Goal: Task Accomplishment & Management: Manage account settings

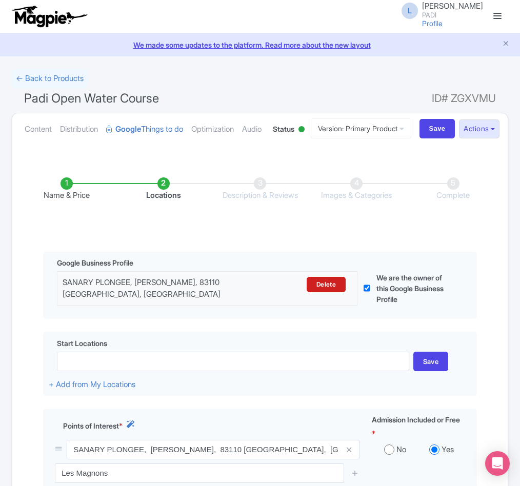
scroll to position [232, 0]
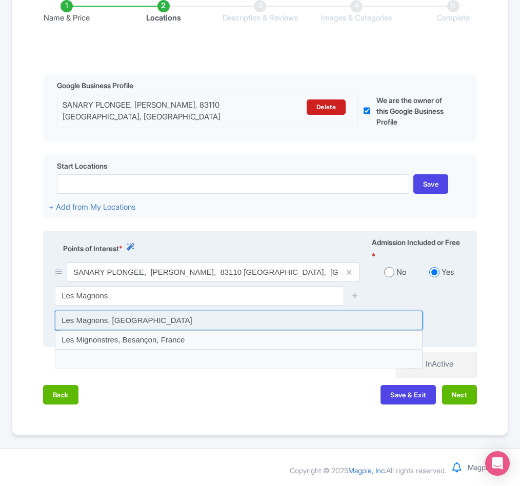
click at [111, 317] on input at bounding box center [239, 320] width 368 height 19
type input "Les Magnons, France"
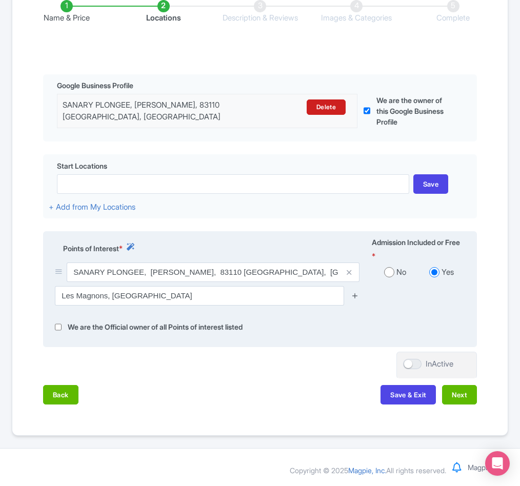
click at [356, 294] on icon at bounding box center [355, 296] width 8 height 8
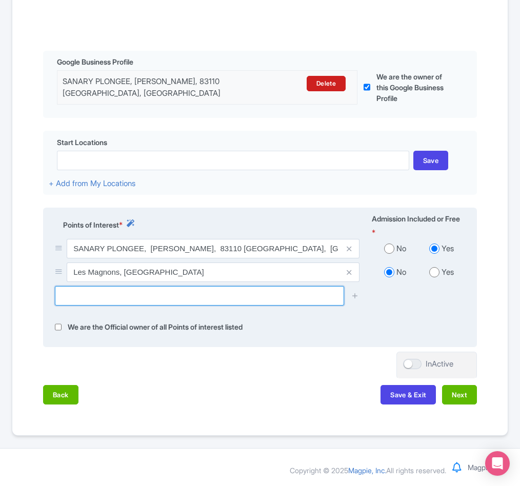
click at [113, 306] on input "text" at bounding box center [199, 295] width 289 height 19
paste input "Promenade des Baux"
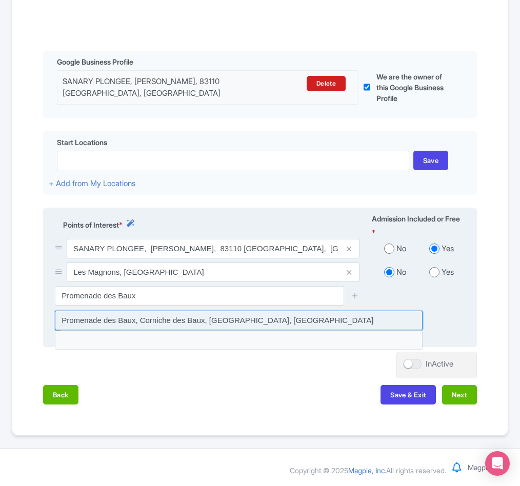
click at [80, 330] on input at bounding box center [239, 320] width 368 height 19
type input "Promenade des Baux, Corniche des Baux, Sanary-sur-Mer, France"
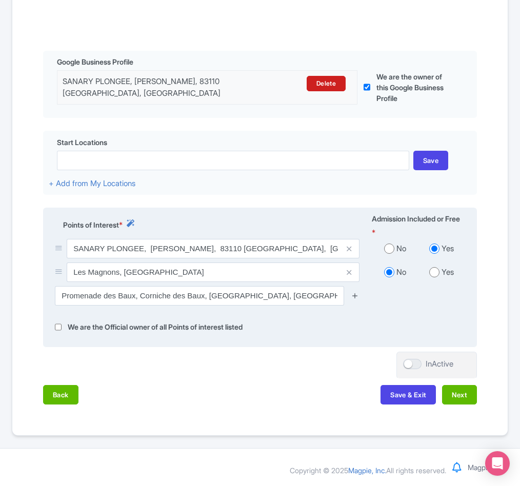
click at [352, 299] on icon at bounding box center [355, 296] width 8 height 8
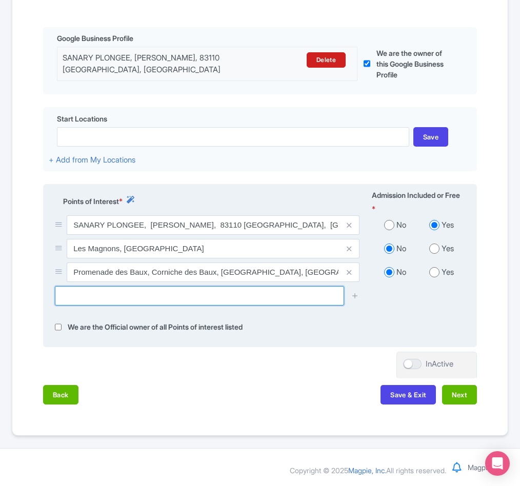
click at [113, 306] on input "text" at bounding box center [199, 295] width 289 height 19
paste input "Plage de Bonnegrâce"
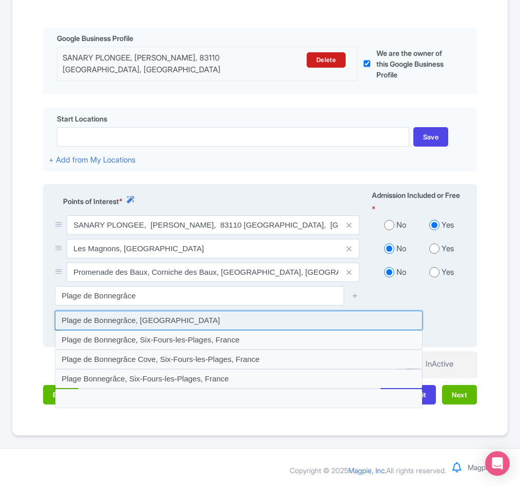
click at [111, 330] on input at bounding box center [239, 320] width 368 height 19
type input "Plage de Bonnegrâce, France"
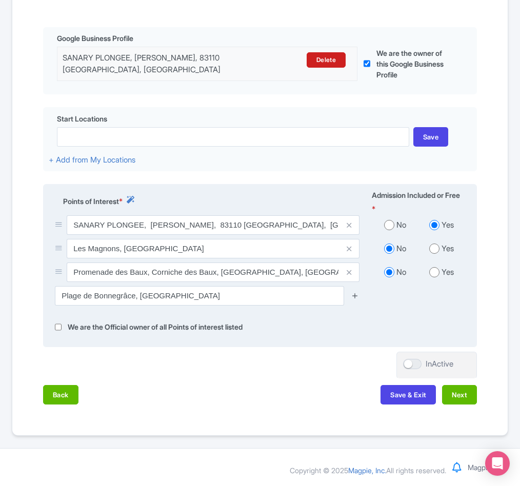
click at [354, 299] on icon at bounding box center [355, 296] width 8 height 8
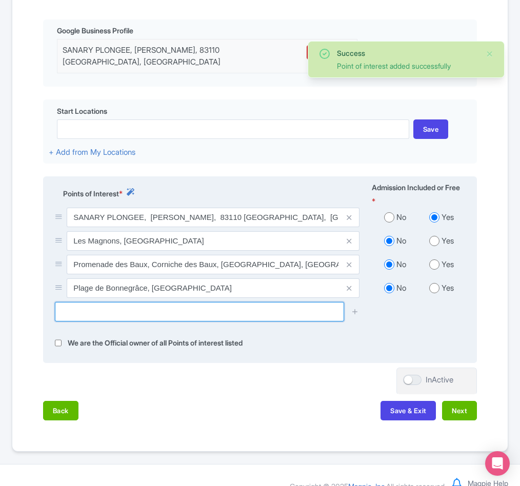
click at [61, 321] on input "text" at bounding box center [199, 311] width 289 height 19
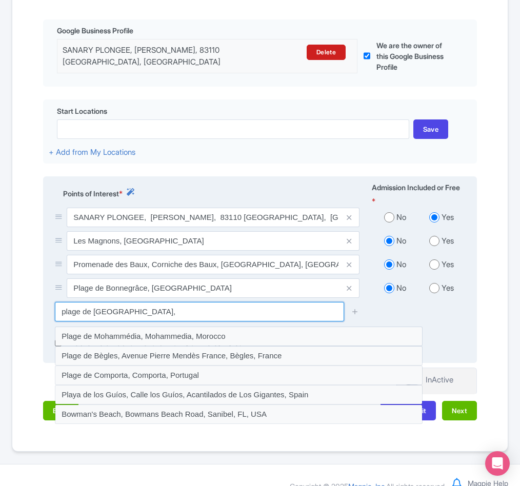
click at [90, 321] on input "plage de allemande cove," at bounding box center [199, 311] width 289 height 19
click at [131, 321] on input "plage des allemande cove," at bounding box center [199, 311] width 289 height 19
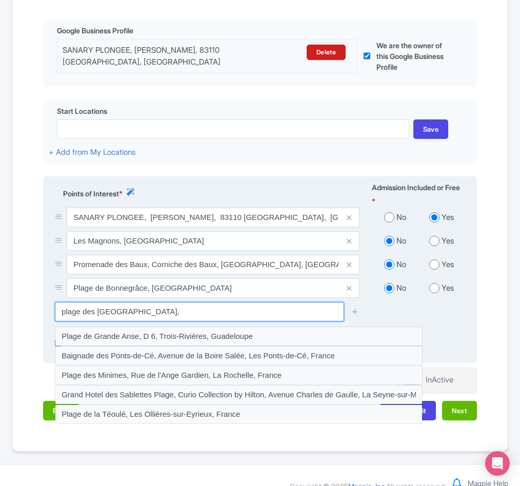
click at [160, 321] on input "plage des allemands cove," at bounding box center [199, 311] width 289 height 19
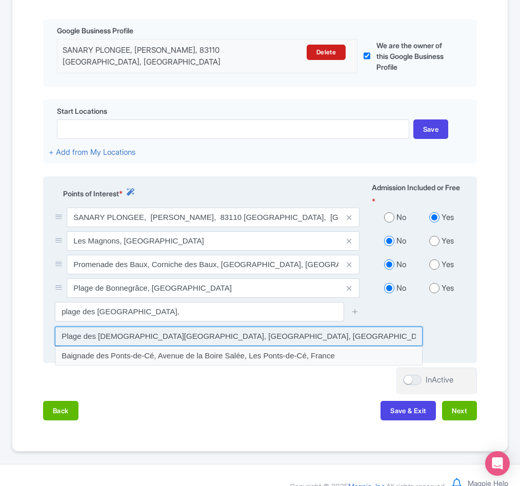
click at [143, 346] on input at bounding box center [239, 336] width 368 height 19
type input "Plage des Allemands Cove, Six-Fours-les-Plages, France"
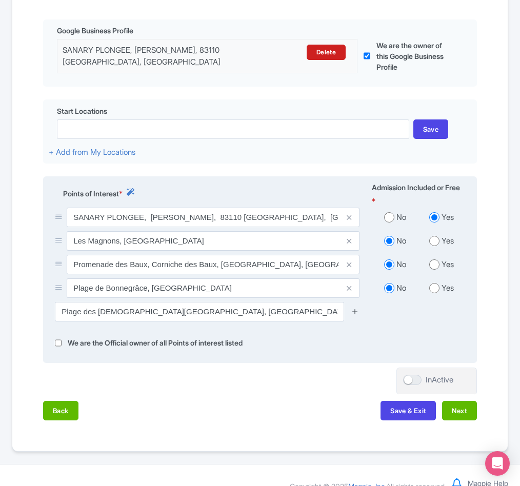
click at [358, 315] on icon at bounding box center [355, 312] width 8 height 8
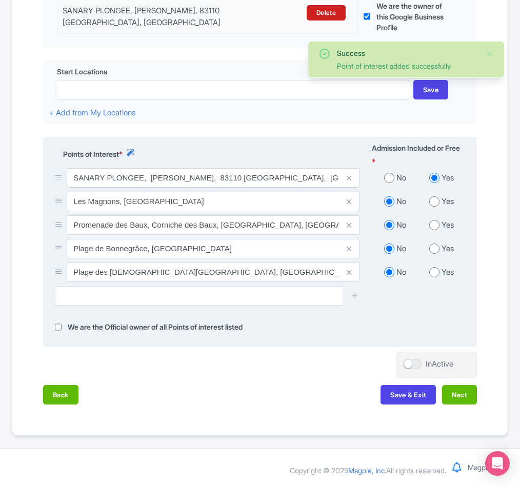
scroll to position [327, 0]
click at [455, 394] on button "Next" at bounding box center [459, 394] width 35 height 19
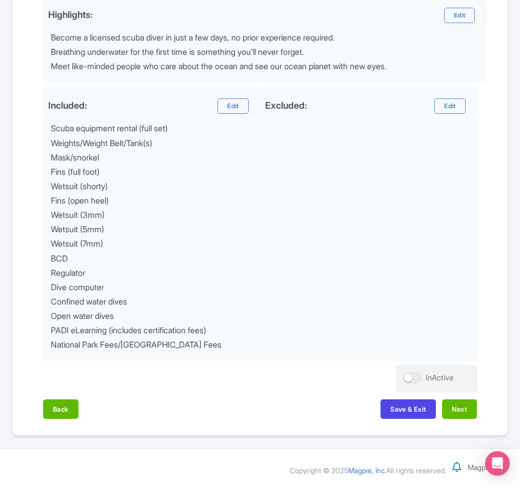
scroll to position [467, 0]
click at [457, 407] on button "Next" at bounding box center [459, 408] width 35 height 19
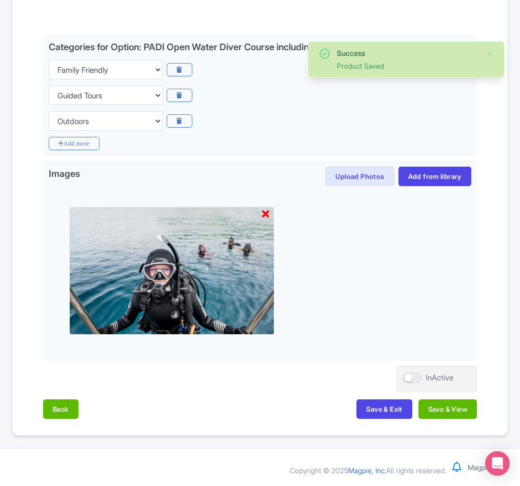
scroll to position [259, 0]
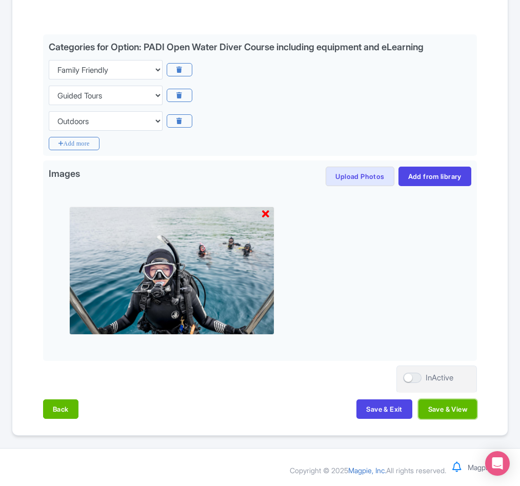
click at [457, 408] on button "Save & View" at bounding box center [447, 408] width 58 height 19
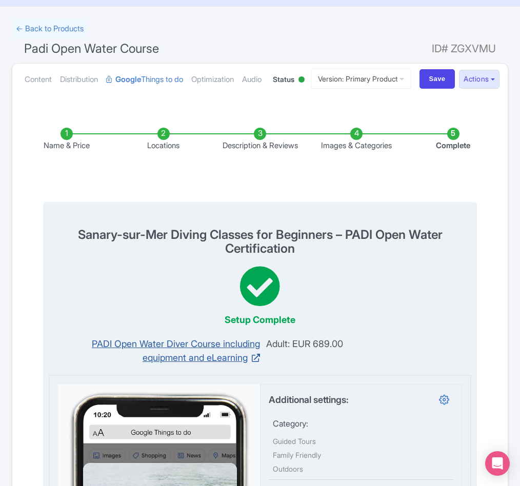
scroll to position [0, 0]
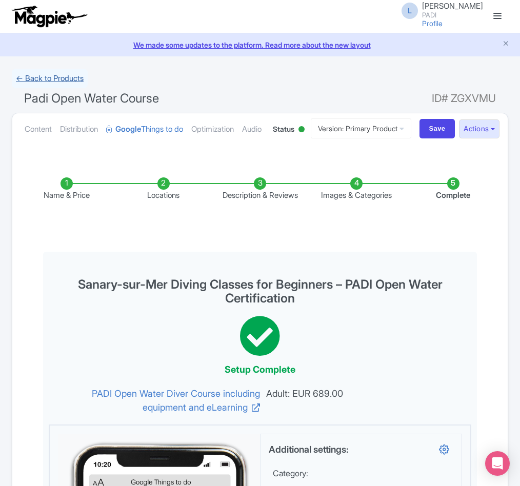
click at [50, 74] on link "← Back to Products" at bounding box center [50, 79] width 76 height 20
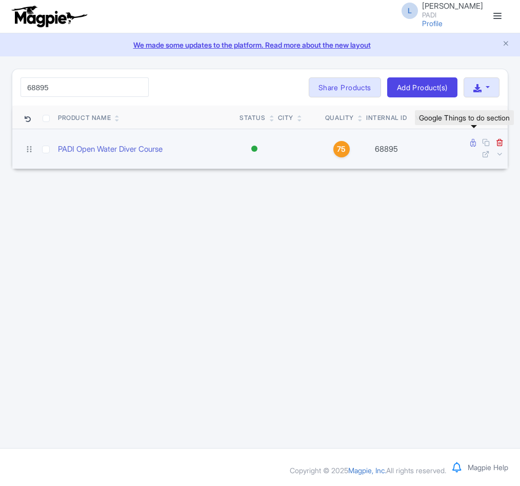
type input "68895"
click at [472, 145] on icon at bounding box center [473, 143] width 6 height 8
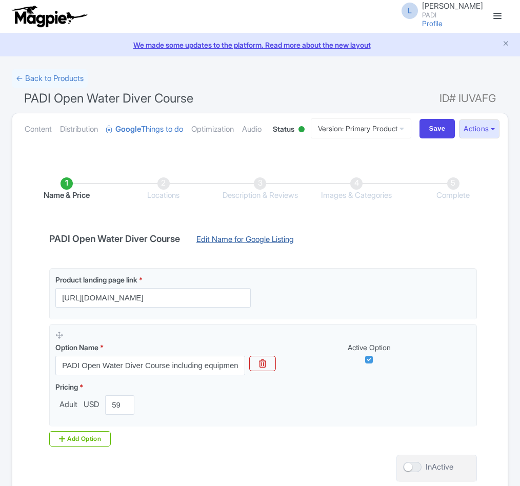
click at [213, 250] on link "Edit Name for Google Listing" at bounding box center [245, 242] width 118 height 16
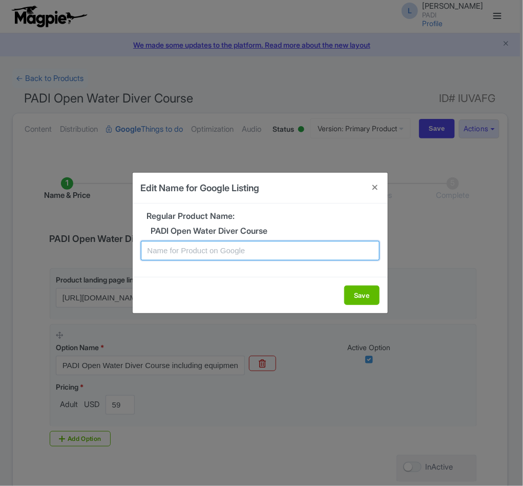
click at [177, 248] on input "text" at bounding box center [260, 250] width 239 height 19
paste input "Learn to dive in Roatan - PADI Open Water Course (beginner level)"
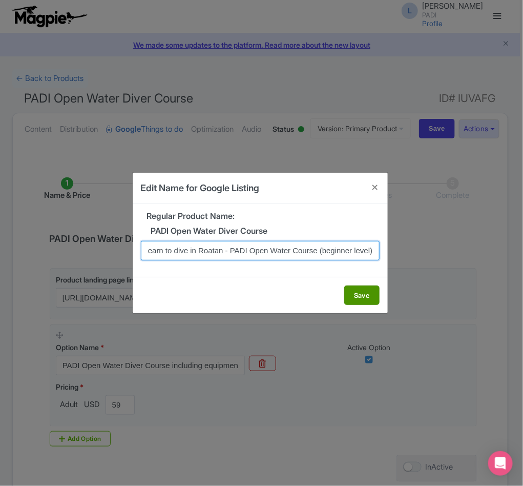
type input "Learn to dive in Roatan - PADI Open Water Course (beginner level)"
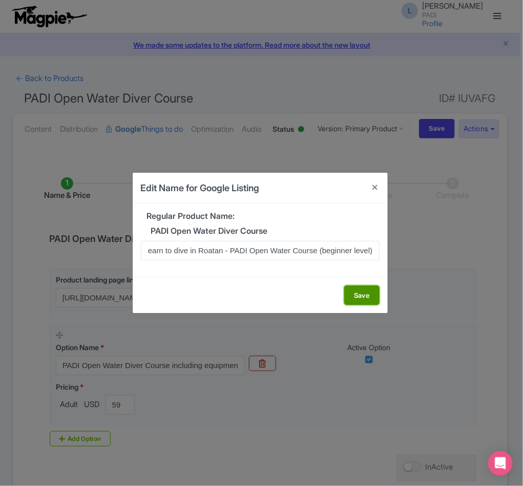
click at [352, 294] on button "Save" at bounding box center [362, 295] width 35 height 19
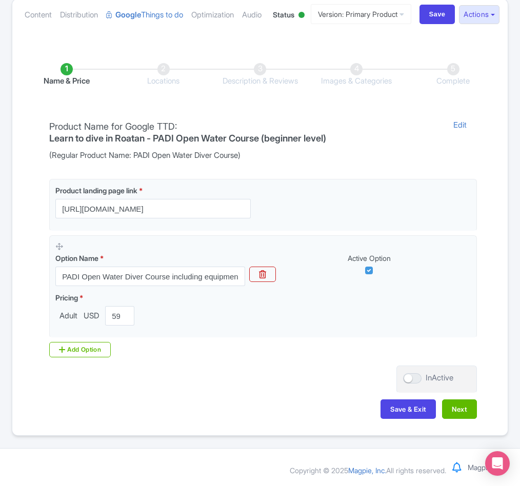
scroll to position [157, 0]
click at [462, 408] on button "Next" at bounding box center [459, 408] width 35 height 19
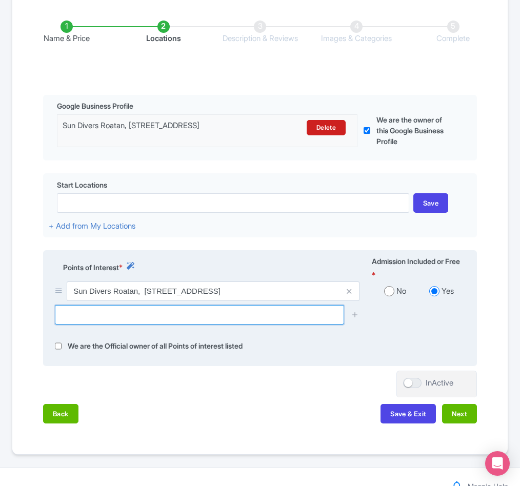
click at [80, 325] on input "text" at bounding box center [199, 314] width 289 height 19
paste input "El Aquario"
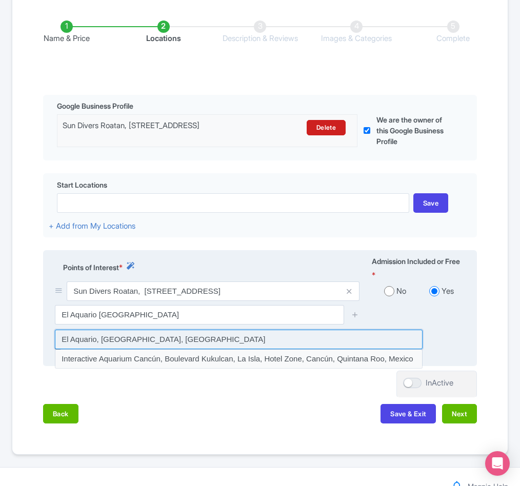
click at [88, 349] on input at bounding box center [239, 339] width 368 height 19
type input "El Aquario, West End, Honduras"
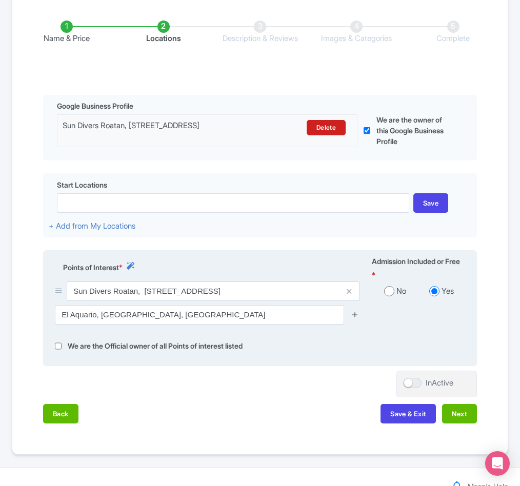
click at [352, 318] on icon at bounding box center [355, 315] width 8 height 8
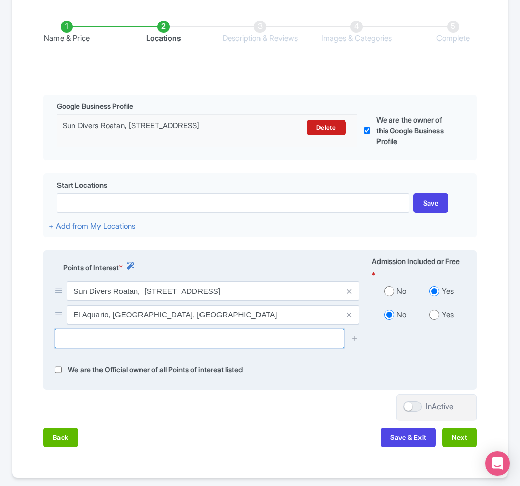
click at [129, 348] on input "text" at bounding box center [199, 338] width 289 height 19
paste input "Ocean Groove"
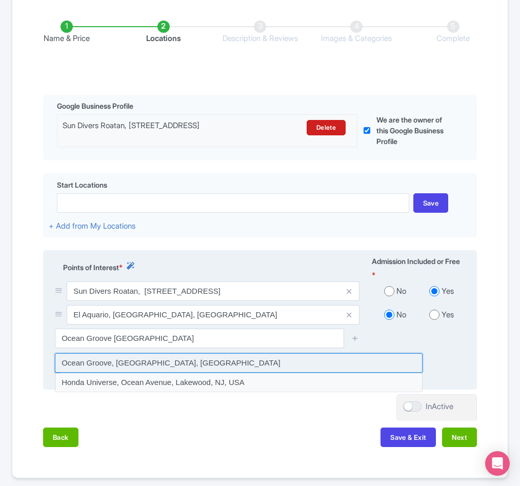
click at [137, 373] on input at bounding box center [239, 362] width 368 height 19
type input "Ocean Groove, West End, Honduras"
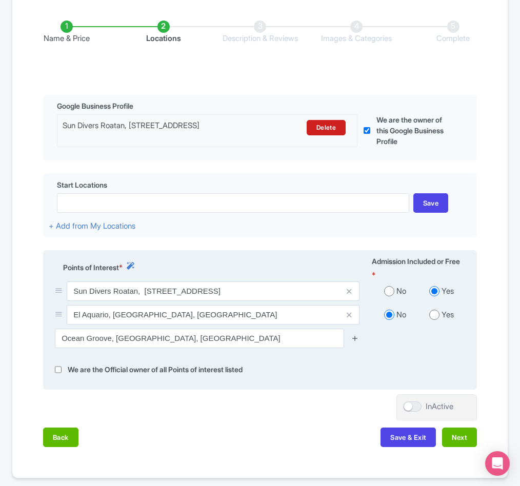
click at [354, 342] on icon at bounding box center [355, 338] width 8 height 8
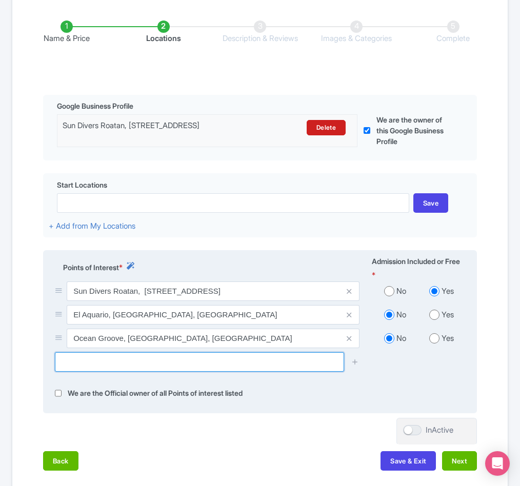
click at [136, 372] on input "text" at bounding box center [199, 361] width 289 height 19
paste input "Dixie's Dive Site"
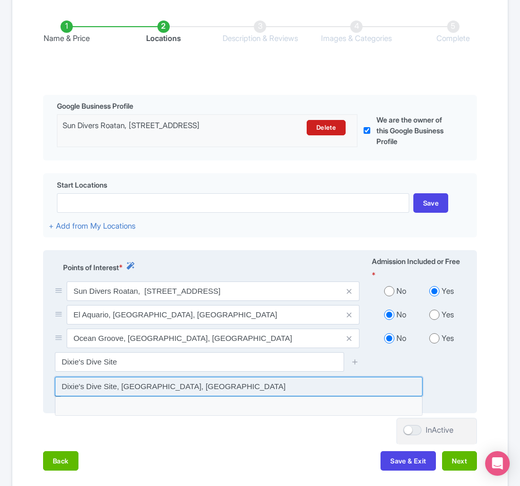
click at [116, 396] on input at bounding box center [239, 386] width 368 height 19
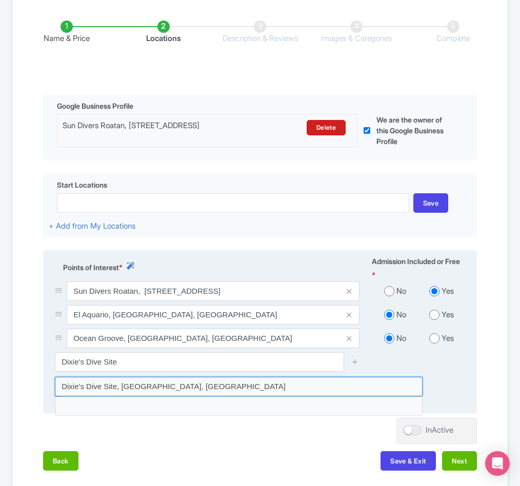
type input "Dixie's Dive Site, West End, Honduras"
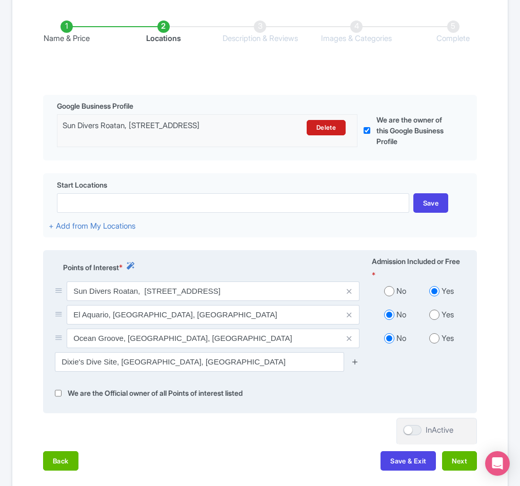
click at [356, 366] on icon at bounding box center [355, 362] width 8 height 8
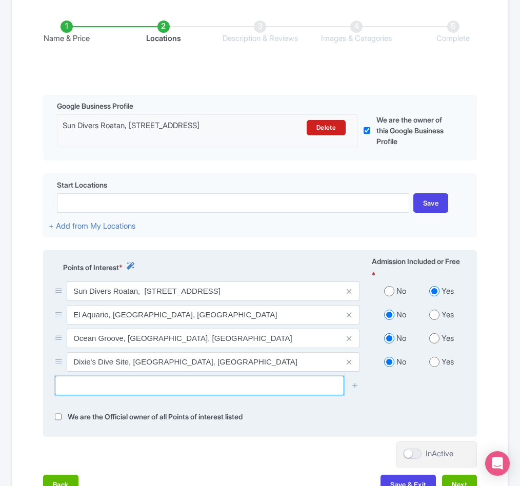
click at [130, 395] on input "text" at bounding box center [199, 385] width 289 height 19
paste input "Hole in the Wall Scuba Dive Site"
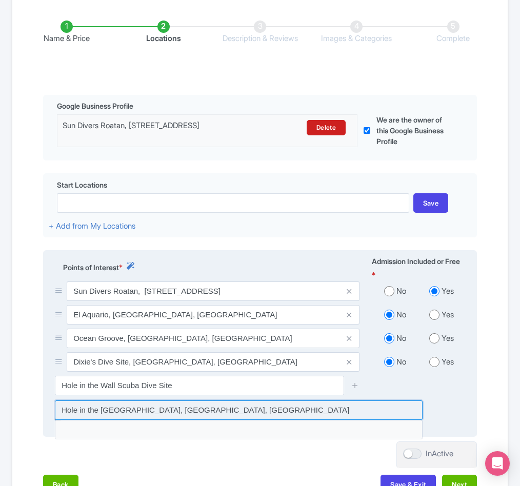
click at [130, 420] on input at bounding box center [239, 409] width 368 height 19
type input "Hole in the Wall Scuba Dive Site, West End, Honduras"
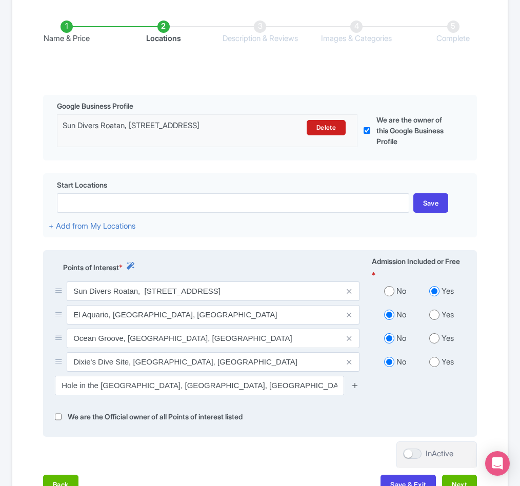
click at [353, 389] on icon at bounding box center [355, 385] width 8 height 8
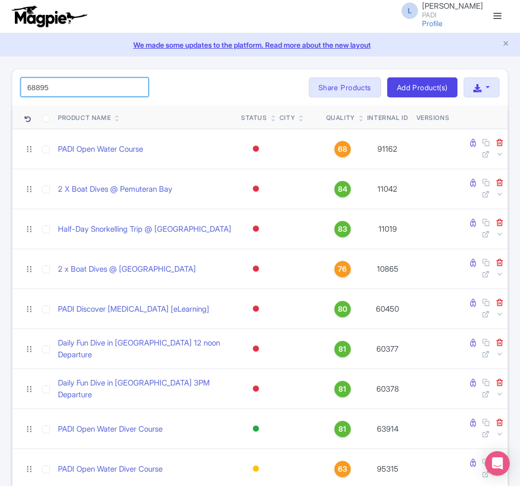
click at [68, 80] on input "68895" at bounding box center [85, 86] width 128 height 19
click button "Search" at bounding box center [0, 0] width 0 height 0
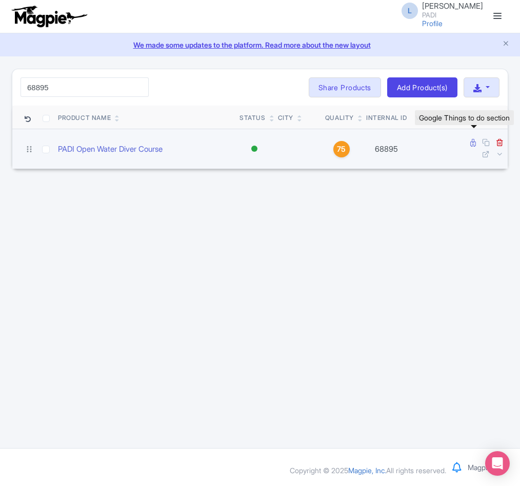
click at [477, 145] on link at bounding box center [474, 143] width 8 height 10
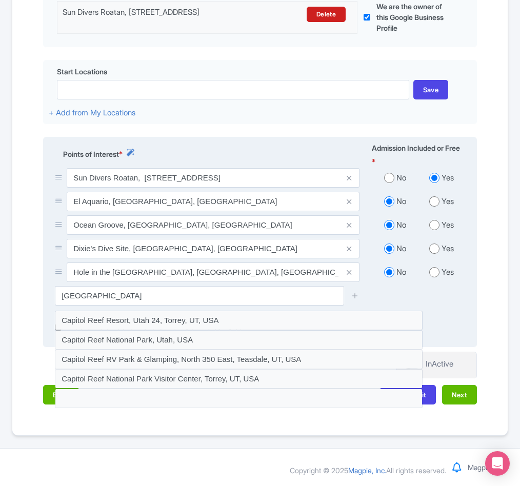
scroll to position [327, 0]
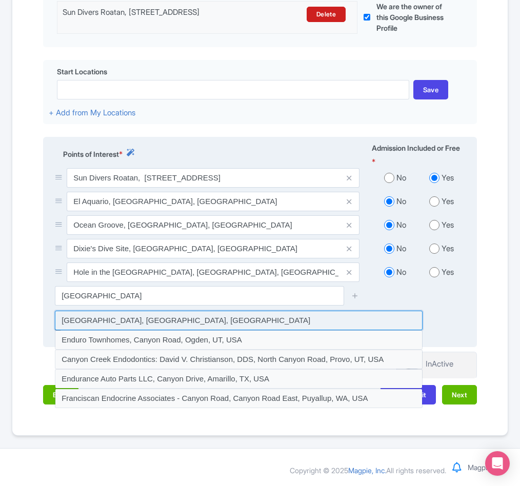
click at [140, 314] on input at bounding box center [239, 320] width 368 height 19
type input "Canyon Reef, West End, Honduras"
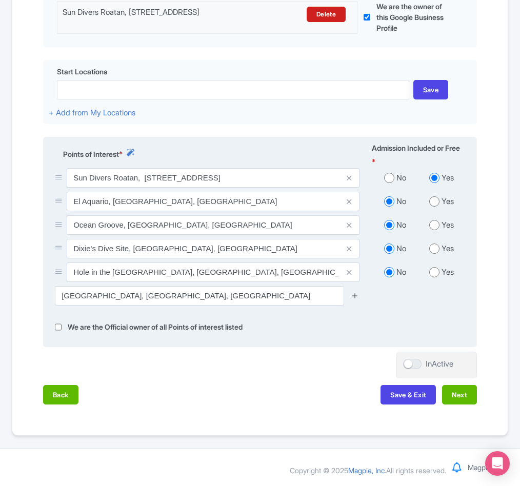
click at [357, 299] on link at bounding box center [355, 296] width 8 height 12
click at [357, 294] on icon at bounding box center [355, 296] width 8 height 8
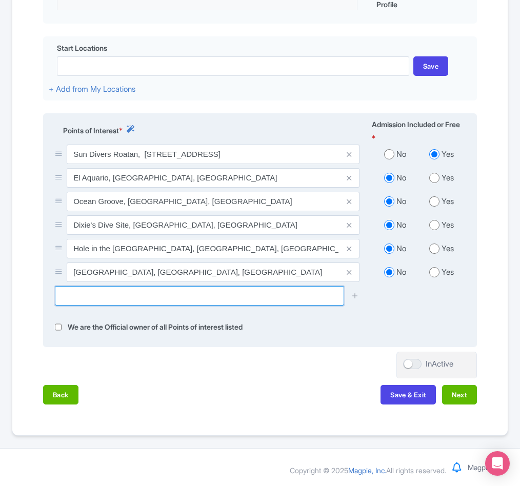
click at [97, 306] on input "text" at bounding box center [199, 295] width 289 height 19
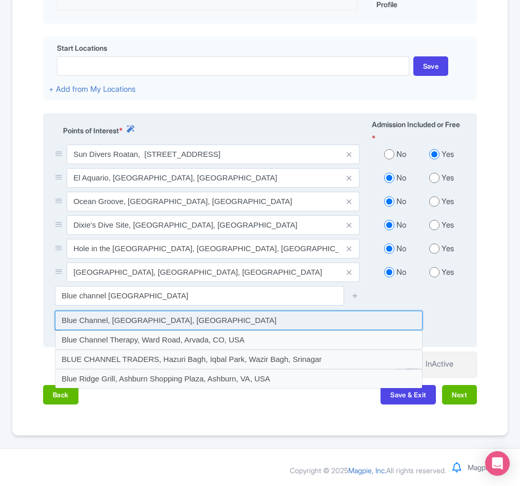
click at [94, 330] on input at bounding box center [239, 320] width 368 height 19
type input "Blue Channel, West End, Honduras"
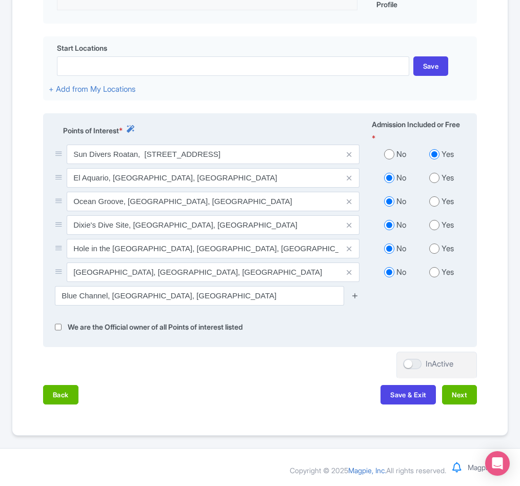
click at [353, 299] on icon at bounding box center [355, 296] width 8 height 8
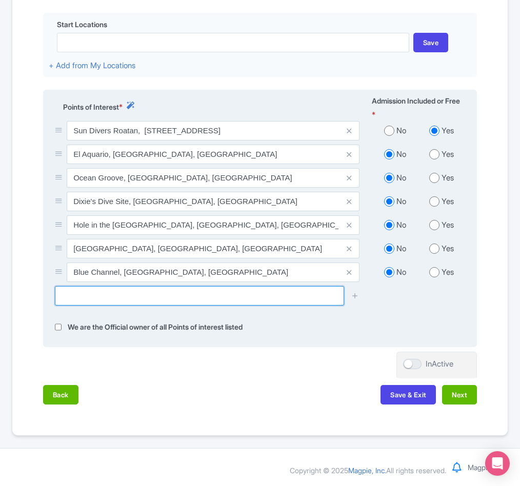
click at [126, 306] on input "text" at bounding box center [199, 295] width 289 height 19
paste input "Melissa's Reef"
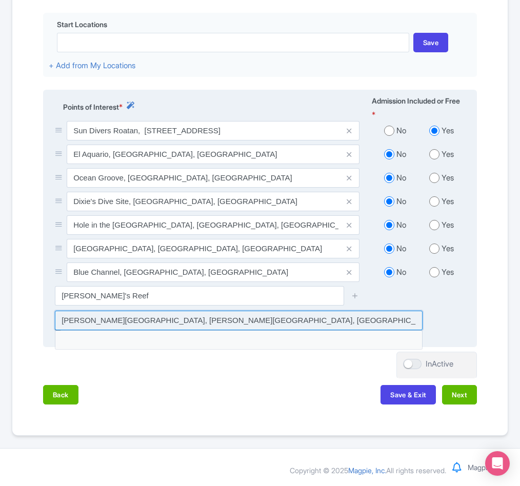
click at [111, 330] on input at bounding box center [239, 320] width 368 height 19
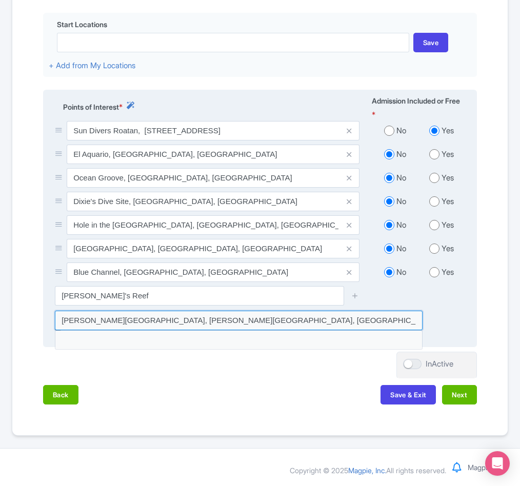
type input "Melissa's Reef, Sandy Bay, Honduras"
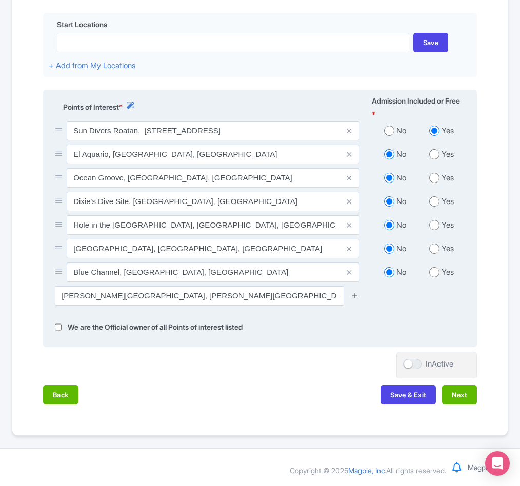
click at [354, 299] on icon at bounding box center [355, 296] width 8 height 8
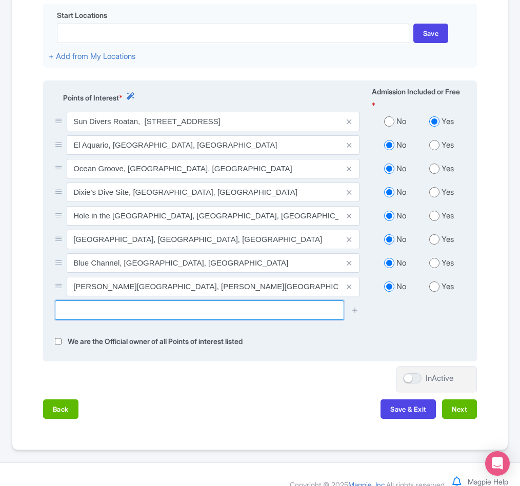
click at [89, 320] on input "text" at bounding box center [199, 309] width 289 height 19
paste input "Overheat Reef"
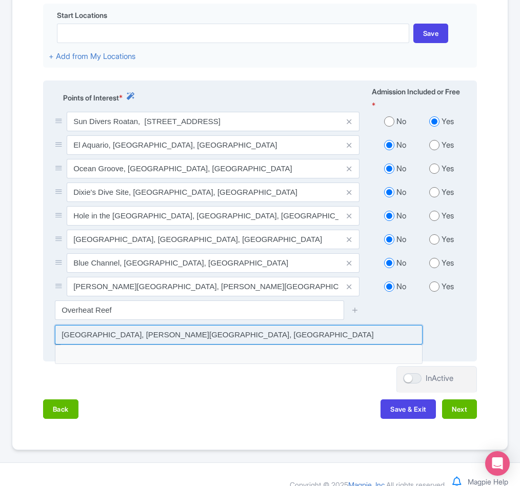
click at [71, 345] on input at bounding box center [239, 334] width 368 height 19
type input "Overheat Reef, Sandy Bay, Honduras"
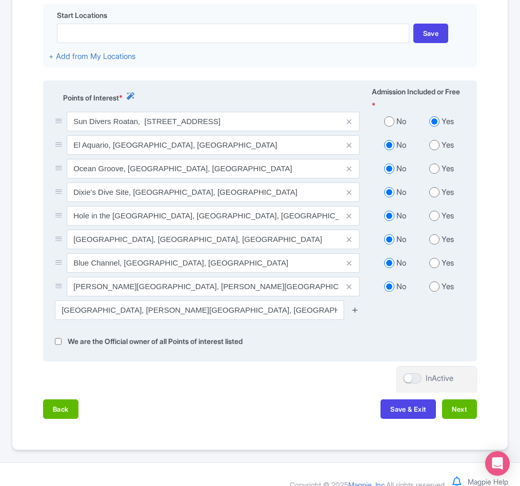
click at [354, 314] on icon at bounding box center [355, 310] width 8 height 8
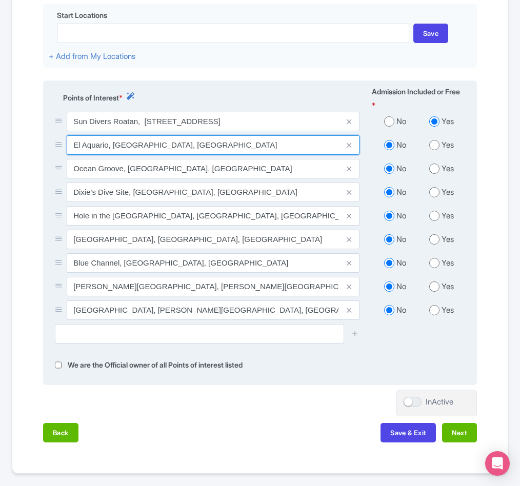
drag, startPoint x: 72, startPoint y: 203, endPoint x: 189, endPoint y: 200, distance: 116.9
click at [190, 155] on input "El Aquario, West End, Honduras" at bounding box center [213, 144] width 293 height 19
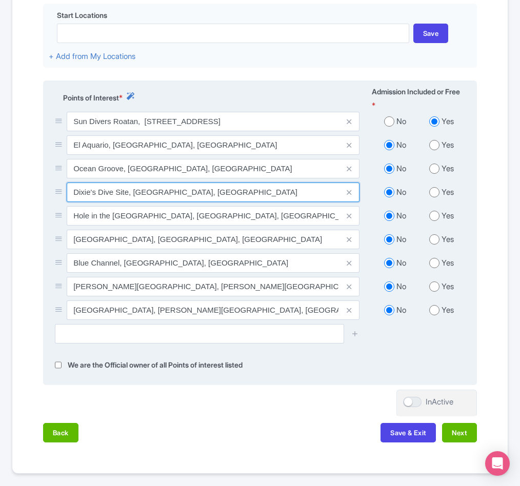
drag, startPoint x: 69, startPoint y: 245, endPoint x: 211, endPoint y: 243, distance: 142.0
click at [211, 202] on input "Dixie's Dive Site, West End, Honduras" at bounding box center [213, 192] width 293 height 19
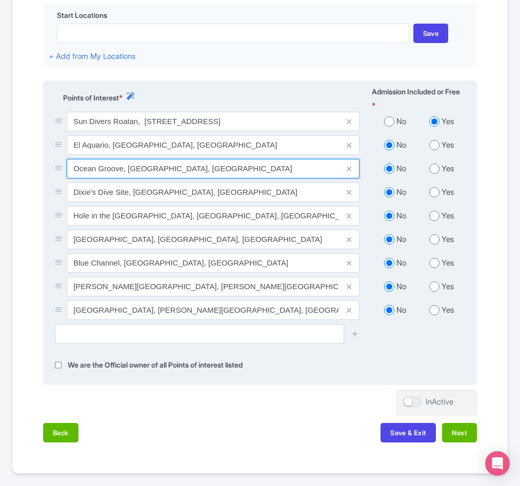
drag, startPoint x: 74, startPoint y: 225, endPoint x: 233, endPoint y: 220, distance: 159.0
click at [233, 178] on input "Ocean Groove, West End, Honduras" at bounding box center [213, 168] width 293 height 19
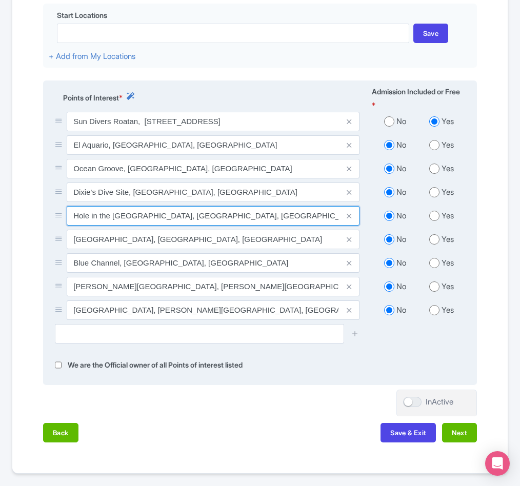
drag, startPoint x: 68, startPoint y: 266, endPoint x: 291, endPoint y: 272, distance: 222.6
click at [291, 226] on input "Hole in the Wall Scuba Dive Site, West End, Honduras" at bounding box center [213, 215] width 293 height 19
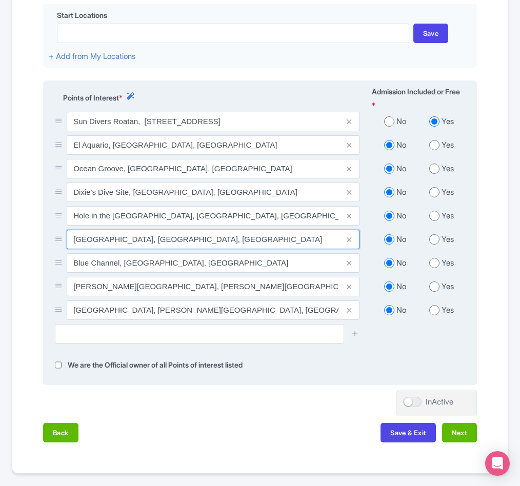
drag, startPoint x: 73, startPoint y: 294, endPoint x: 214, endPoint y: 304, distance: 141.8
click at [214, 249] on input "Canyon Reef, West End, Honduras" at bounding box center [213, 239] width 293 height 19
drag, startPoint x: 74, startPoint y: 321, endPoint x: 204, endPoint y: 316, distance: 129.3
click at [204, 273] on input "Blue Channel, West End, Honduras" at bounding box center [213, 262] width 293 height 19
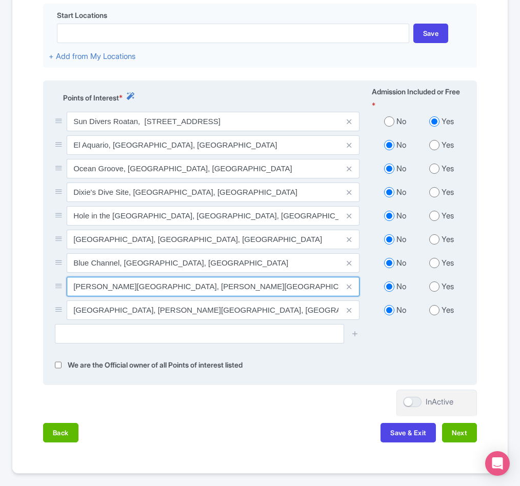
drag, startPoint x: 68, startPoint y: 342, endPoint x: 212, endPoint y: 337, distance: 144.2
click at [212, 296] on input "Melissa's Reef, Sandy Bay, Honduras" at bounding box center [213, 286] width 293 height 19
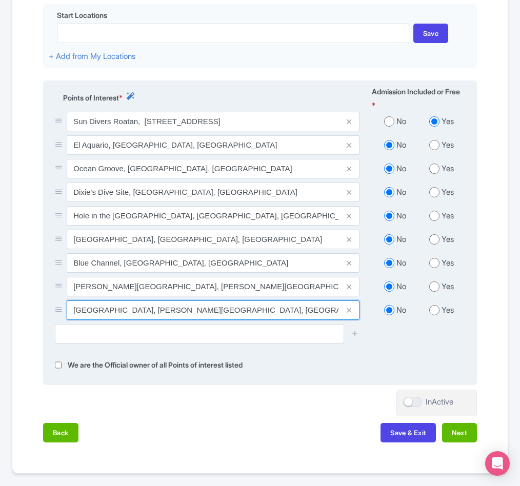
drag, startPoint x: 73, startPoint y: 359, endPoint x: 223, endPoint y: 354, distance: 150.3
click at [223, 320] on input "Overheat Reef, Sandy Bay, Honduras" at bounding box center [213, 309] width 293 height 19
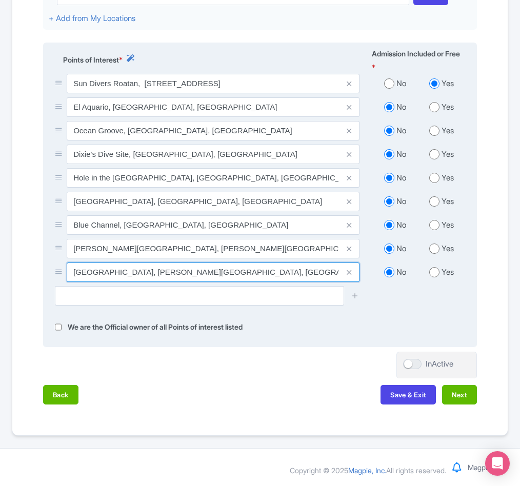
scroll to position [404, 0]
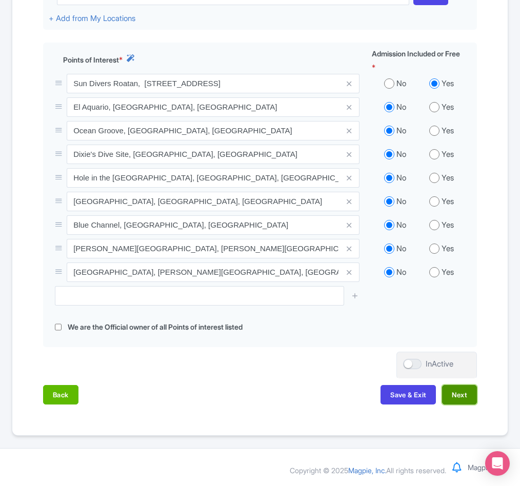
click at [466, 405] on button "Next" at bounding box center [459, 394] width 35 height 19
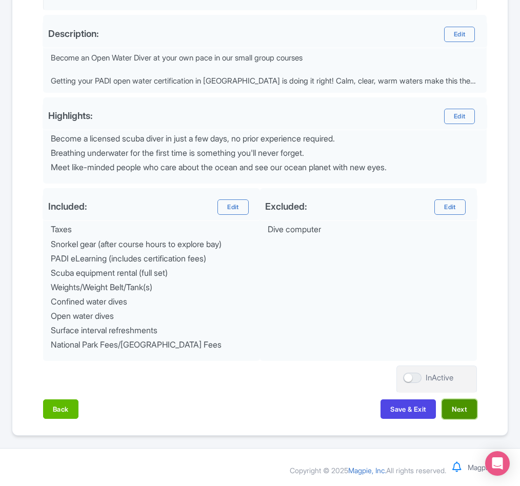
click at [462, 411] on button "Next" at bounding box center [459, 408] width 35 height 19
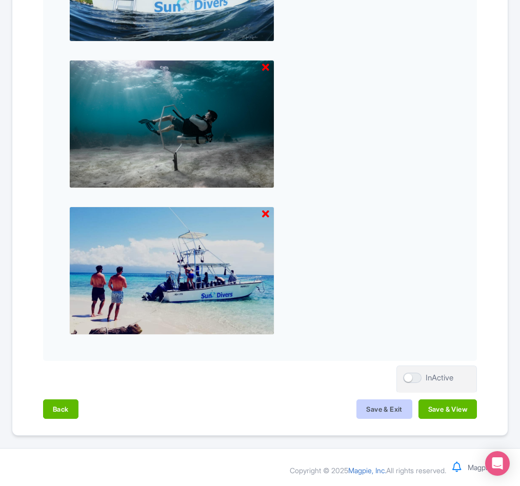
scroll to position [993, 0]
click at [433, 412] on button "Save & View" at bounding box center [447, 408] width 58 height 19
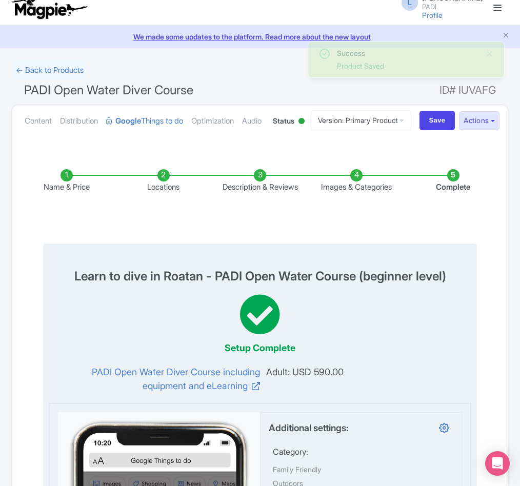
scroll to position [0, 0]
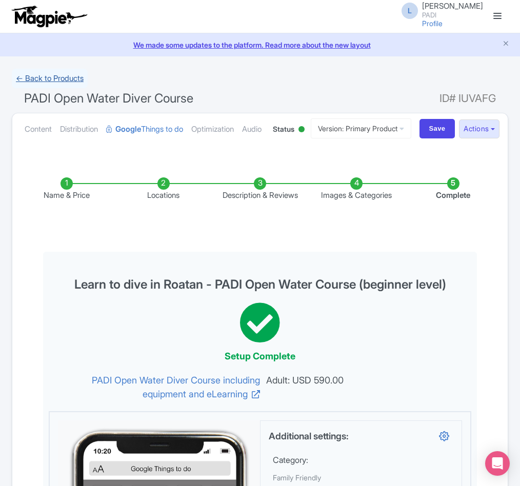
click at [38, 78] on link "← Back to Products" at bounding box center [50, 79] width 76 height 20
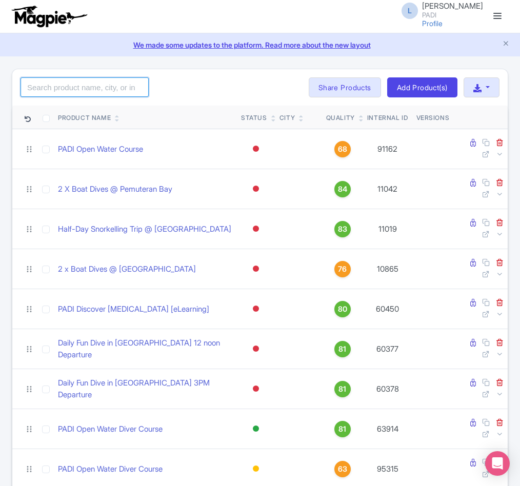
click at [47, 94] on input "search" at bounding box center [85, 86] width 128 height 19
paste input "104713"
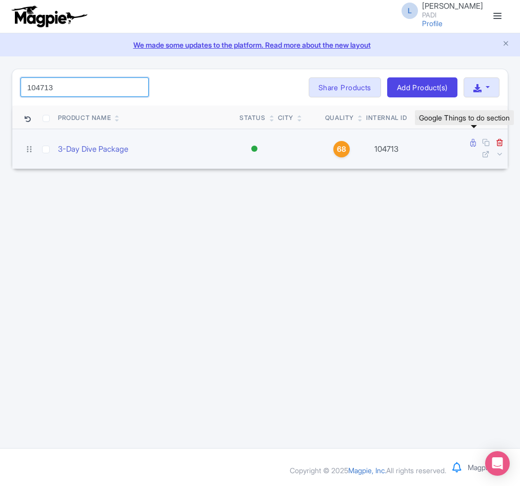
type input "104713"
click at [471, 146] on icon at bounding box center [473, 143] width 6 height 8
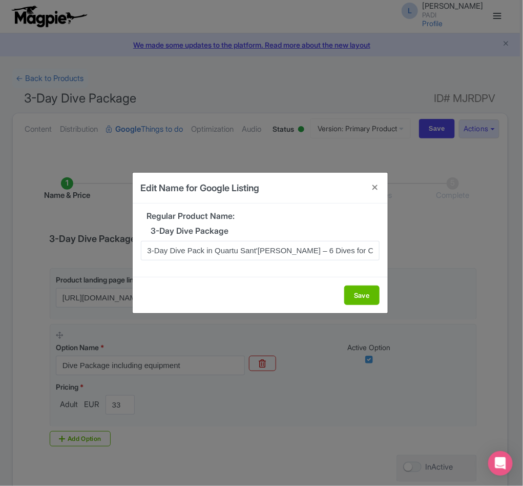
scroll to position [0, 5]
type input "3-Day Dive Pack in Quartu Sant'[PERSON_NAME] – 6 Dives for Certified Divers"
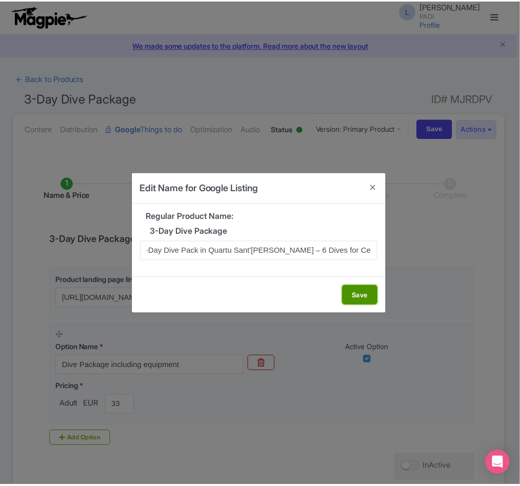
scroll to position [0, 0]
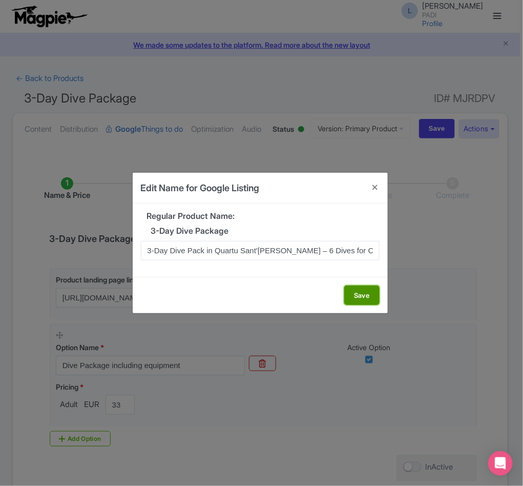
click at [353, 294] on button "Save" at bounding box center [362, 295] width 35 height 19
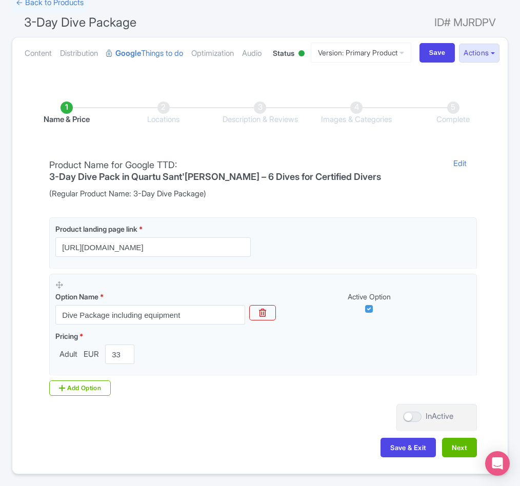
scroll to position [157, 0]
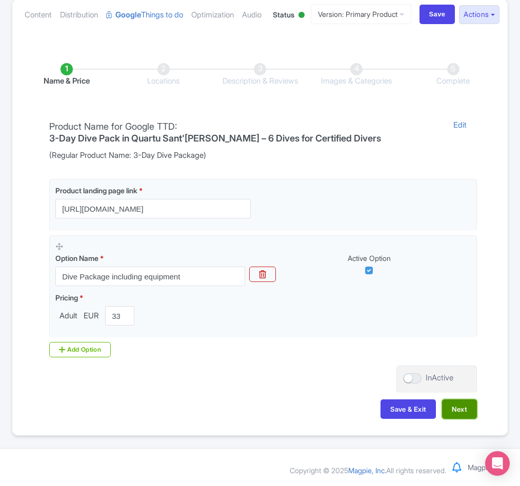
click at [471, 410] on button "Next" at bounding box center [459, 408] width 35 height 19
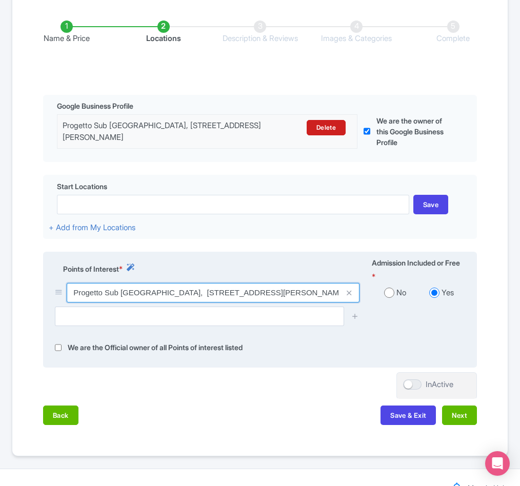
drag, startPoint x: 74, startPoint y: 352, endPoint x: 154, endPoint y: 349, distance: 80.6
click at [154, 303] on input "Progetto Sub [GEOGRAPHIC_DATA], [STREET_ADDRESS][PERSON_NAME]" at bounding box center [213, 292] width 293 height 19
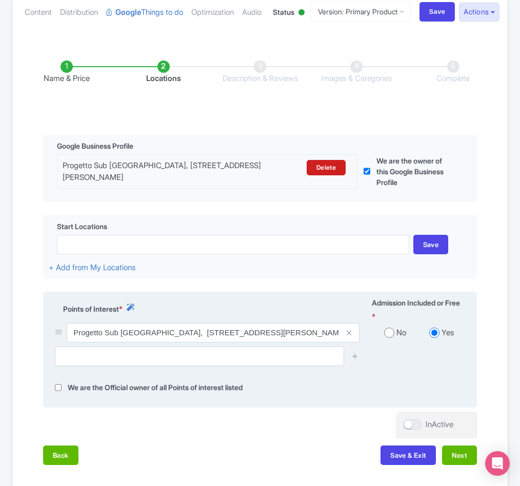
scroll to position [231, 0]
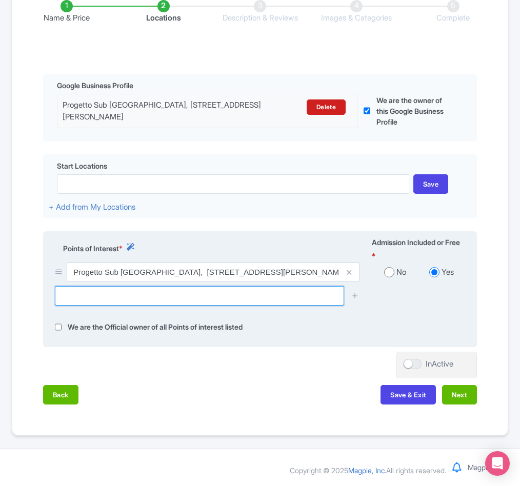
click at [114, 292] on input "text" at bounding box center [199, 295] width 289 height 19
paste input "[GEOGRAPHIC_DATA][PERSON_NAME]"
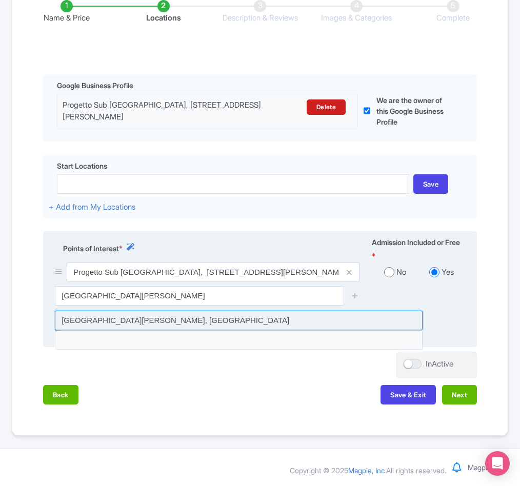
click at [135, 321] on input at bounding box center [239, 320] width 368 height 19
type input "[GEOGRAPHIC_DATA][PERSON_NAME], [GEOGRAPHIC_DATA]"
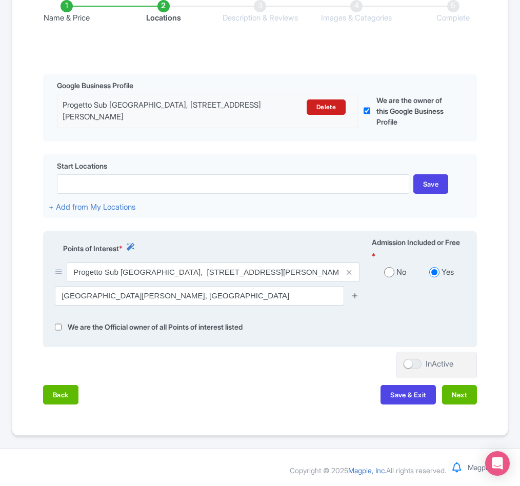
click at [355, 295] on icon at bounding box center [355, 296] width 8 height 8
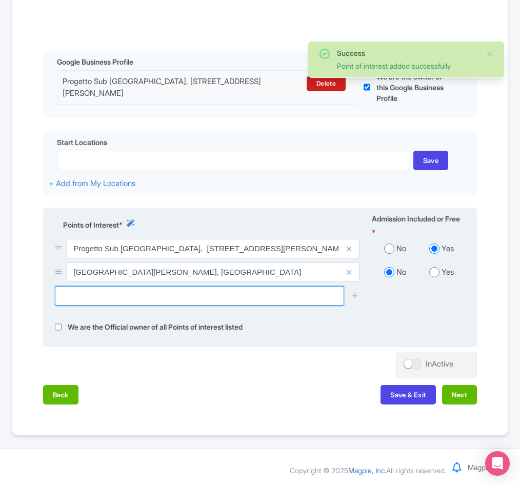
click at [85, 306] on input "text" at bounding box center [199, 295] width 289 height 19
paste input "Santa Caterina"
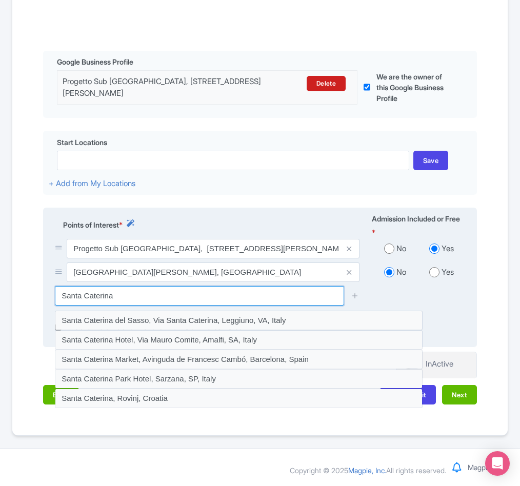
scroll to position [256, 0]
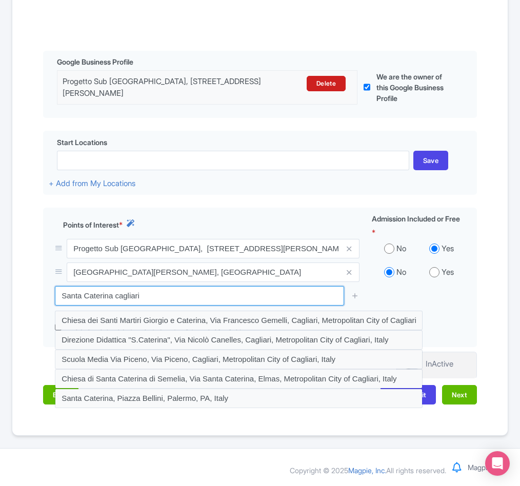
drag, startPoint x: 156, startPoint y: 297, endPoint x: -138, endPoint y: 286, distance: 294.5
click at [0, 285] on html "L [PERSON_NAME] PADI Profile Users Settings Sign out Dashboard Company Product …" at bounding box center [260, 42] width 520 height 486
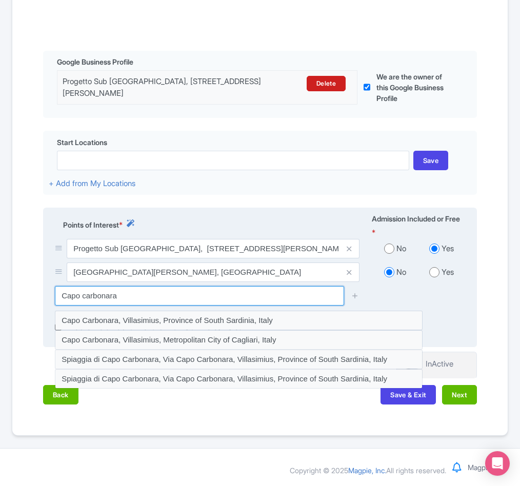
click at [62, 293] on input "Capo carbonara" at bounding box center [199, 295] width 289 height 19
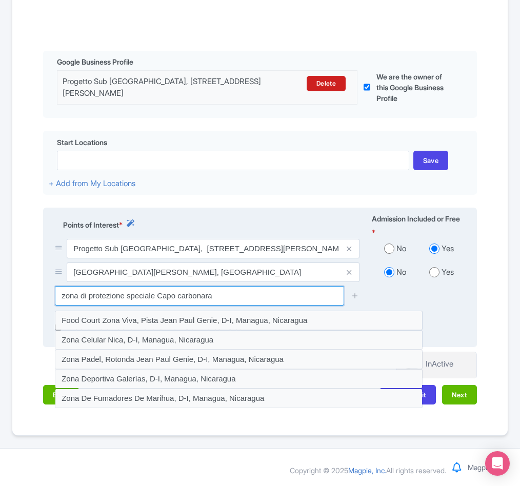
drag, startPoint x: 78, startPoint y: 296, endPoint x: 87, endPoint y: 297, distance: 8.3
click at [87, 297] on input "zona di protezione speciale Capo carbonara" at bounding box center [199, 295] width 289 height 19
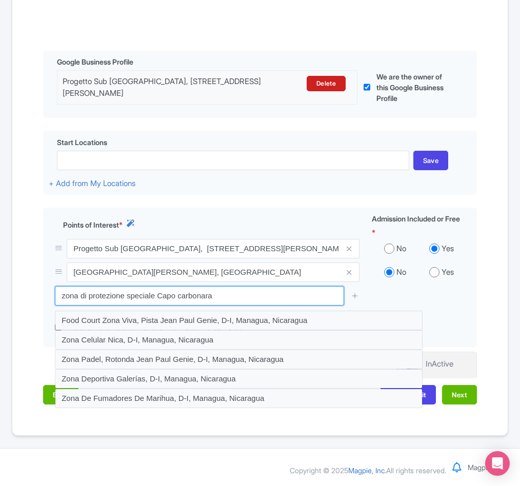
drag, startPoint x: 154, startPoint y: 297, endPoint x: 21, endPoint y: 295, distance: 133.3
click at [21, 295] on div "Name & Price Locations Description & Reviews Images & Categories Complete Edit …" at bounding box center [259, 185] width 483 height 459
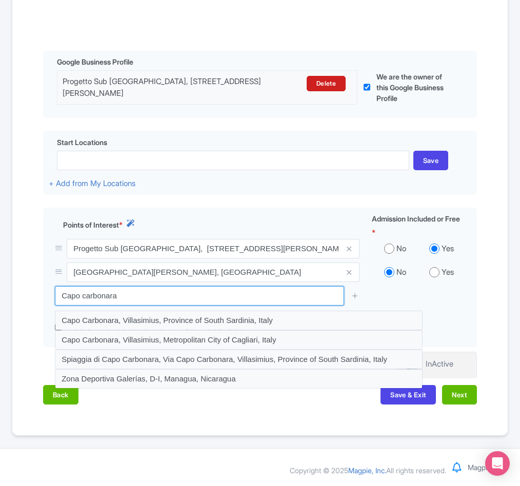
drag, startPoint x: 128, startPoint y: 295, endPoint x: 26, endPoint y: 295, distance: 102.0
click at [26, 295] on div "Name & Price Locations Description & Reviews Images & Categories Complete Edit …" at bounding box center [259, 185] width 483 height 459
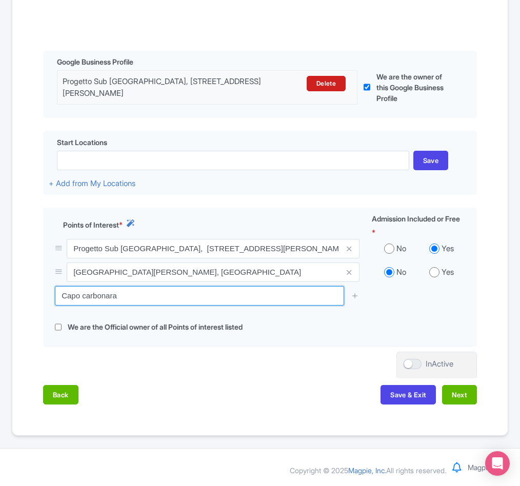
paste input "Area Naturale Marina Protetta di Capo C"
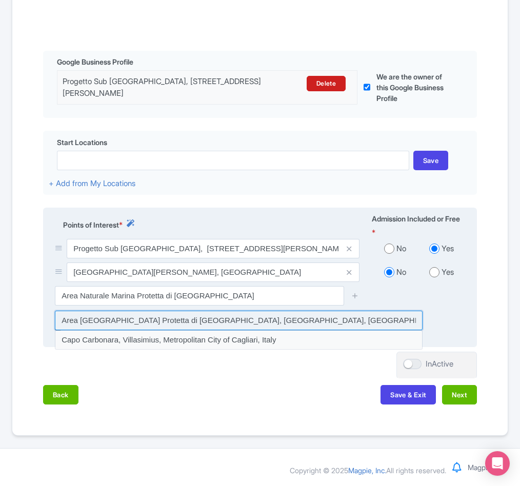
click at [100, 322] on input at bounding box center [239, 320] width 368 height 19
type input "Area [GEOGRAPHIC_DATA] Protetta di [GEOGRAPHIC_DATA], [GEOGRAPHIC_DATA], [GEOGR…"
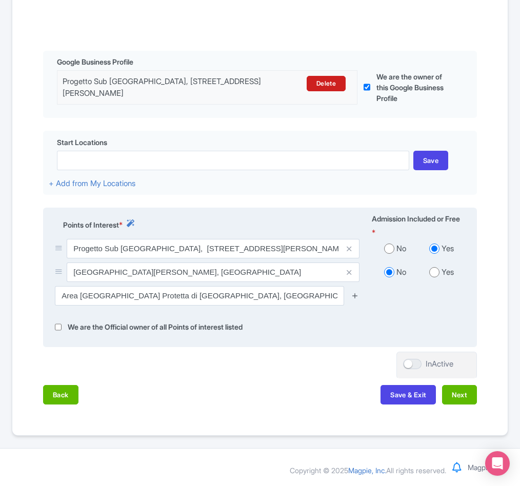
click at [354, 292] on icon at bounding box center [355, 296] width 8 height 8
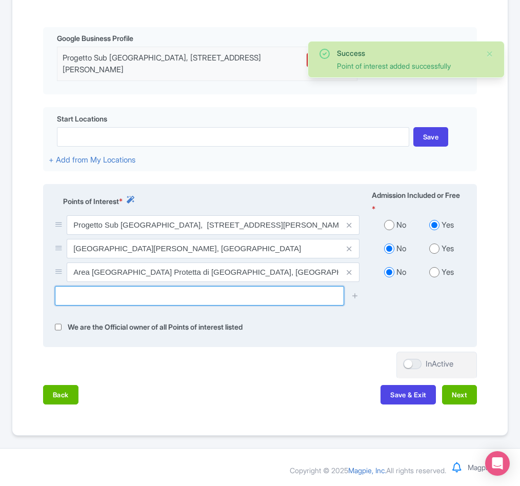
click at [104, 306] on input "text" at bounding box center [199, 295] width 289 height 19
paste input "Su Guardianu Mannu"
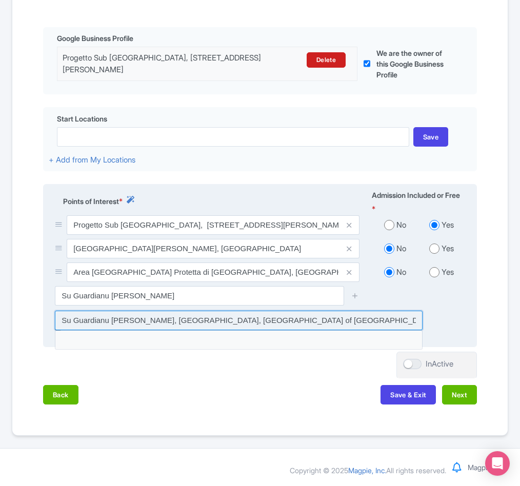
click at [102, 330] on input at bounding box center [239, 320] width 368 height 19
type input "Su Guardianu [PERSON_NAME], [GEOGRAPHIC_DATA], [GEOGRAPHIC_DATA] of [GEOGRAPHIC…"
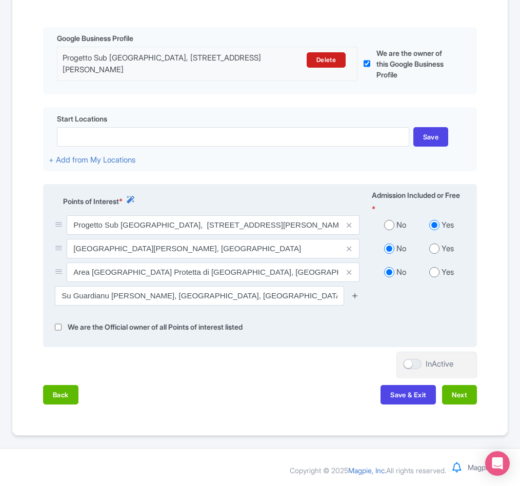
click at [353, 299] on icon at bounding box center [355, 296] width 8 height 8
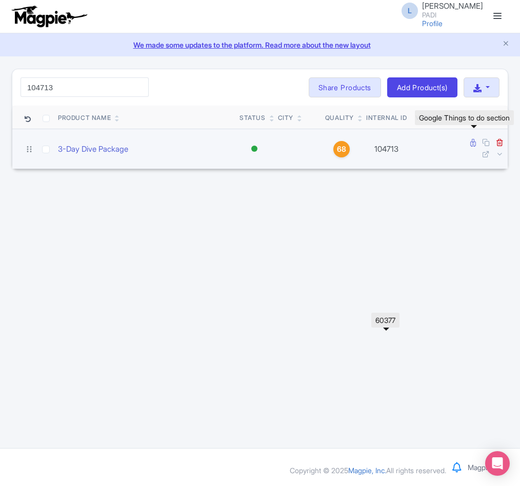
click at [470, 144] on icon at bounding box center [473, 143] width 6 height 8
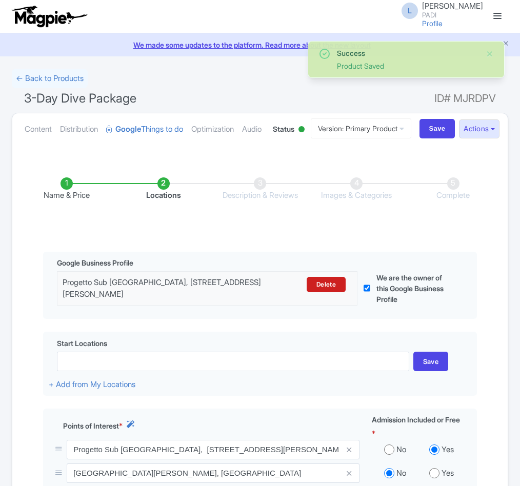
scroll to position [303, 0]
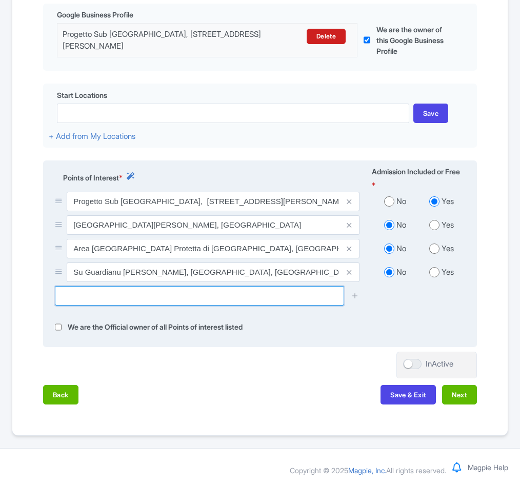
click at [129, 298] on input "text" at bounding box center [199, 295] width 289 height 19
paste input "[PERSON_NAME] del Naufrago"
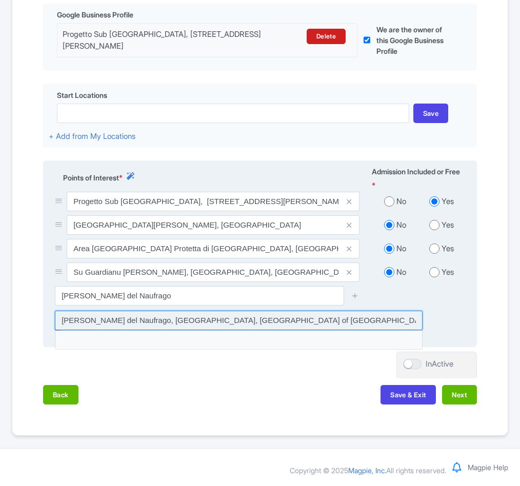
click at [157, 325] on input at bounding box center [239, 320] width 368 height 19
type input "[PERSON_NAME] del Naufrago, [GEOGRAPHIC_DATA], [GEOGRAPHIC_DATA] of [GEOGRAPHIC…"
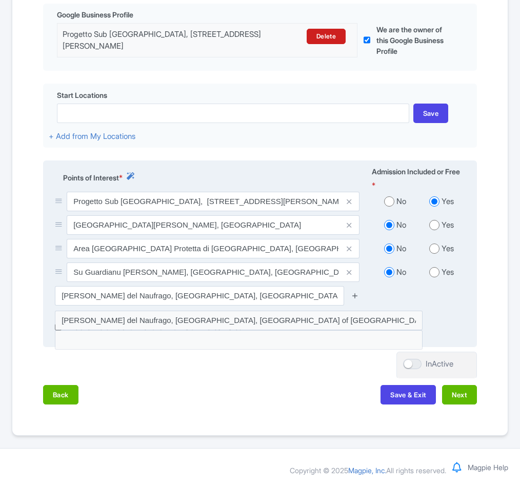
click at [355, 292] on icon at bounding box center [355, 296] width 8 height 8
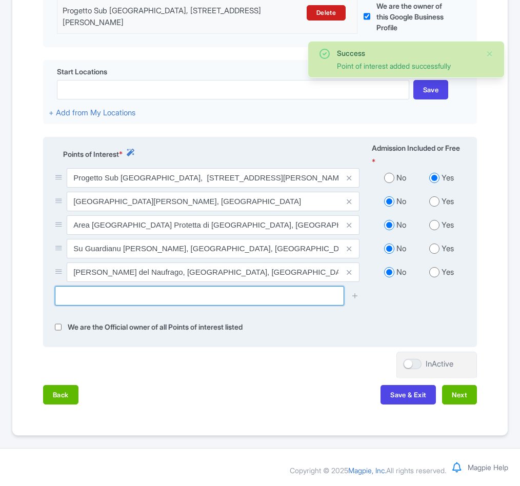
click at [114, 306] on input "text" at bounding box center [199, 295] width 289 height 19
paste input "Cala [MEDICAL_DATA]"
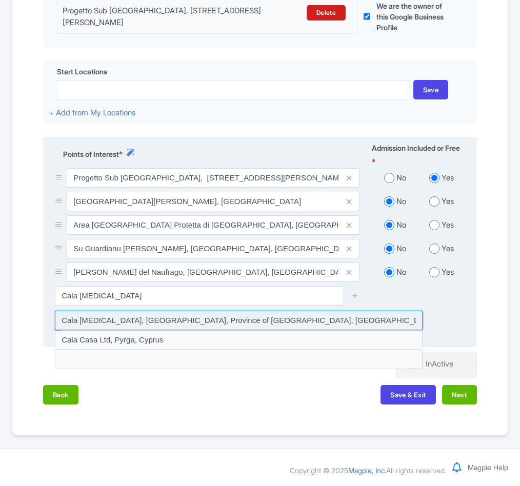
click at [215, 330] on input at bounding box center [239, 320] width 368 height 19
type input "Cala [MEDICAL_DATA], [GEOGRAPHIC_DATA], Province of [GEOGRAPHIC_DATA], [GEOGRAP…"
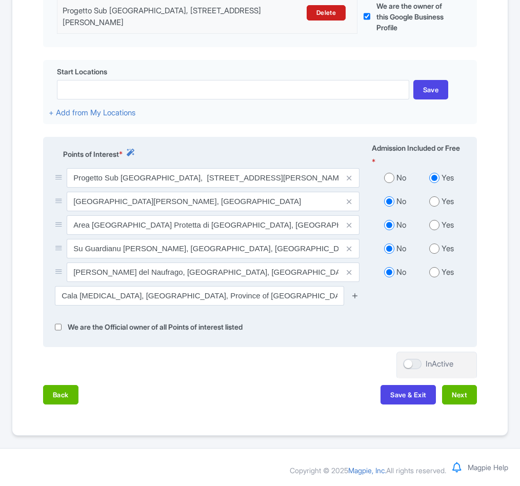
click at [358, 299] on icon at bounding box center [355, 296] width 8 height 8
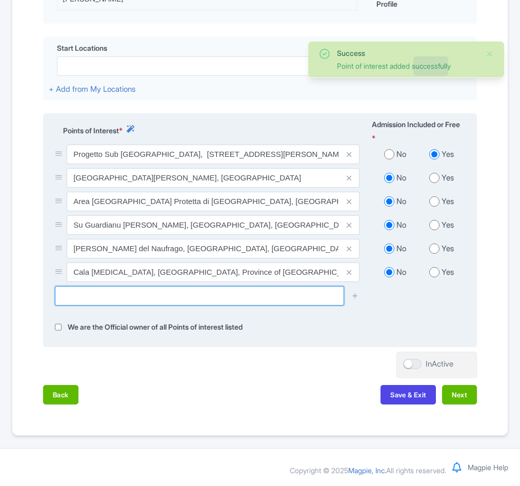
click at [80, 306] on input "text" at bounding box center [199, 295] width 289 height 19
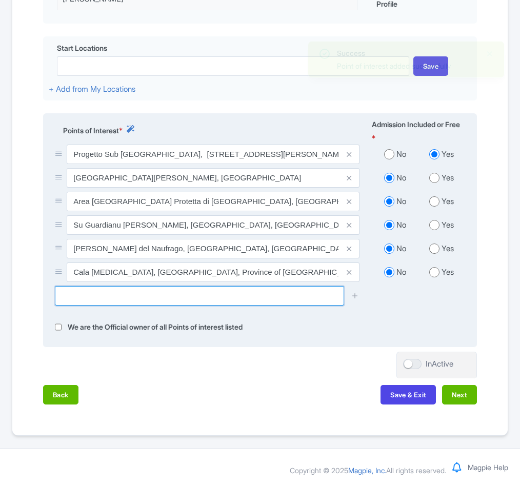
paste input "Scoglio San Stèfano"
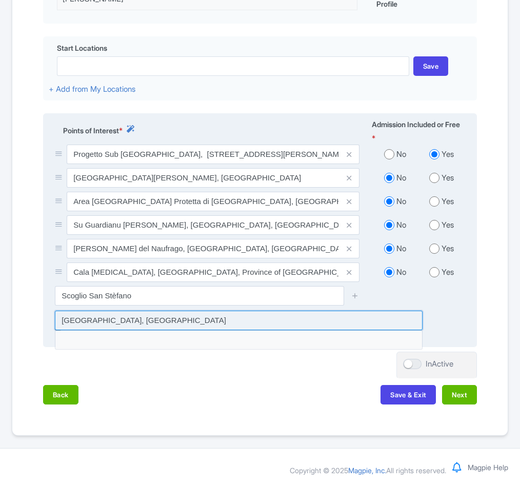
click at [132, 330] on input at bounding box center [239, 320] width 368 height 19
type input "Scoglio San Stèfano, Italy"
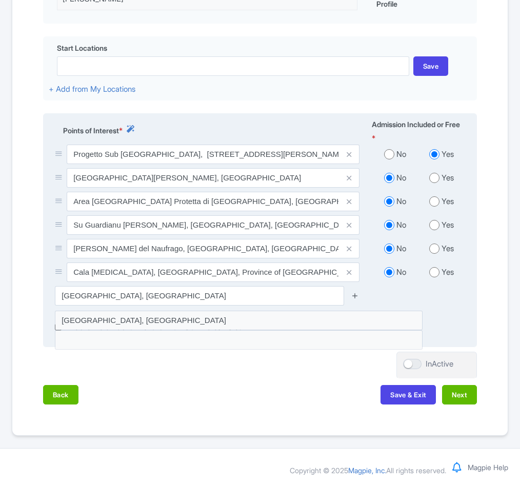
click at [354, 299] on icon at bounding box center [355, 296] width 8 height 8
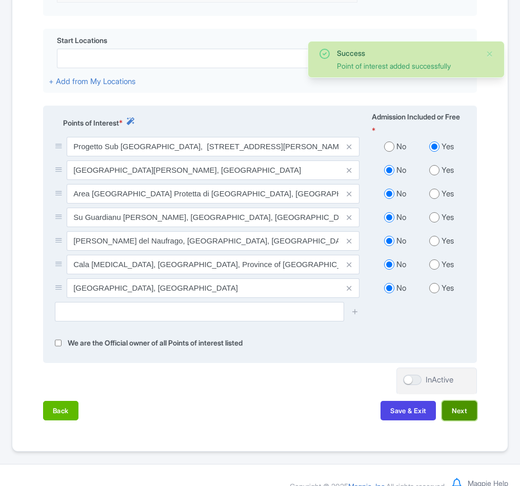
click at [456, 420] on button "Next" at bounding box center [459, 410] width 35 height 19
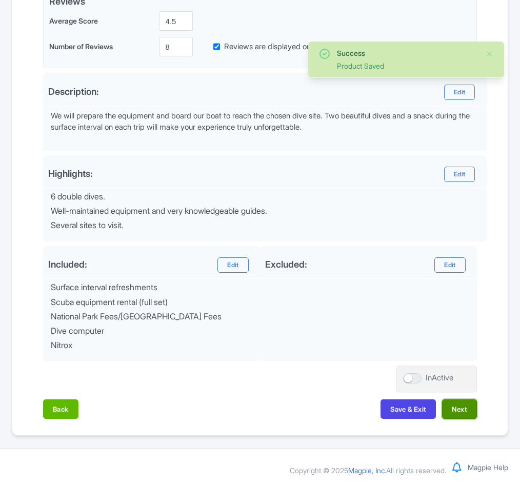
click at [456, 413] on button "Next" at bounding box center [459, 408] width 35 height 19
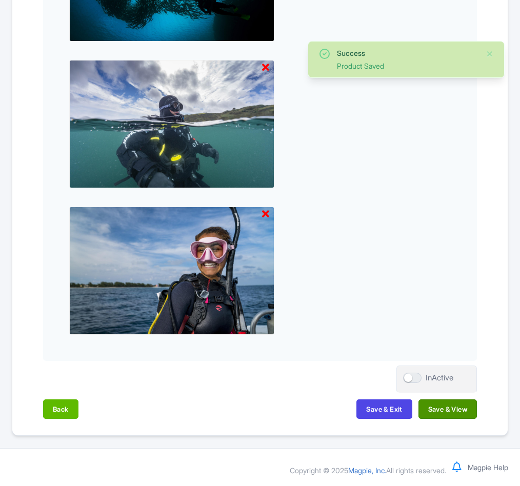
scroll to position [993, 0]
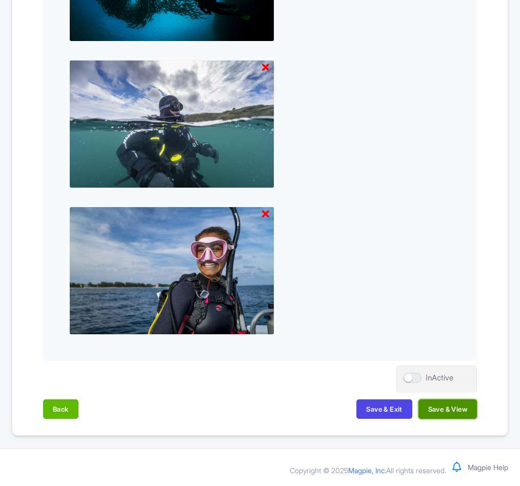
click at [454, 411] on button "Save & View" at bounding box center [447, 408] width 58 height 19
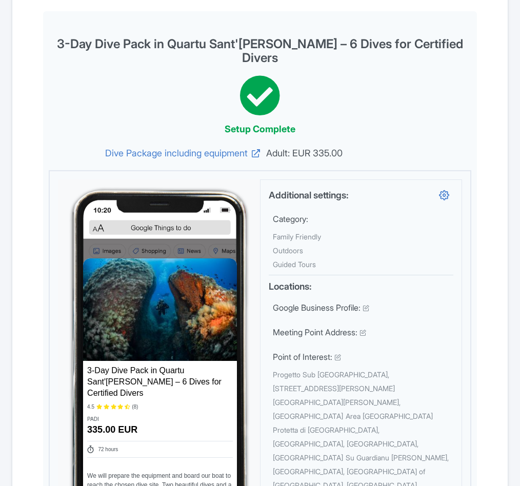
scroll to position [0, 0]
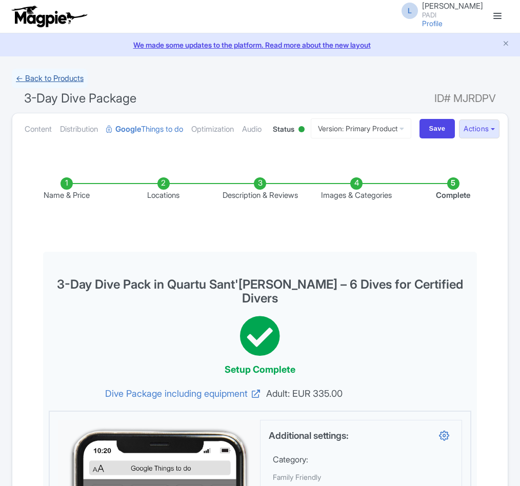
click at [38, 77] on link "← Back to Products" at bounding box center [50, 79] width 76 height 20
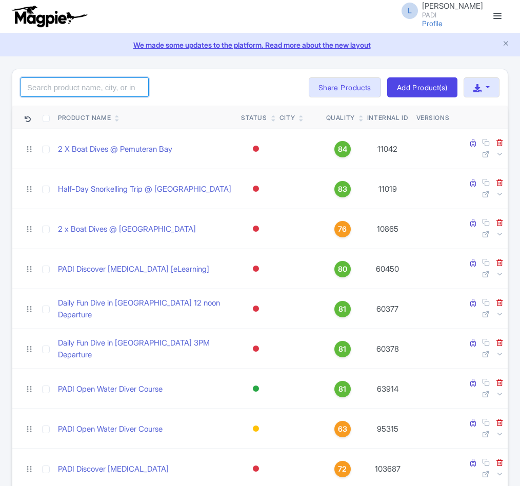
click at [71, 91] on input "search" at bounding box center [85, 86] width 128 height 19
paste input "73706"
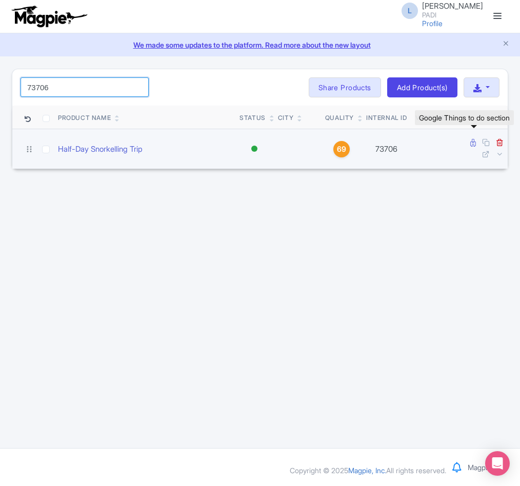
type input "73706"
click at [472, 144] on icon at bounding box center [473, 143] width 6 height 8
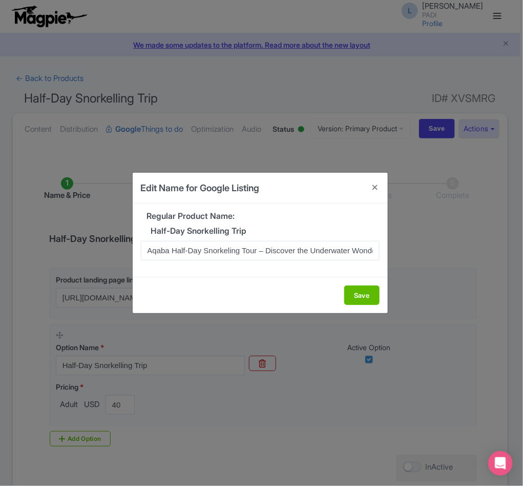
scroll to position [0, 51]
type input "Aqaba Half-Day Snorkeling Tour – Discover the Underwater Wonders of Red Sea"
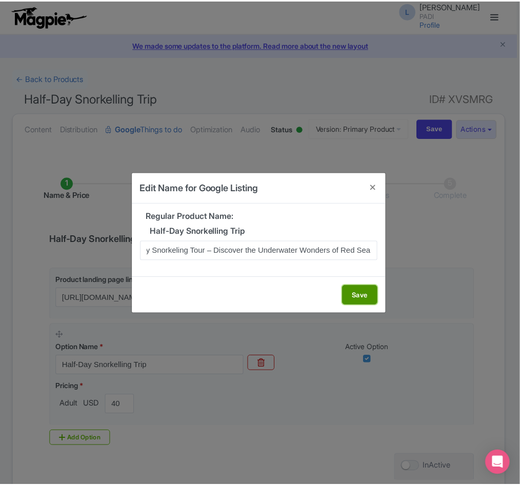
scroll to position [0, 0]
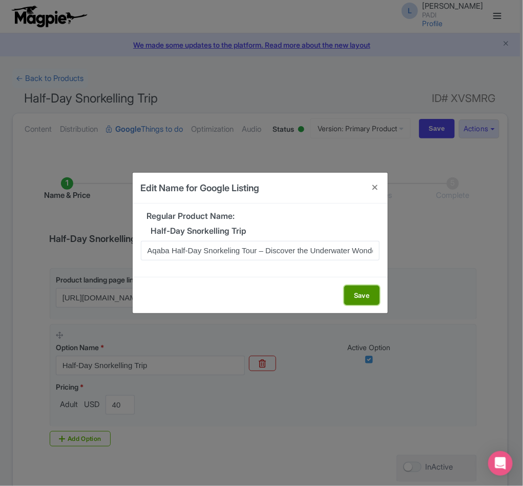
click at [365, 301] on button "Save" at bounding box center [362, 295] width 35 height 19
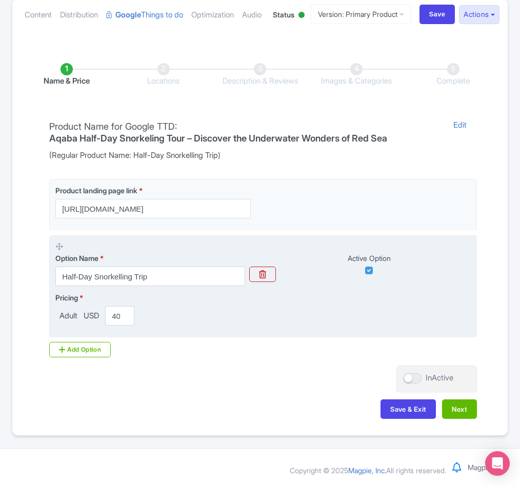
scroll to position [157, 0]
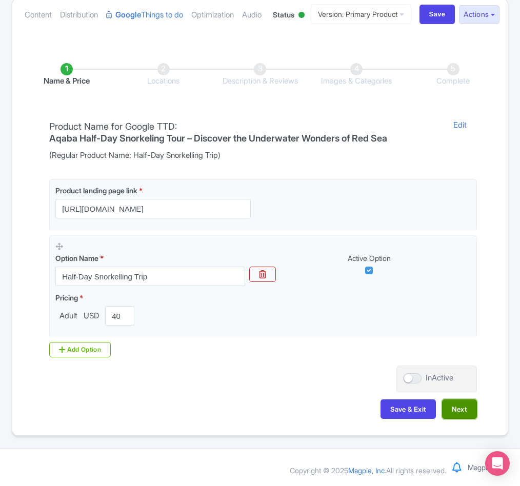
click at [463, 408] on button "Next" at bounding box center [459, 408] width 35 height 19
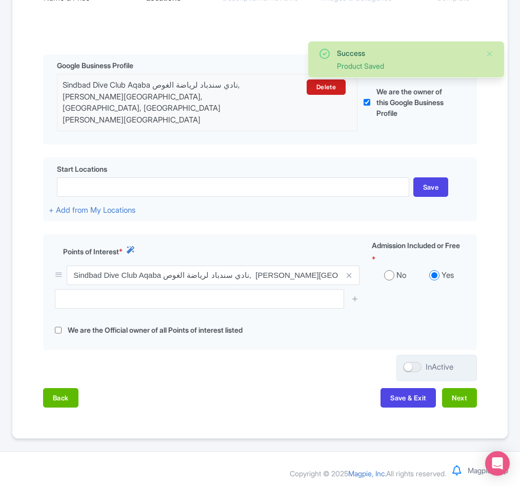
scroll to position [232, 0]
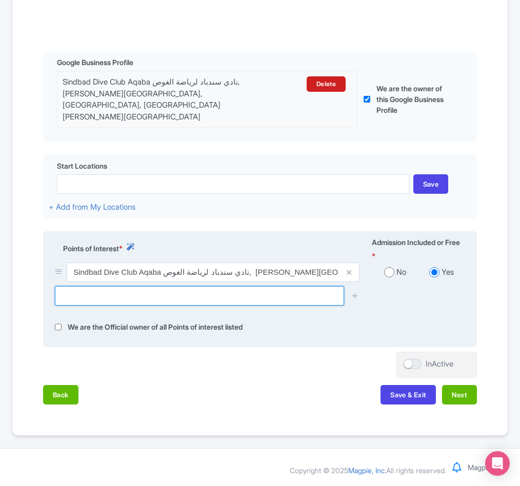
click at [168, 296] on input "text" at bounding box center [199, 295] width 289 height 19
paste input "Berenice Beach Club"
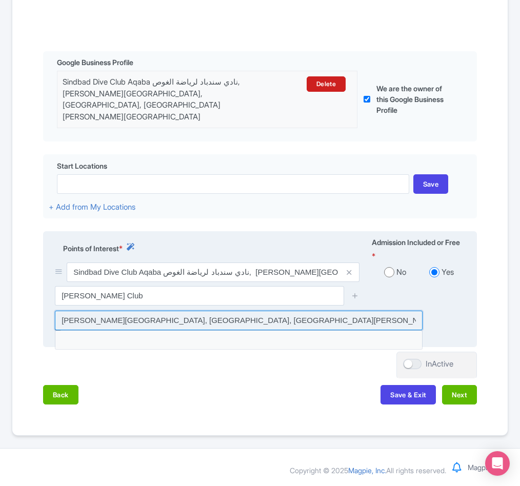
click at [136, 318] on input at bounding box center [239, 320] width 368 height 19
type input "Berenice Beach Club, South Beach Highway, Aqaba, Jordan"
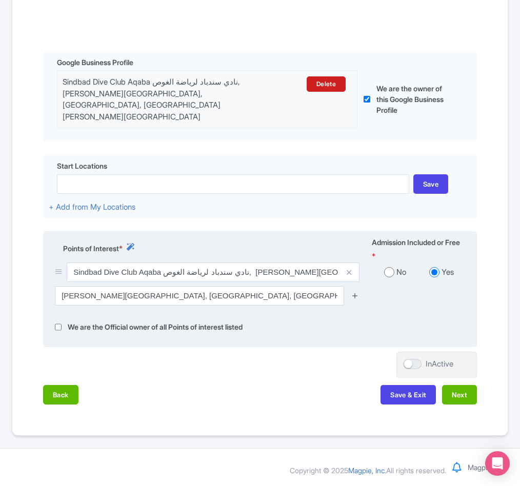
click at [354, 295] on icon at bounding box center [355, 296] width 8 height 8
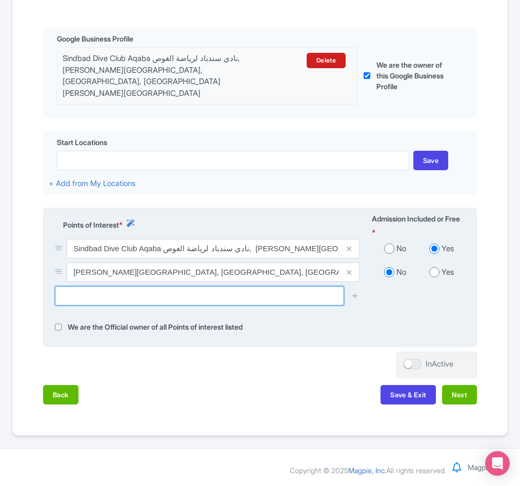
click at [158, 306] on input "text" at bounding box center [199, 295] width 289 height 19
paste input "Aqaba Marine Park"
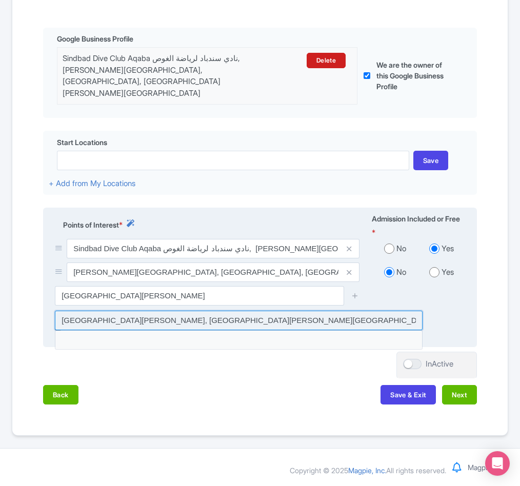
click at [154, 330] on input at bounding box center [239, 320] width 368 height 19
type input "Aqaba Marine Park, Aqaba, Jordan"
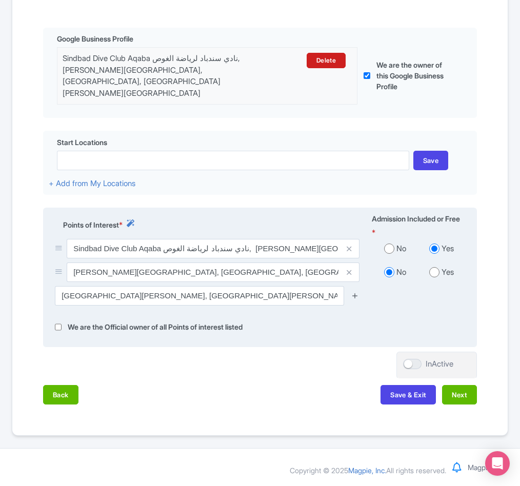
click at [353, 299] on icon at bounding box center [355, 296] width 8 height 8
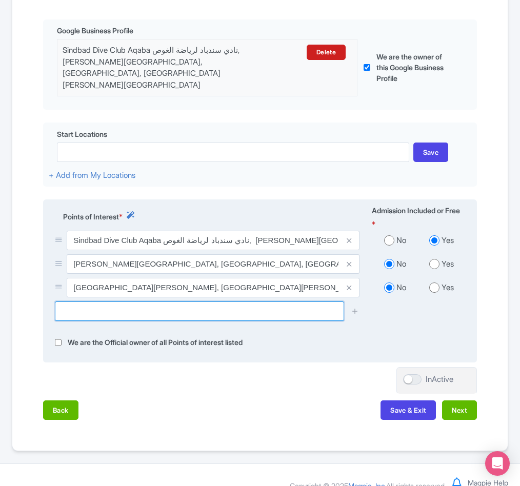
click at [95, 321] on input "text" at bounding box center [199, 310] width 289 height 19
paste input "KING ABDULLAH REEF"
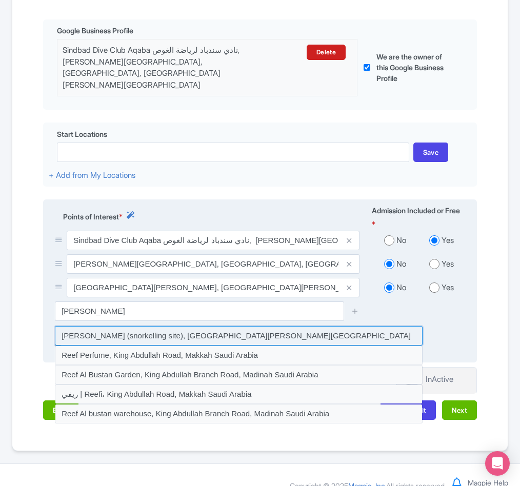
click at [90, 346] on input at bounding box center [239, 335] width 368 height 19
type input "King Abdullah Reef (snorkelling site), Aqaba, Jordan"
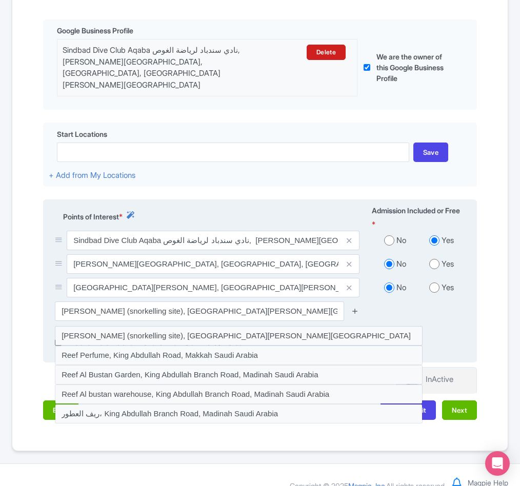
click at [355, 315] on icon at bounding box center [355, 311] width 8 height 8
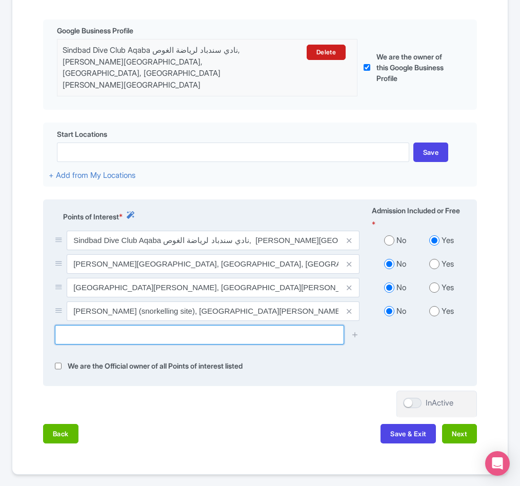
click at [74, 345] on input "text" at bounding box center [199, 334] width 289 height 19
paste input "RAINBOW REEF"
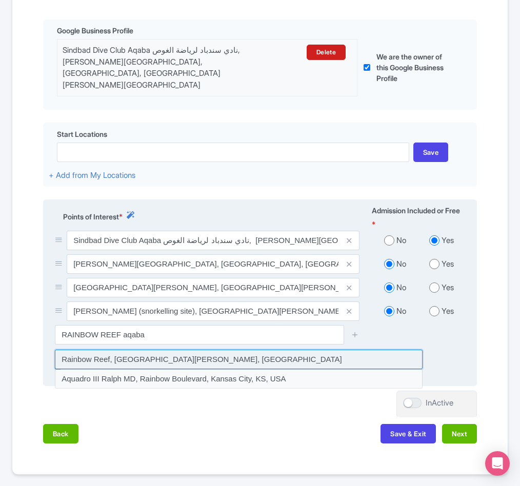
click at [98, 369] on input at bounding box center [239, 359] width 368 height 19
type input "Rainbow Reef, Aqaba Qasabah District, Jordan"
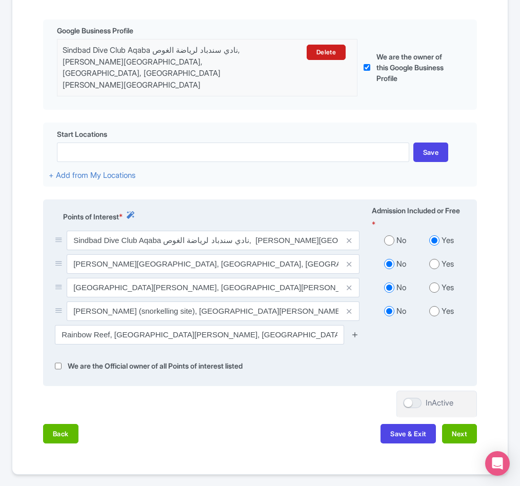
click at [358, 338] on icon at bounding box center [355, 335] width 8 height 8
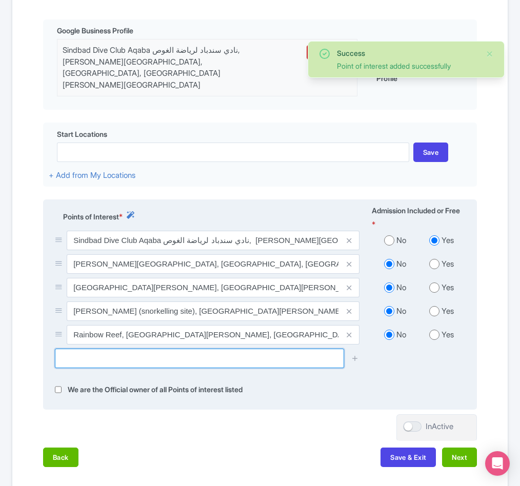
click at [125, 368] on input "text" at bounding box center [199, 358] width 289 height 19
paste input "cedar Pride"
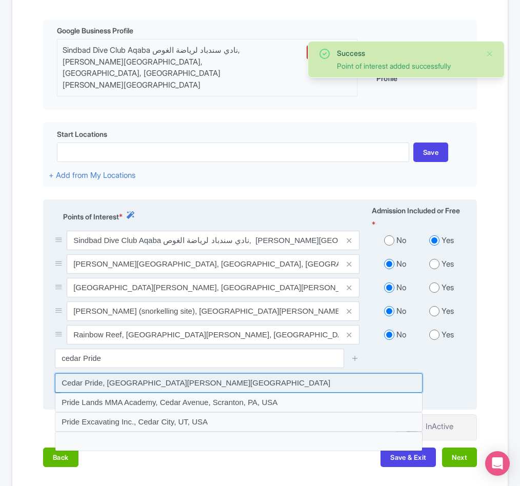
click at [93, 393] on input at bounding box center [239, 382] width 368 height 19
type input "Cedar Pride, Aqaba, Jordan"
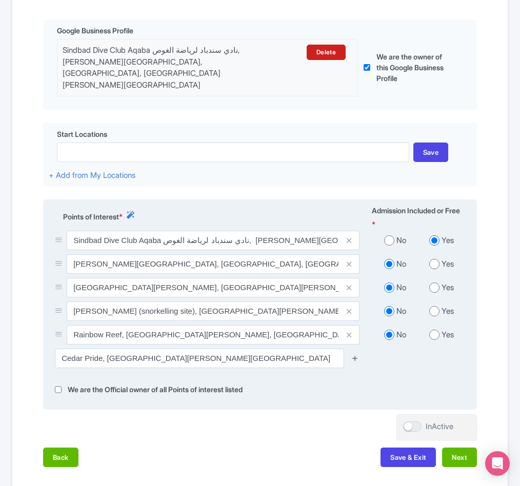
click at [351, 362] on icon at bounding box center [355, 358] width 8 height 8
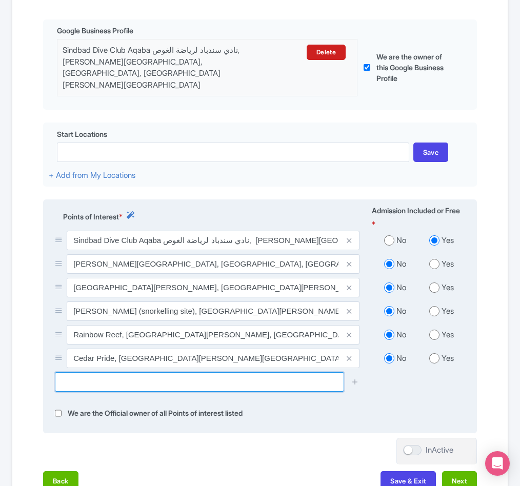
click at [203, 392] on input "text" at bounding box center [199, 381] width 289 height 19
paste input "Japanese garden"
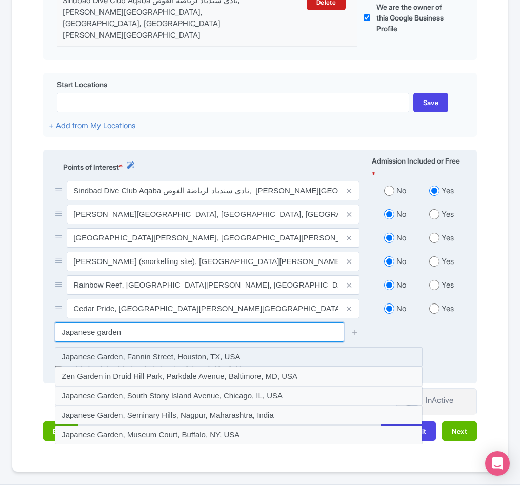
scroll to position [309, 0]
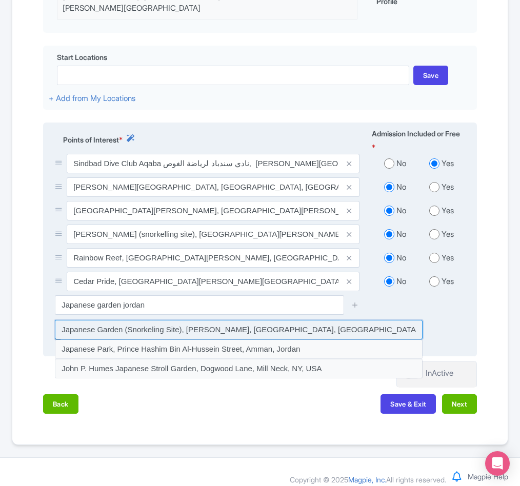
click at [223, 339] on input at bounding box center [239, 329] width 368 height 19
type input "Japanese Garden (Snorkeling Site), marina park, South Beach Highway, Aqaba, Jor…"
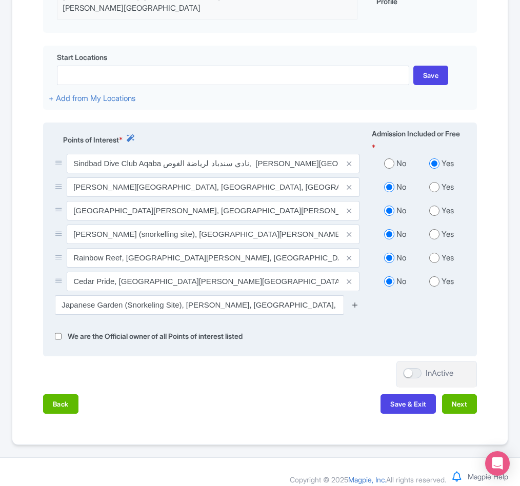
click at [354, 309] on icon at bounding box center [355, 305] width 8 height 8
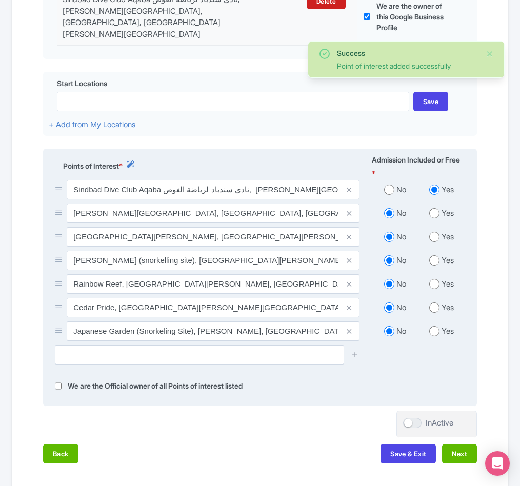
scroll to position [374, 0]
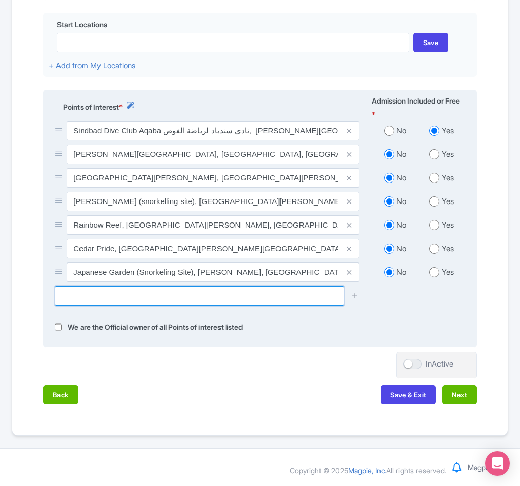
click at [85, 299] on input "text" at bounding box center [199, 295] width 289 height 19
paste input "Underwater Military Museum"
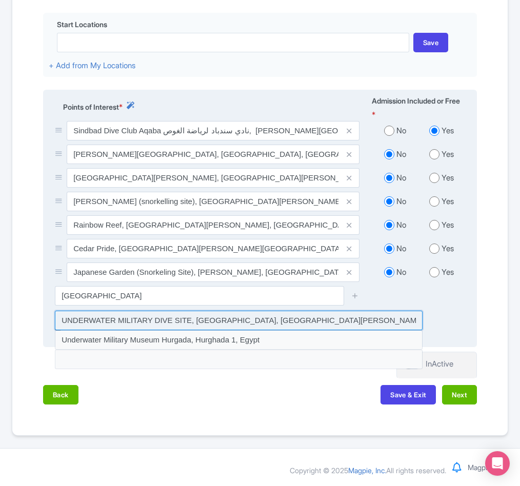
click at [120, 324] on input at bounding box center [239, 320] width 368 height 19
type input "UNDERWATER MILITARY DIVE SITE, South Beach Highway, Aqaba, Jordan"
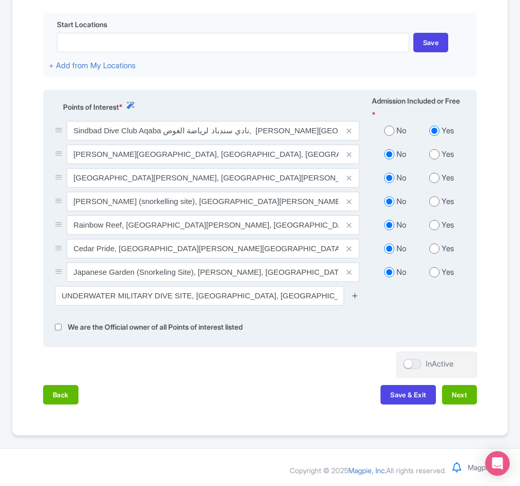
click at [354, 295] on icon at bounding box center [355, 296] width 8 height 8
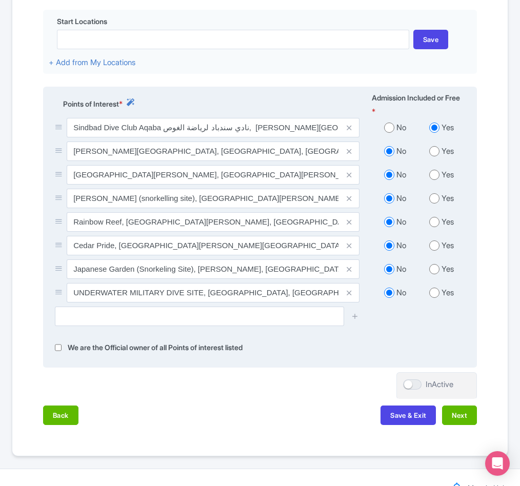
scroll to position [397, 0]
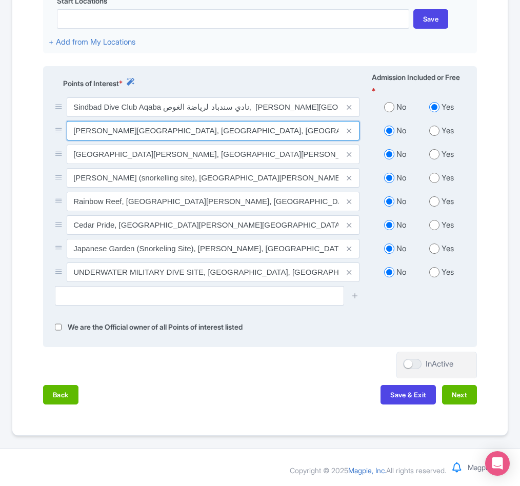
drag, startPoint x: 71, startPoint y: 128, endPoint x: 145, endPoint y: 124, distance: 74.0
click at [145, 124] on input "Berenice Beach Club, South Beach Highway, Aqaba, Jordan" at bounding box center [213, 130] width 293 height 19
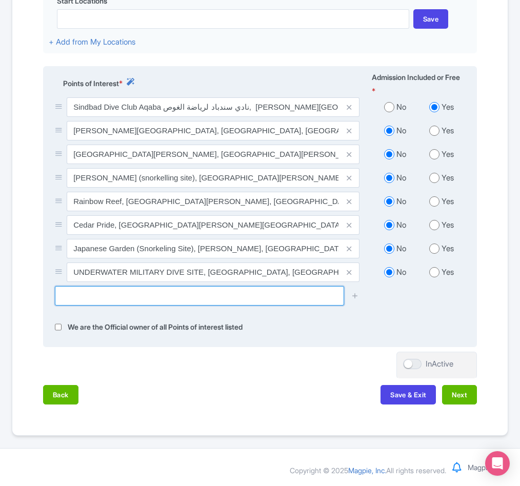
click at [108, 298] on input "text" at bounding box center [199, 295] width 289 height 19
paste input "ChIJA3MHogt3ABUR2JCkQ1ugelQ"
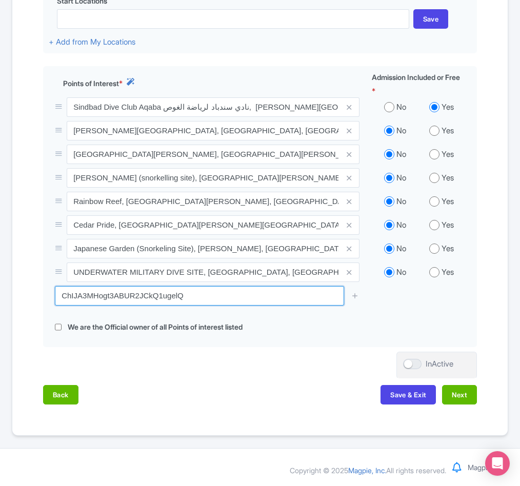
drag, startPoint x: 232, startPoint y: 297, endPoint x: -118, endPoint y: 286, distance: 350.9
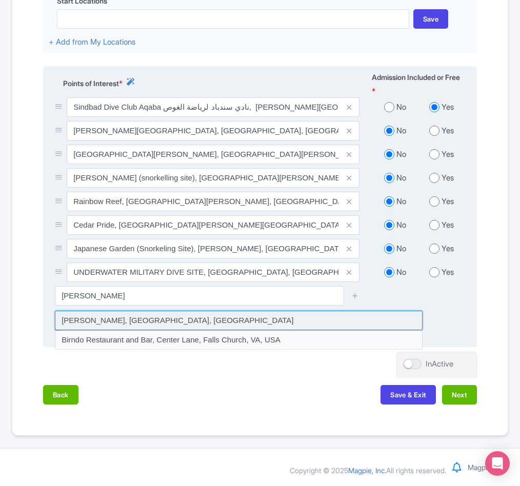
click at [177, 316] on input at bounding box center [239, 320] width 368 height 19
type input "Berenice reef, South Beach Highway, Jordan"
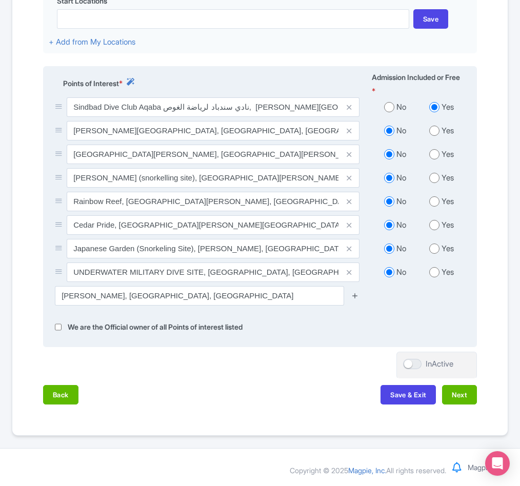
click at [357, 292] on icon at bounding box center [355, 296] width 8 height 8
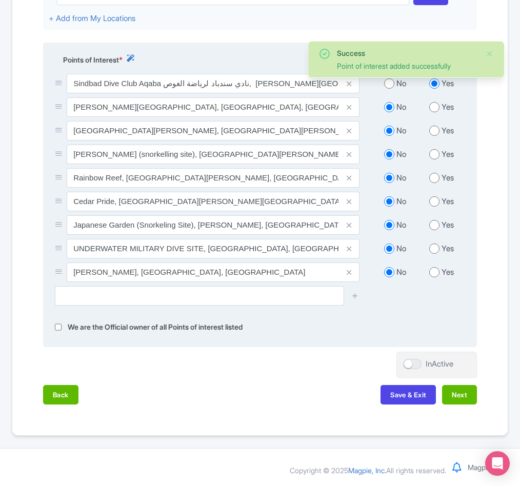
click at [434, 112] on input "radio" at bounding box center [434, 107] width 10 height 10
radio input "true"
click at [435, 277] on input "radio" at bounding box center [434, 272] width 10 height 10
radio input "true"
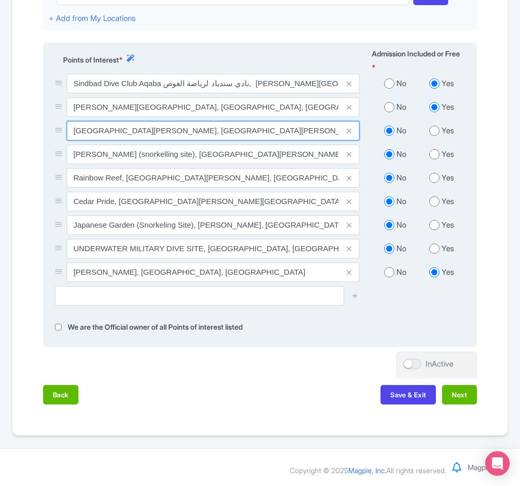
drag, startPoint x: 74, startPoint y: 156, endPoint x: 139, endPoint y: 156, distance: 64.6
click at [139, 140] on input "Aqaba Marine Park, Aqaba, Jordan" at bounding box center [213, 130] width 293 height 19
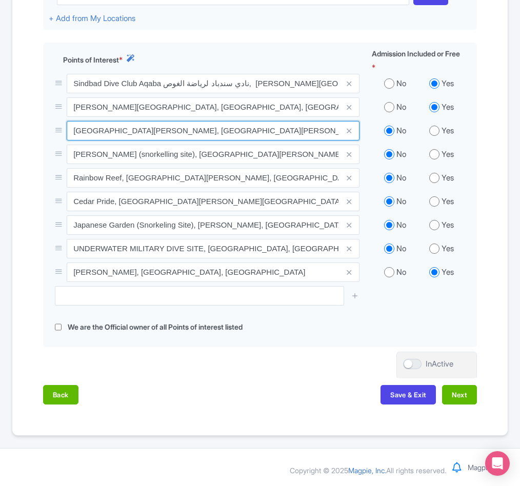
drag, startPoint x: 224, startPoint y: 153, endPoint x: 30, endPoint y: 155, distance: 193.8
click at [30, 155] on div "Name & Price Locations Description & Reviews Images & Categories Complete Edit …" at bounding box center [259, 92] width 483 height 648
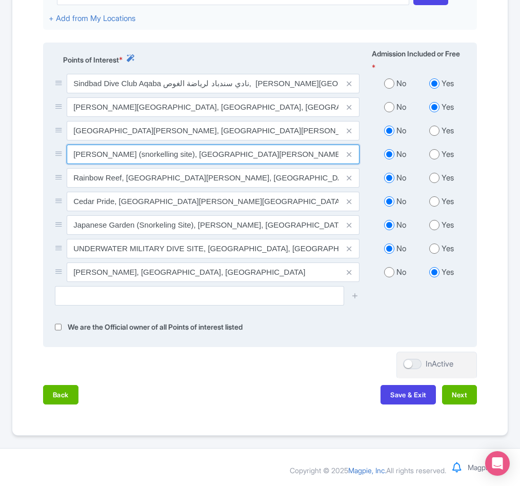
drag, startPoint x: 76, startPoint y: 175, endPoint x: 198, endPoint y: 175, distance: 122.5
click at [198, 164] on input "King Abdullah Reef (snorkelling site), Aqaba, Jordan" at bounding box center [213, 154] width 293 height 19
drag, startPoint x: 189, startPoint y: 177, endPoint x: 198, endPoint y: 177, distance: 9.2
click at [189, 164] on input "King Abdullah Reef (snorkelling site), Aqaba, Jordan" at bounding box center [213, 154] width 293 height 19
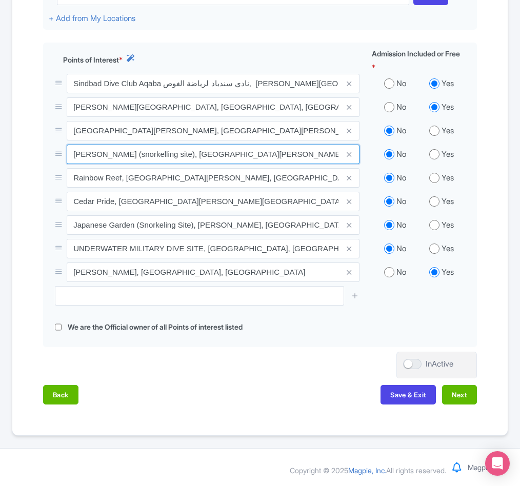
drag, startPoint x: 258, startPoint y: 175, endPoint x: -96, endPoint y: 165, distance: 355.0
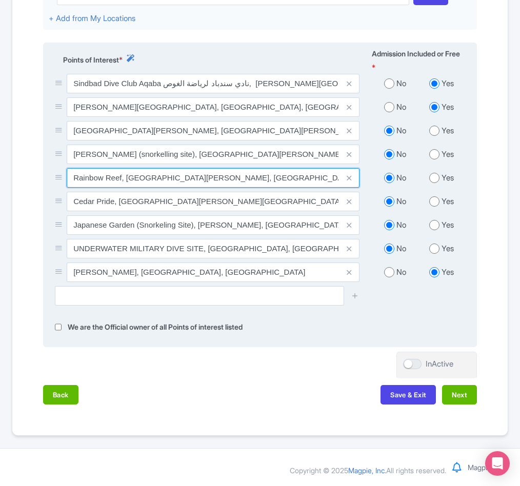
drag, startPoint x: 73, startPoint y: 200, endPoint x: 258, endPoint y: 200, distance: 185.6
click at [258, 188] on input "Rainbow Reef, Aqaba Qasabah District, Jordan" at bounding box center [213, 177] width 293 height 19
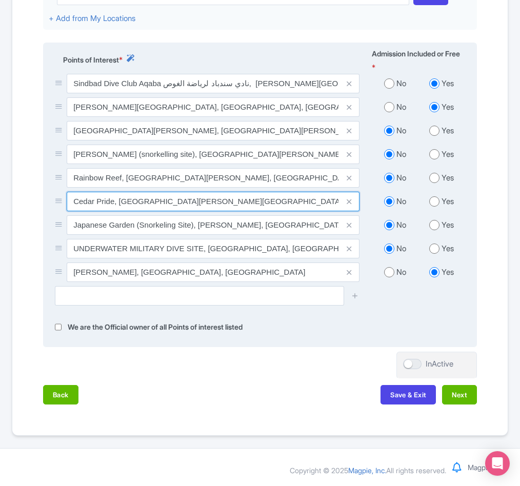
drag, startPoint x: 72, startPoint y: 225, endPoint x: 206, endPoint y: 237, distance: 134.4
click at [206, 237] on div "Sindbad Dive Club Aqaba نادي سندباد لرياضة الغوص, Berenice Beach Club, South be…" at bounding box center [260, 180] width 422 height 212
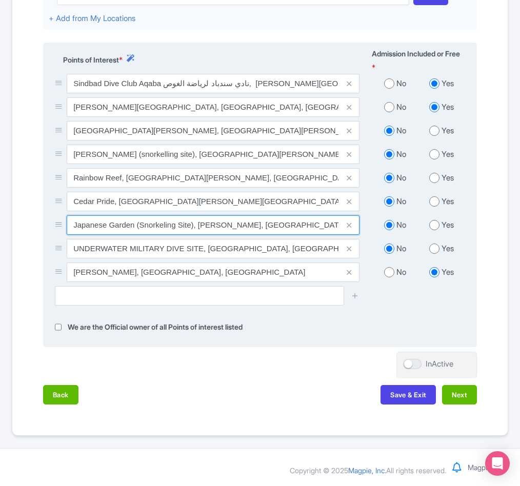
scroll to position [0, 34]
drag, startPoint x: 73, startPoint y: 251, endPoint x: 386, endPoint y: 241, distance: 313.4
click at [386, 239] on div "Japanese Garden (Snorkeling Site), marina park, South Beach Highway, Aqaba, Jor…" at bounding box center [260, 227] width 422 height 24
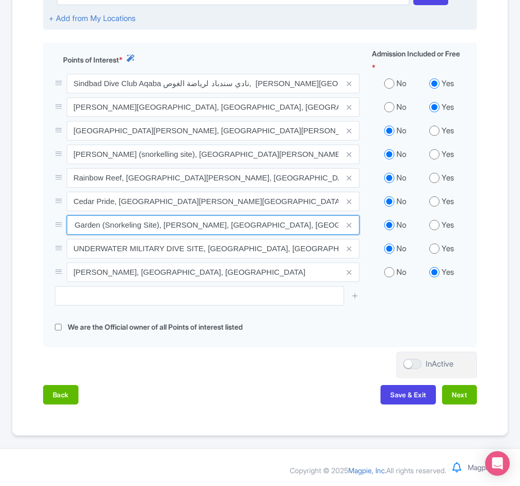
scroll to position [0, 0]
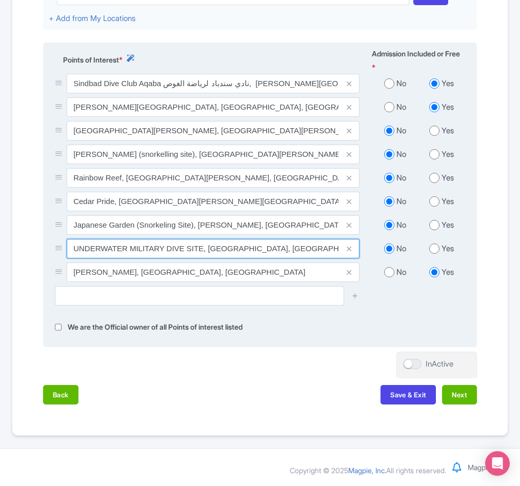
drag, startPoint x: 72, startPoint y: 271, endPoint x: 363, endPoint y: 265, distance: 290.8
click at [363, 263] on div "UNDERWATER MILITARY DIVE SITE, South Beach Highway, Aqaba, Jordan" at bounding box center [207, 251] width 317 height 24
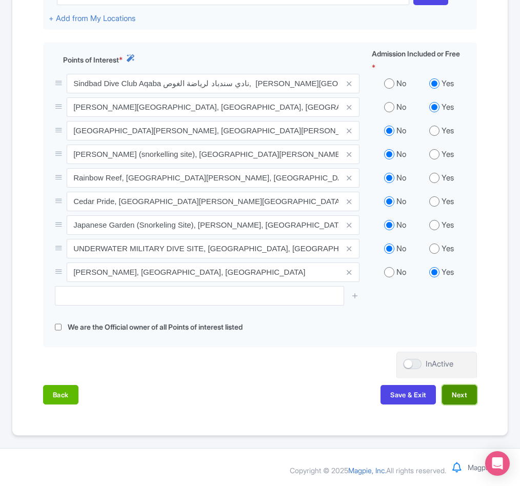
click at [457, 405] on button "Next" at bounding box center [459, 394] width 35 height 19
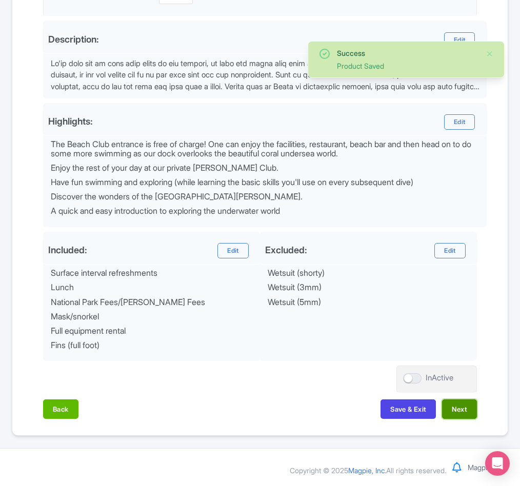
click at [460, 408] on button "Next" at bounding box center [459, 408] width 35 height 19
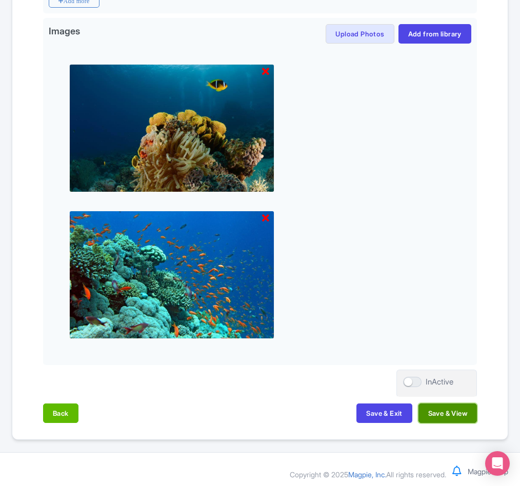
click at [448, 423] on button "Save & View" at bounding box center [447, 413] width 58 height 19
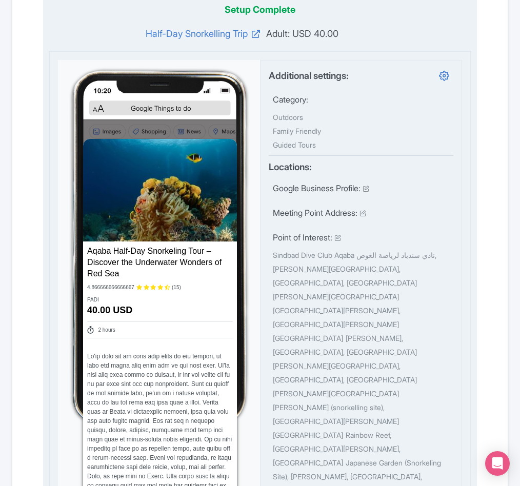
scroll to position [0, 0]
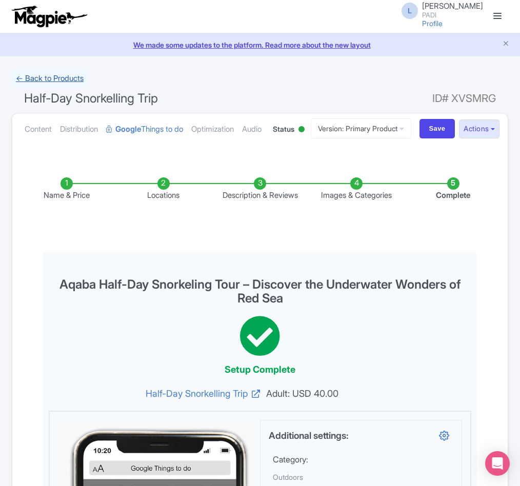
click at [71, 79] on link "← Back to Products" at bounding box center [50, 79] width 76 height 20
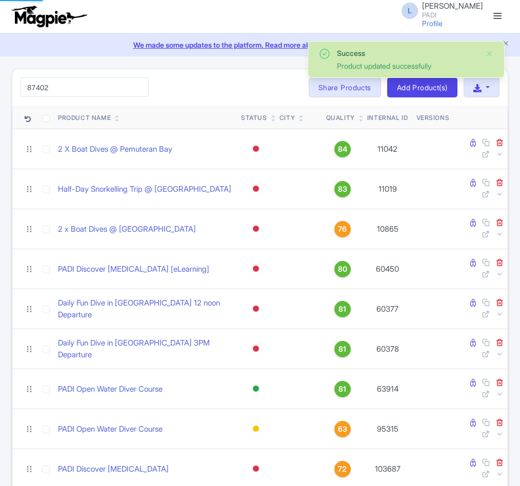
type input "87402"
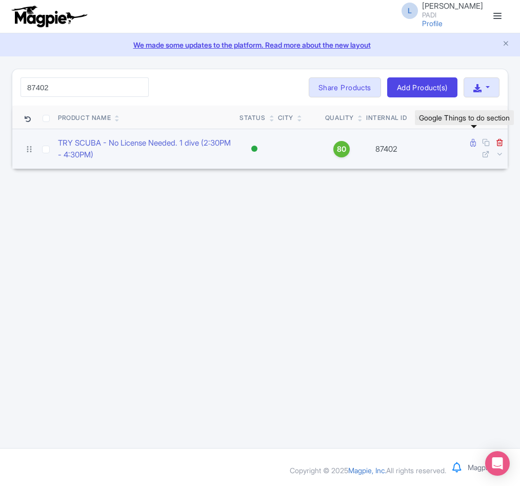
click at [473, 147] on icon at bounding box center [473, 143] width 6 height 8
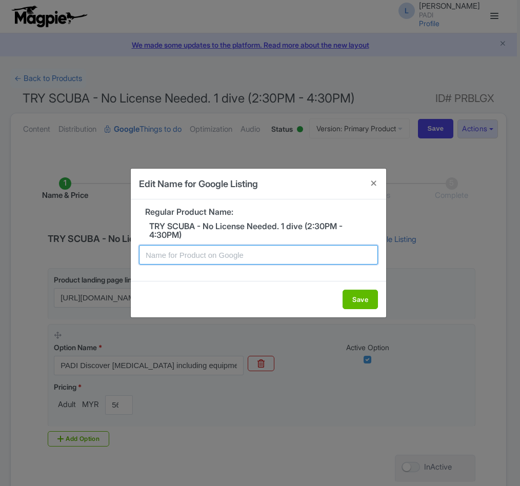
click at [242, 254] on input "text" at bounding box center [258, 254] width 239 height 19
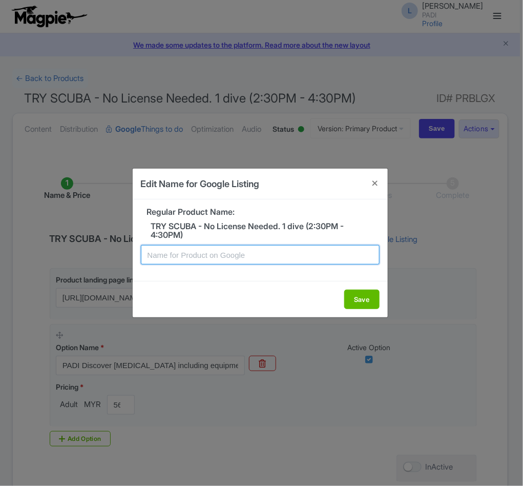
paste input "Perhentian Discovery Dive: Introductory Scuba Adventure for New Divers"
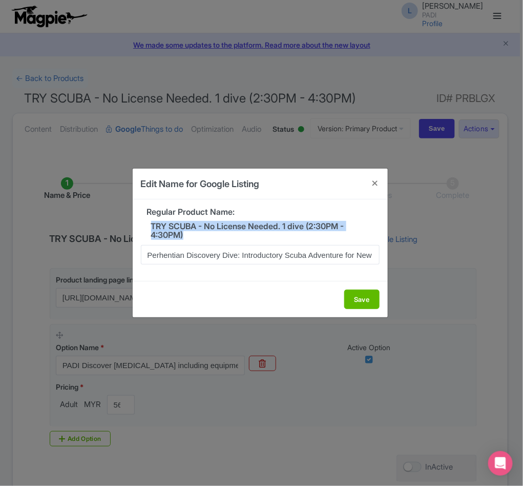
drag, startPoint x: 148, startPoint y: 221, endPoint x: 193, endPoint y: 231, distance: 46.2
click at [193, 231] on h5 "TRY SCUBA - No License Needed. 1 dive (2:30PM - 4:30PM)" at bounding box center [260, 231] width 239 height 18
copy h5 "TRY SCUBA - No License Needed. 1 dive (2:30PM - 4:30PM)"
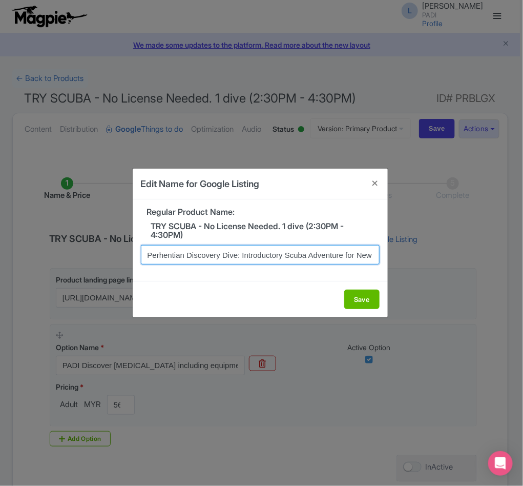
scroll to position [0, 24]
drag, startPoint x: 188, startPoint y: 256, endPoint x: 390, endPoint y: 255, distance: 201.5
click at [390, 255] on div "Edit Name for Google Listing Regular Product Name: TRY SCUBA - No License Neede…" at bounding box center [261, 243] width 523 height 486
paste input "TRY SCUBA - No License Needed. 1 dive (2:30PM - 4:30PM)"
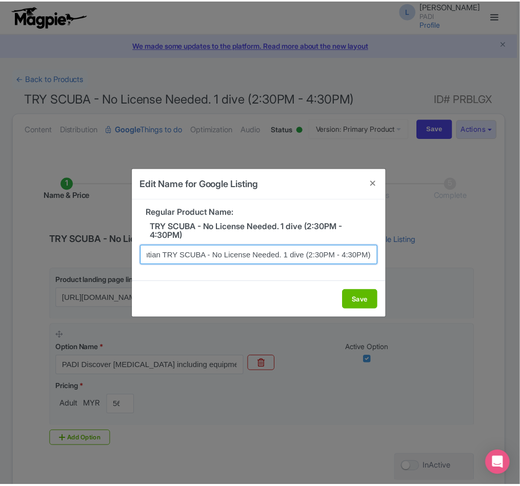
scroll to position [0, 0]
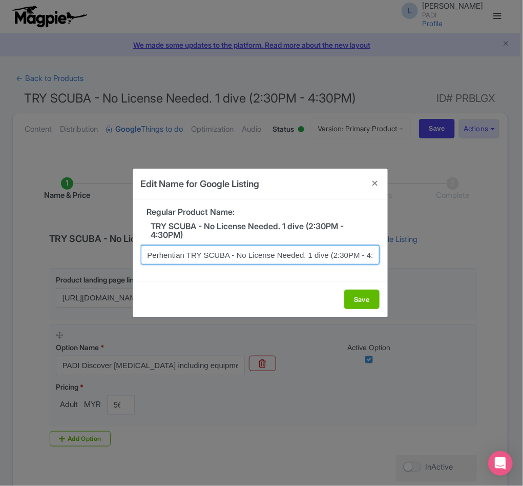
drag, startPoint x: 377, startPoint y: 253, endPoint x: 94, endPoint y: 257, distance: 282.5
click at [94, 257] on div "Edit Name for Google Listing Regular Product Name: TRY SCUBA - No License Neede…" at bounding box center [261, 243] width 523 height 486
type input "Perhentian TRY SCUBA - No License Needed. 1 dive (2:30PM - 4:30PM)"
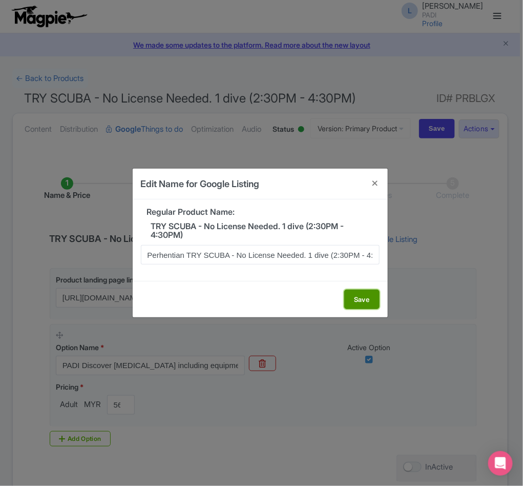
click at [369, 299] on button "Save" at bounding box center [362, 299] width 35 height 19
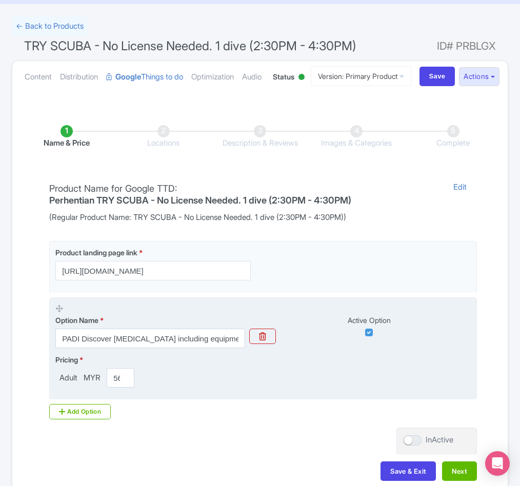
scroll to position [157, 0]
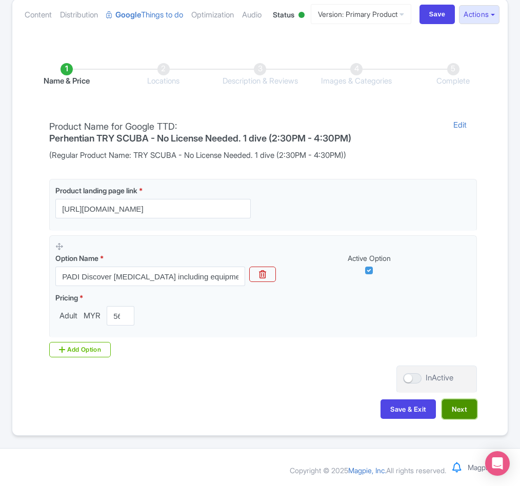
click at [458, 412] on button "Next" at bounding box center [459, 408] width 35 height 19
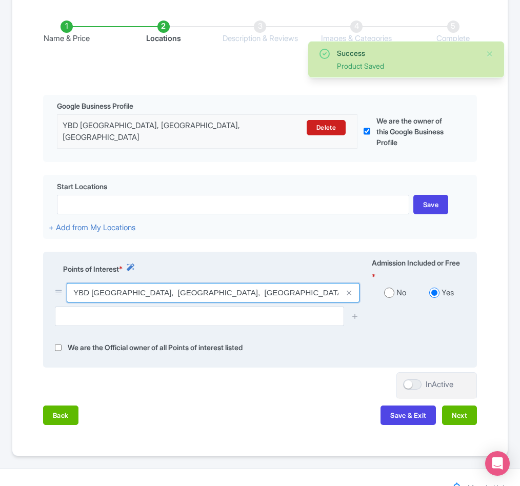
drag, startPoint x: 72, startPoint y: 354, endPoint x: 131, endPoint y: 355, distance: 59.0
click at [131, 303] on input "YBD [GEOGRAPHIC_DATA], [GEOGRAPHIC_DATA], [GEOGRAPHIC_DATA]" at bounding box center [213, 292] width 293 height 19
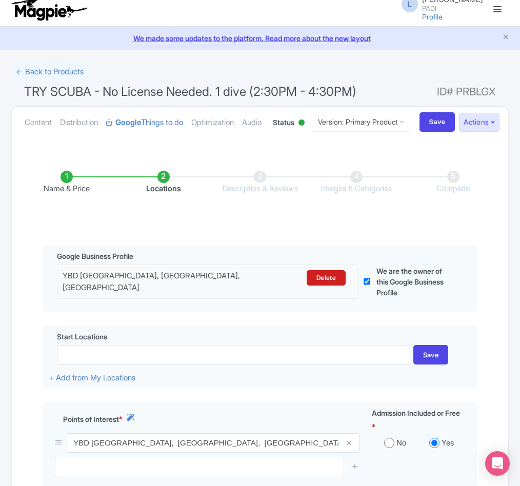
scroll to position [0, 0]
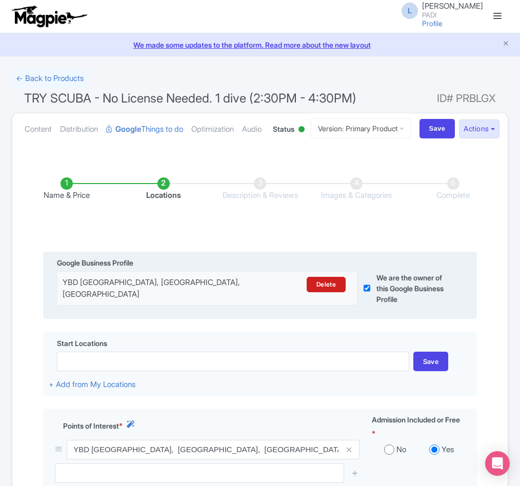
drag, startPoint x: 65, startPoint y: 323, endPoint x: 153, endPoint y: 340, distance: 89.8
click at [153, 300] on div "YBD [GEOGRAPHIC_DATA], [GEOGRAPHIC_DATA], [GEOGRAPHIC_DATA]" at bounding box center [171, 288] width 217 height 23
copy div "YBD Dive Centre, Pulau Perhentian Kecil, 22300 Besut, Terengganu, Malaysia"
click at [162, 300] on div "YBD Dive Centre, Pulau Perhentian Kecil, 22300 Besut, Terengganu, Malaysia" at bounding box center [171, 288] width 217 height 23
drag, startPoint x: 62, startPoint y: 323, endPoint x: 124, endPoint y: 320, distance: 62.1
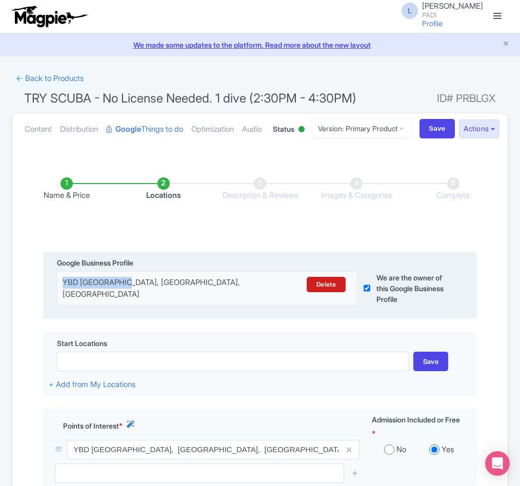
click at [124, 300] on div "YBD Dive Centre, Pulau Perhentian Kecil, 22300 Besut, Terengganu, Malaysia Dele…" at bounding box center [206, 288] width 301 height 23
copy div "YBD Dive Centre"
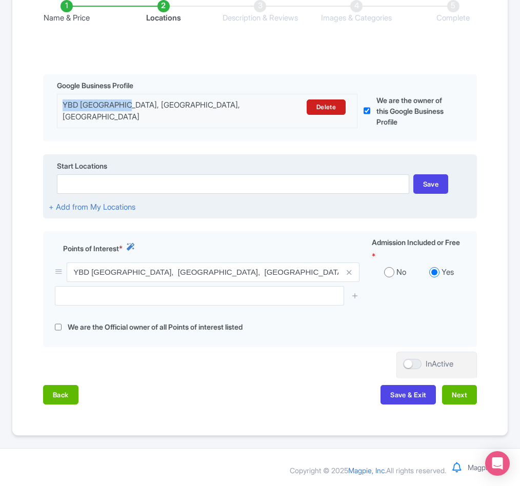
scroll to position [231, 0]
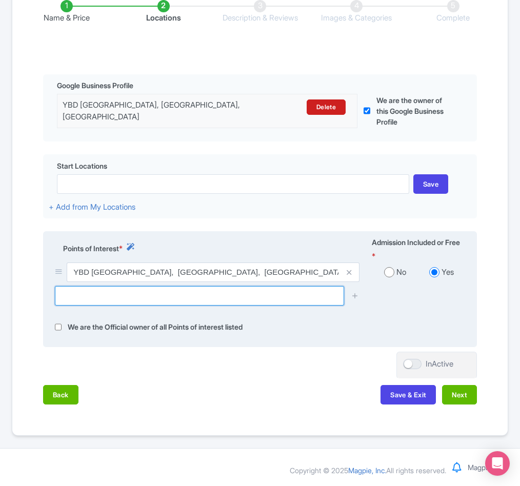
click at [122, 296] on input "text" at bounding box center [199, 295] width 289 height 19
paste input "Beach, Terengganu, Malesia"
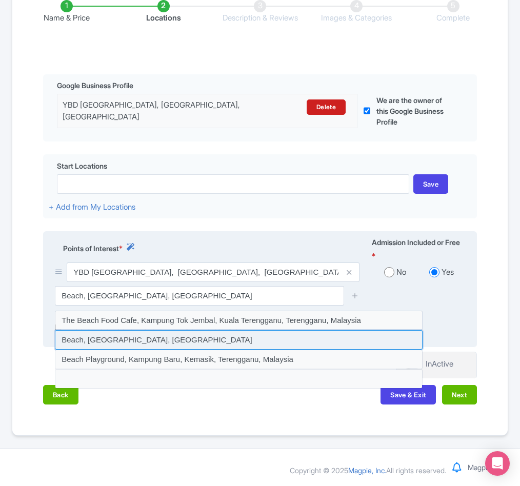
click at [117, 340] on input at bounding box center [239, 339] width 368 height 19
type input "Beach, Terengganu, Malaysia"
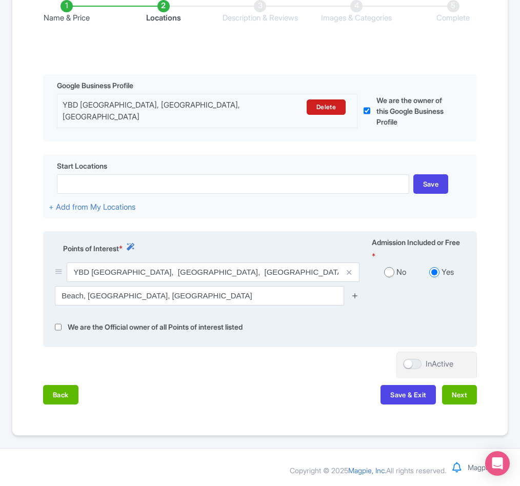
click at [356, 297] on icon at bounding box center [355, 296] width 8 height 8
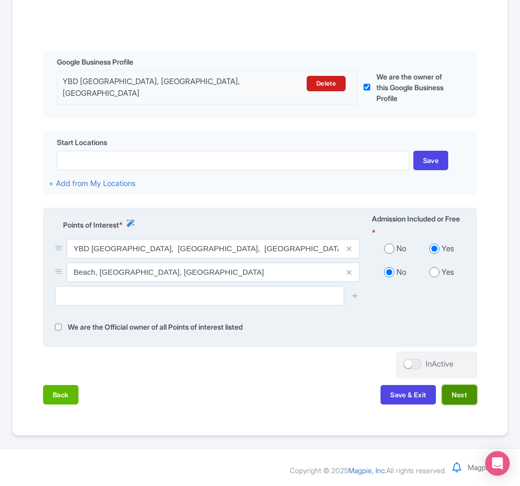
click at [459, 405] on button "Next" at bounding box center [459, 394] width 35 height 19
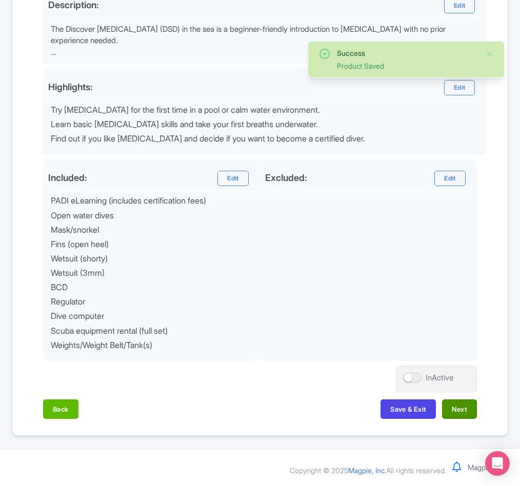
scroll to position [394, 0]
click at [459, 408] on button "Next" at bounding box center [459, 408] width 35 height 19
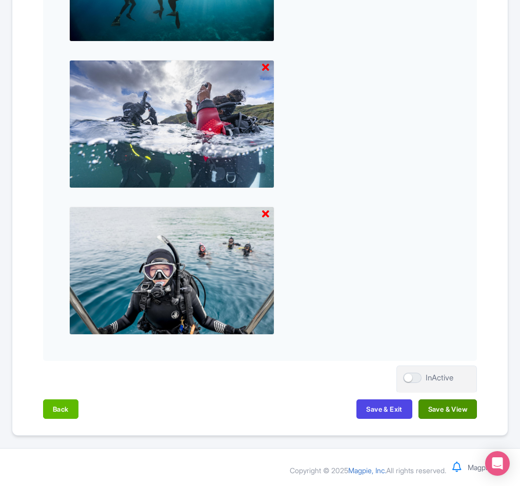
scroll to position [993, 0]
click at [454, 414] on button "Save & View" at bounding box center [447, 408] width 58 height 19
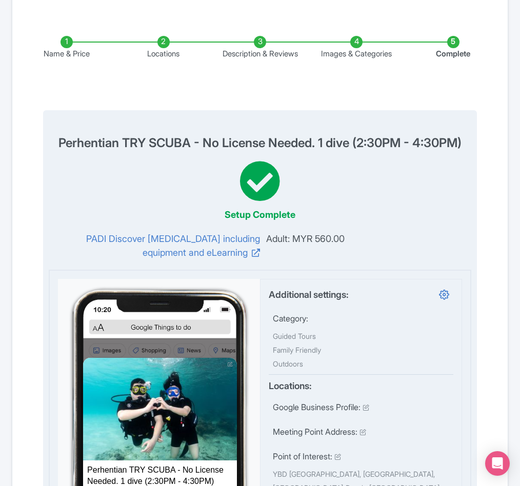
scroll to position [0, 0]
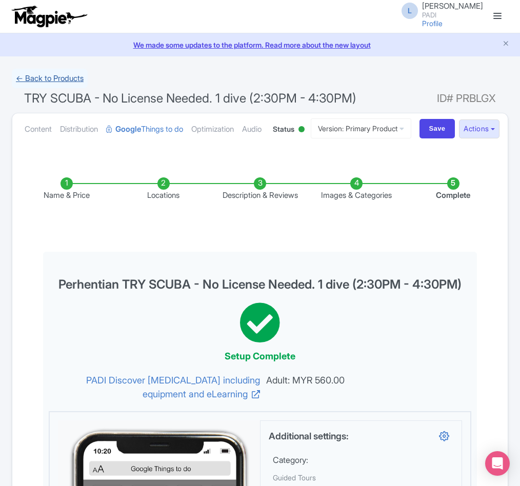
click at [35, 80] on link "← Back to Products" at bounding box center [50, 79] width 76 height 20
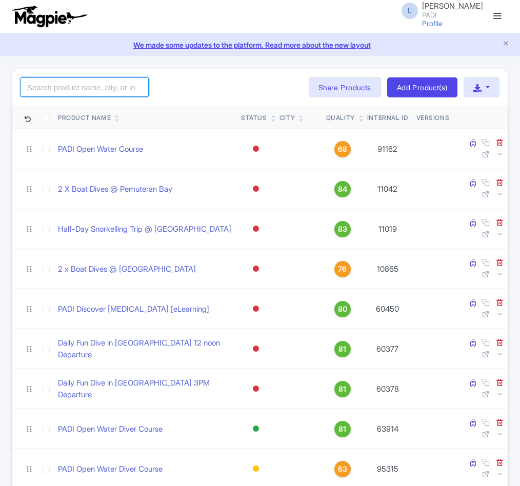
drag, startPoint x: 67, startPoint y: 84, endPoint x: 64, endPoint y: 97, distance: 14.2
click at [67, 84] on input "search" at bounding box center [85, 86] width 128 height 19
paste input "88546"
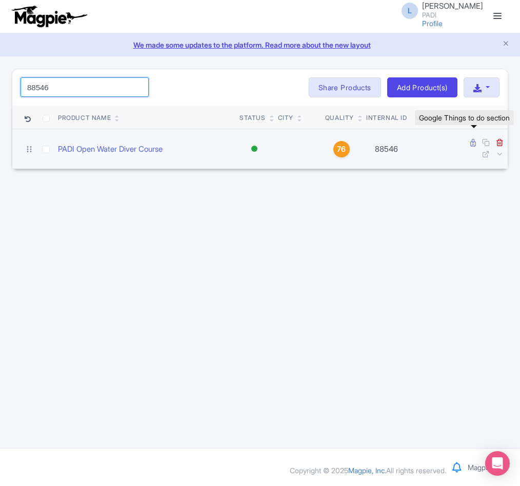
type input "88546"
click at [474, 143] on icon at bounding box center [473, 143] width 6 height 8
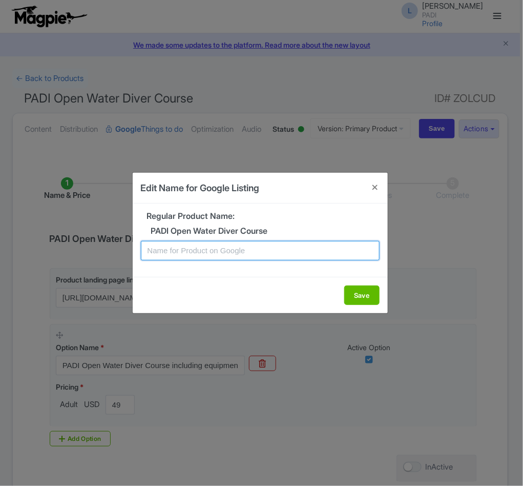
click at [216, 253] on input "text" at bounding box center [260, 250] width 239 height 19
paste input "North Ari Atoll PADI Open Water Course – Start Your [MEDICAL_DATA] Journey [DAT…"
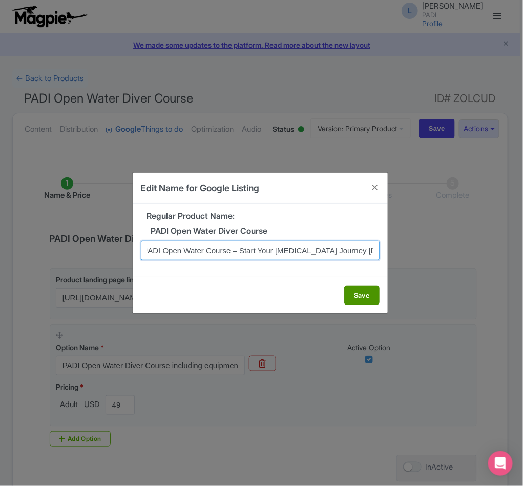
type input "North Ari Atoll PADI Open Water Course – Start Your [MEDICAL_DATA] Journey [DAT…"
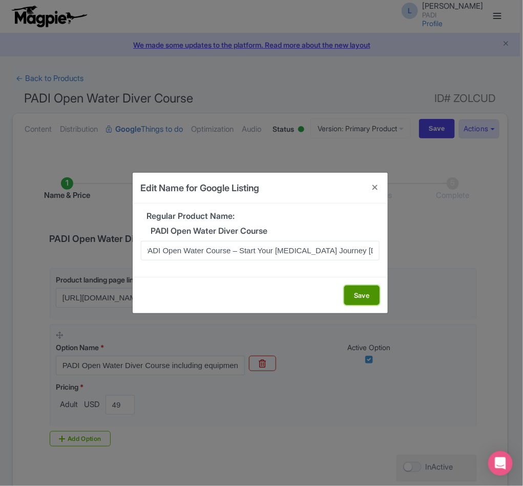
click at [351, 294] on button "Save" at bounding box center [362, 295] width 35 height 19
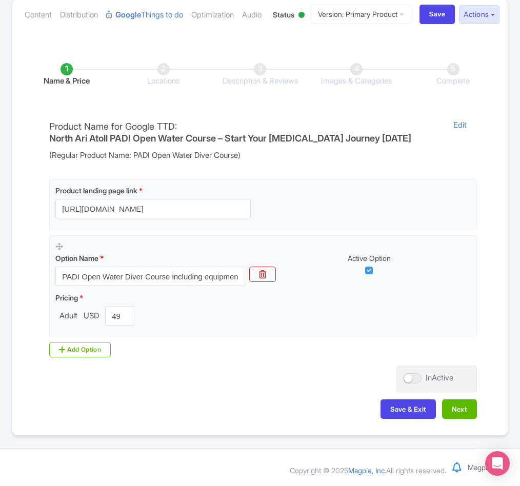
scroll to position [157, 0]
click at [463, 414] on button "Next" at bounding box center [459, 408] width 35 height 19
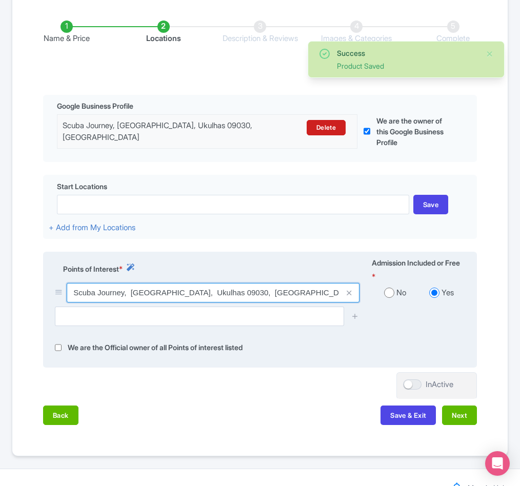
drag, startPoint x: 71, startPoint y: 351, endPoint x: 264, endPoint y: 349, distance: 192.3
click at [264, 303] on input "Scuba Journey, [GEOGRAPHIC_DATA], Ukulhas 09030, [GEOGRAPHIC_DATA]" at bounding box center [213, 292] width 293 height 19
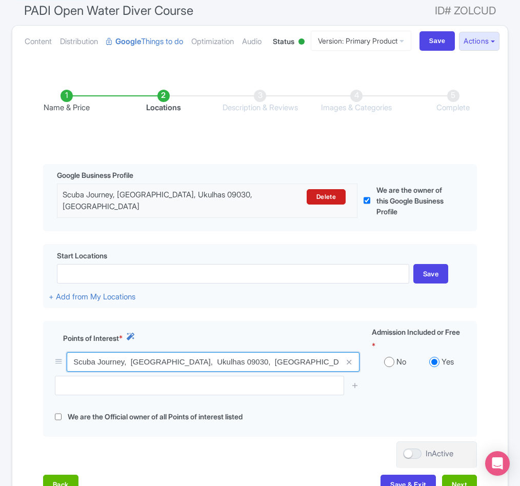
scroll to position [231, 0]
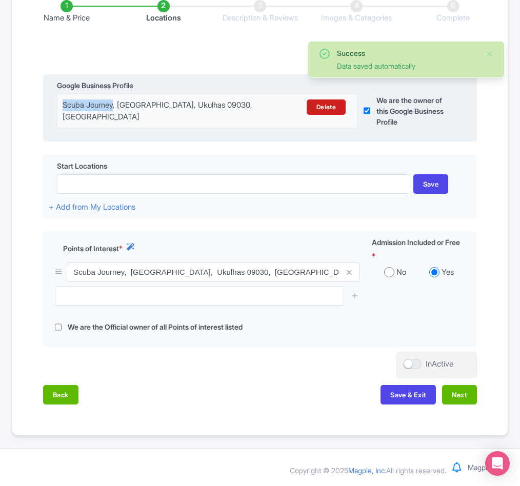
drag, startPoint x: 57, startPoint y: 95, endPoint x: 117, endPoint y: 90, distance: 60.8
click at [117, 99] on div "Scuba Journey, South Park, Ukulhas 09030, Maldives Delete" at bounding box center [206, 110] width 301 height 23
copy div "Scuba Journey"
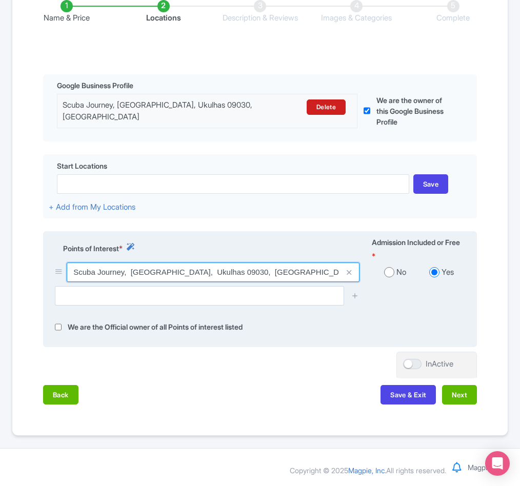
drag, startPoint x: 175, startPoint y: 268, endPoint x: 211, endPoint y: 273, distance: 35.7
click at [211, 273] on input "Scuba Journey, [GEOGRAPHIC_DATA], Ukulhas 09030, [GEOGRAPHIC_DATA]" at bounding box center [213, 272] width 293 height 19
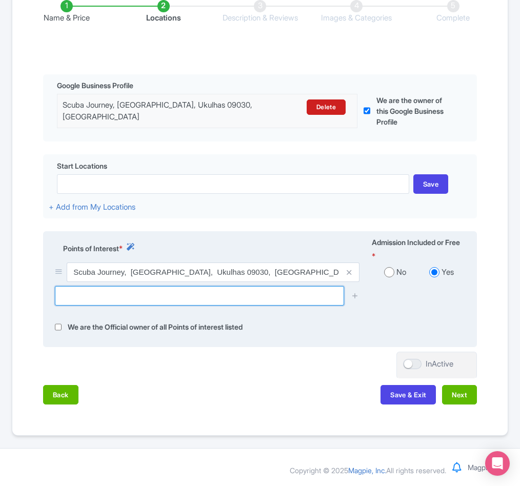
click at [74, 286] on input "text" at bounding box center [199, 295] width 289 height 19
paste input "Madivaru Corner (Dive Site)"
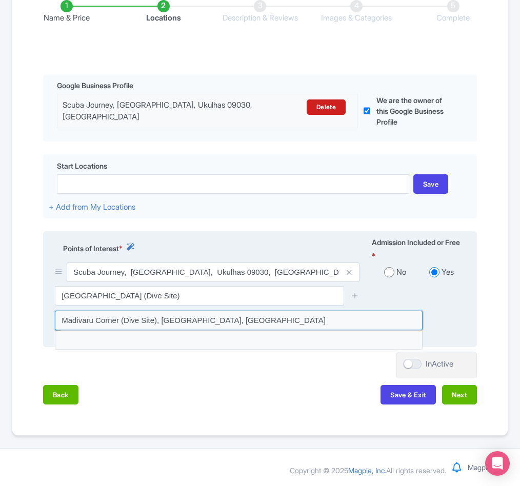
click at [128, 317] on input at bounding box center [239, 320] width 368 height 19
type input "Madivaru Corner (Dive Site), Rasdhoo, Maldives"
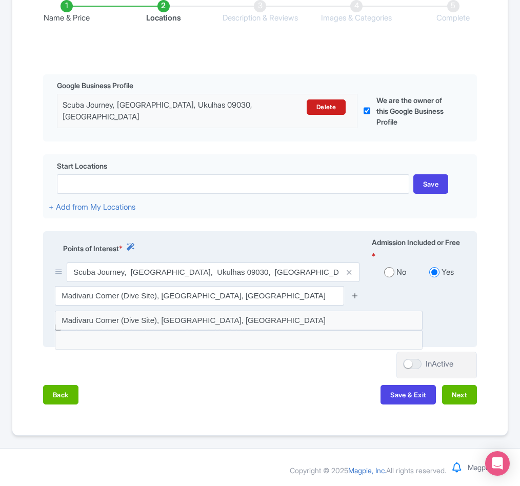
click at [354, 294] on icon at bounding box center [355, 296] width 8 height 8
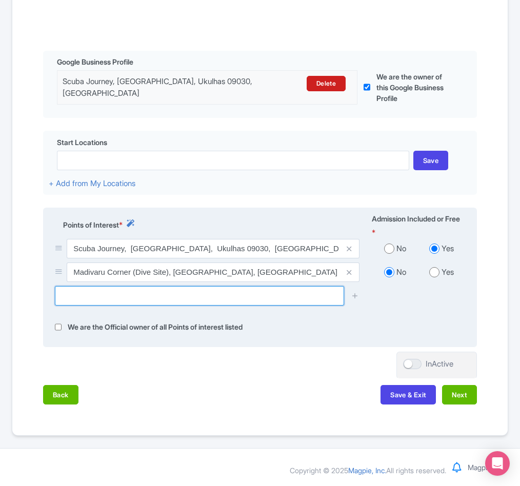
click at [172, 306] on input "text" at bounding box center [199, 295] width 289 height 19
paste input "Manta Cleaning Station - Rasdhoo Atoll"
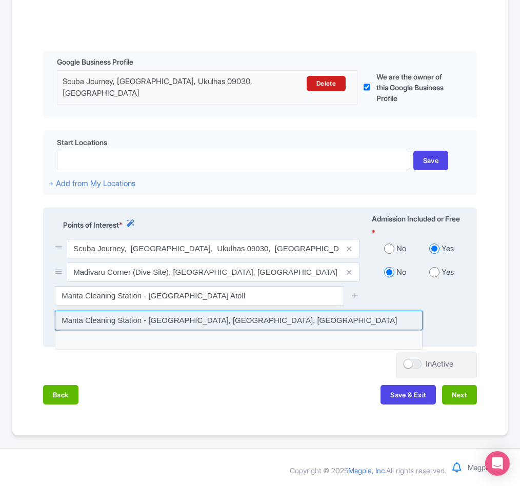
click at [175, 330] on input at bounding box center [239, 320] width 368 height 19
type input "Manta Cleaning Station - Rasdhoo Atoll, Rasdhoo, Maldives"
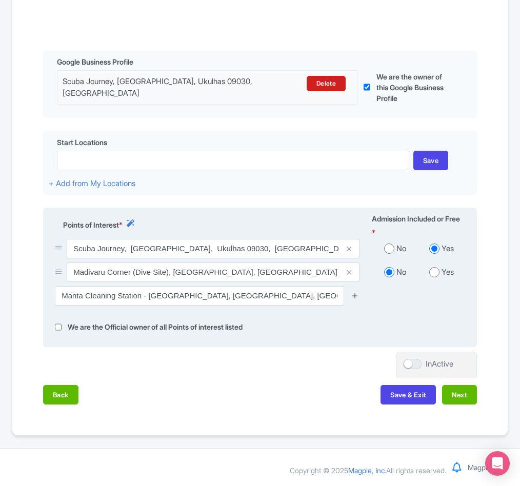
click at [357, 299] on icon at bounding box center [355, 296] width 8 height 8
click at [354, 299] on icon at bounding box center [355, 296] width 8 height 8
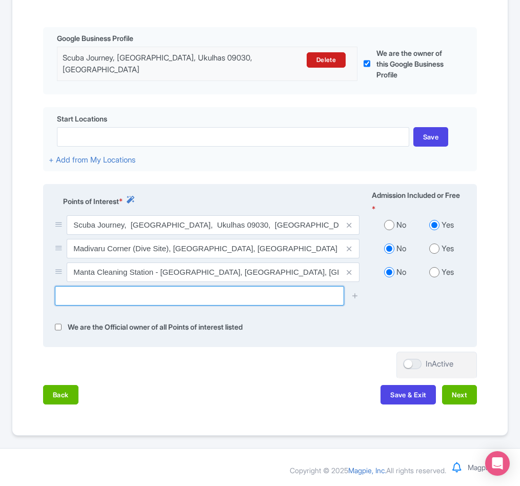
click at [125, 306] on input "text" at bounding box center [199, 295] width 289 height 19
paste input "Kuramathi Reef"
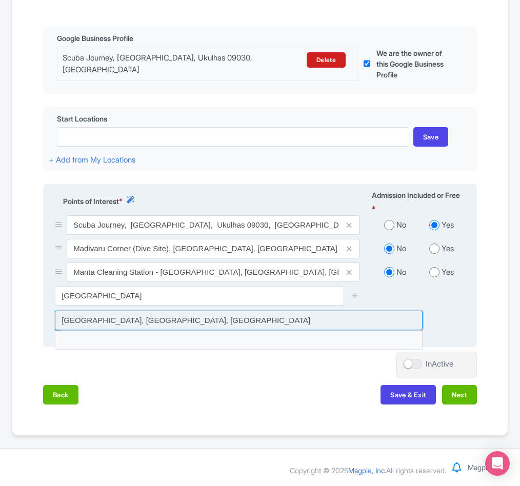
click at [131, 330] on input at bounding box center [239, 320] width 368 height 19
type input "Kuramathi Reef, Rasdhoo, Maldives"
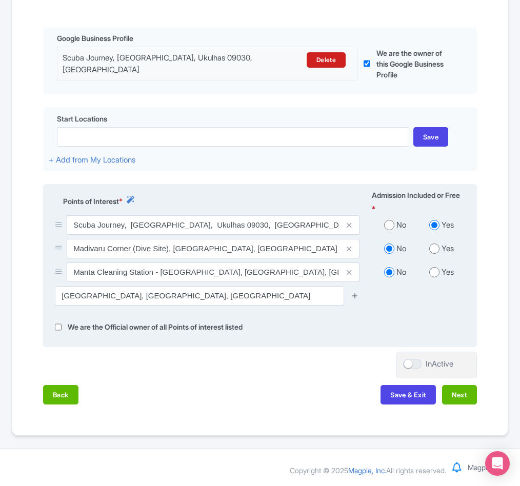
click at [355, 299] on icon at bounding box center [355, 296] width 8 height 8
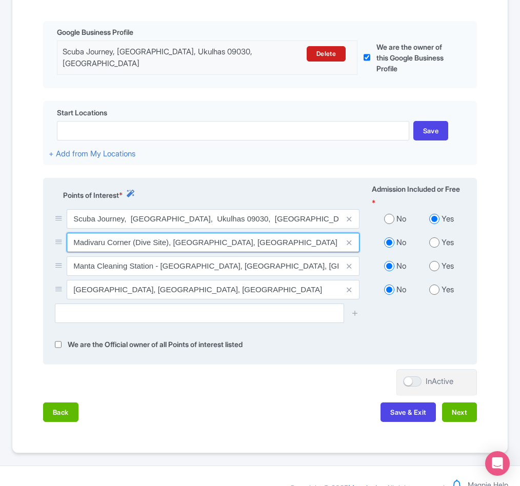
drag, startPoint x: 73, startPoint y: 296, endPoint x: 249, endPoint y: 297, distance: 176.4
click at [249, 252] on input "Madivaru Corner (Dive Site), Rasdhoo, Maldives" at bounding box center [213, 242] width 293 height 19
click at [253, 252] on input "Madivaru Corner (Dive Site), Rasdhoo, Maldives" at bounding box center [213, 242] width 293 height 19
drag, startPoint x: 257, startPoint y: 294, endPoint x: 67, endPoint y: 297, distance: 190.8
click at [67, 252] on input "Madivaru Corner (Dive Site), Rasdhoo, Maldives" at bounding box center [213, 242] width 293 height 19
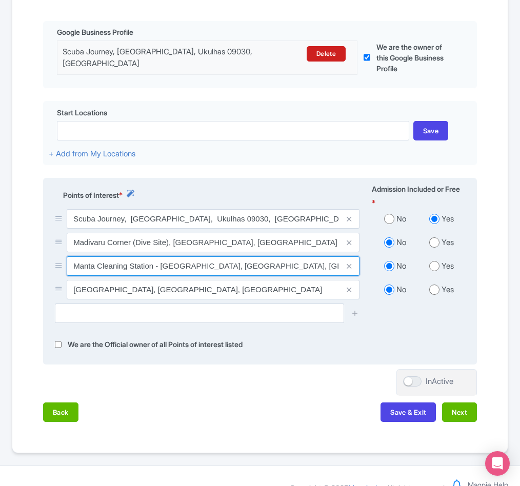
drag, startPoint x: 74, startPoint y: 315, endPoint x: 280, endPoint y: 308, distance: 206.7
click at [280, 276] on input "Manta Cleaning Station - Rasdhoo Atoll, Rasdhoo, Maldives" at bounding box center [213, 265] width 293 height 19
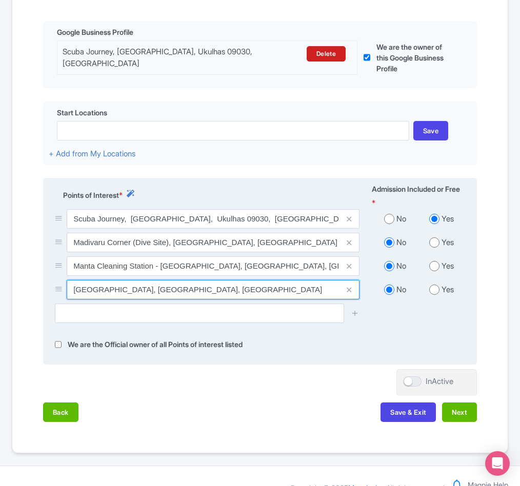
drag, startPoint x: 73, startPoint y: 338, endPoint x: 202, endPoint y: 345, distance: 129.3
click at [202, 299] on input "Kuramathi Reef, Rasdhoo, Maldives" at bounding box center [213, 289] width 293 height 19
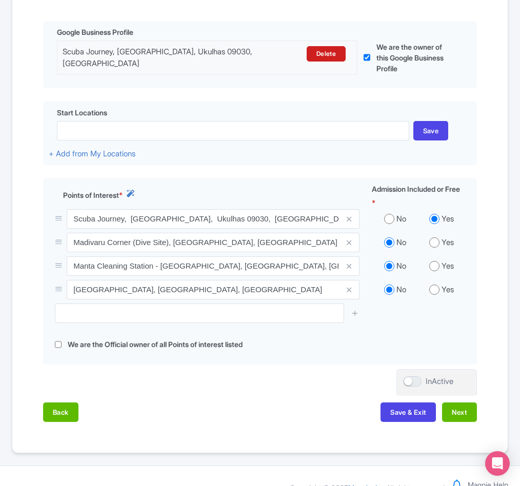
click at [471, 432] on div "Back Save & Exit Next" at bounding box center [260, 417] width 434 height 30
click at [468, 422] on button "Next" at bounding box center [459, 411] width 35 height 19
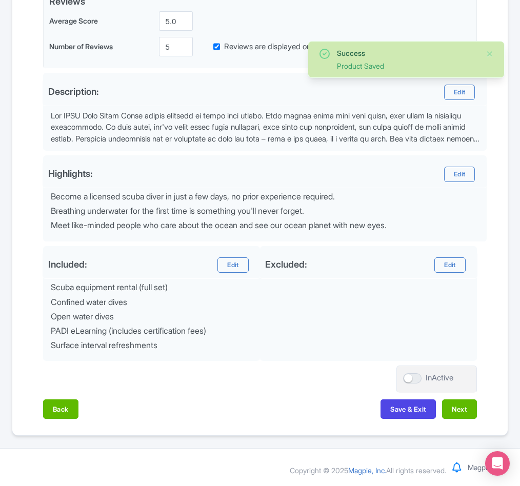
scroll to position [308, 0]
click at [453, 414] on button "Next" at bounding box center [459, 408] width 35 height 19
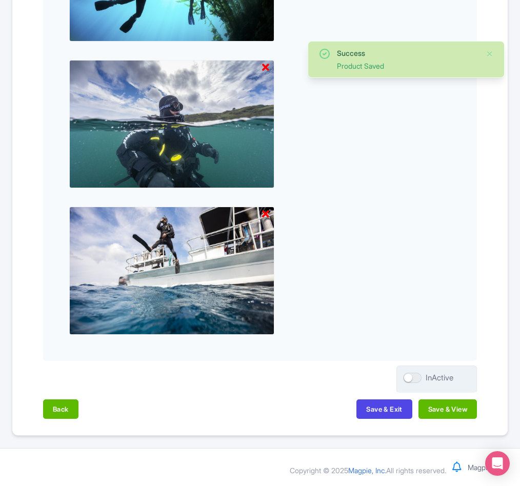
scroll to position [993, 0]
click at [453, 408] on button "Save & View" at bounding box center [447, 408] width 58 height 19
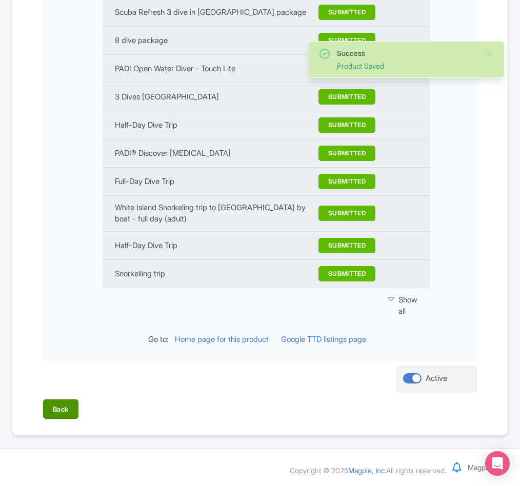
scroll to position [1388, 0]
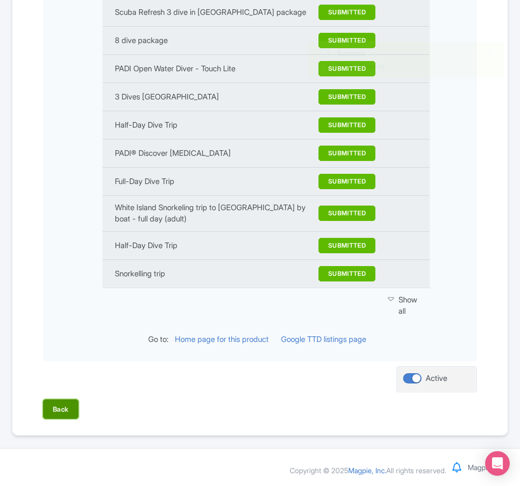
click at [70, 405] on button "Back" at bounding box center [60, 408] width 35 height 19
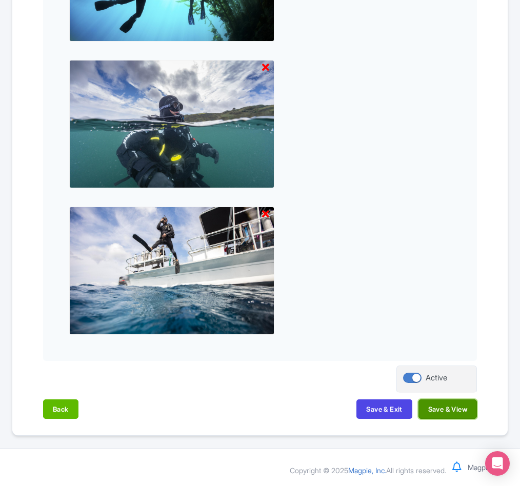
click at [446, 412] on button "Save & View" at bounding box center [447, 408] width 58 height 19
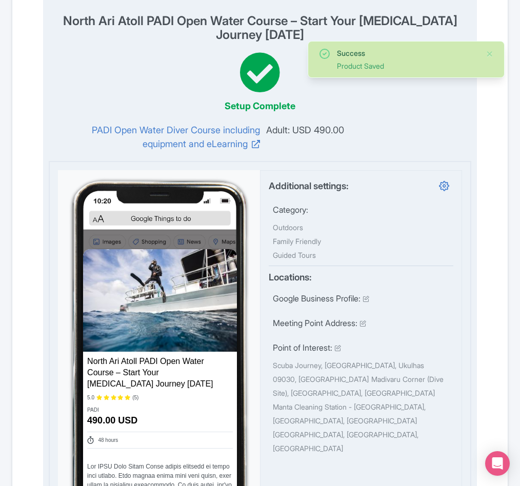
scroll to position [0, 0]
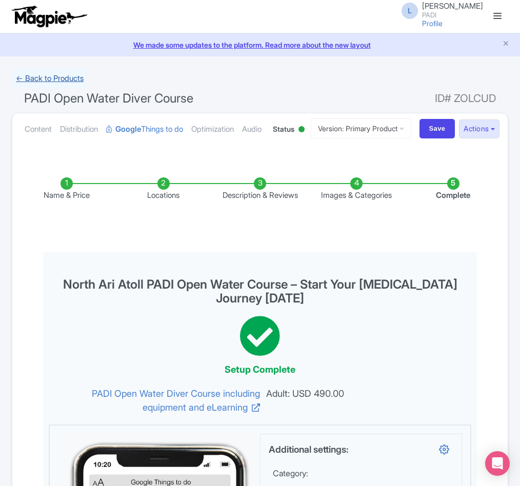
click at [36, 79] on link "← Back to Products" at bounding box center [50, 79] width 76 height 20
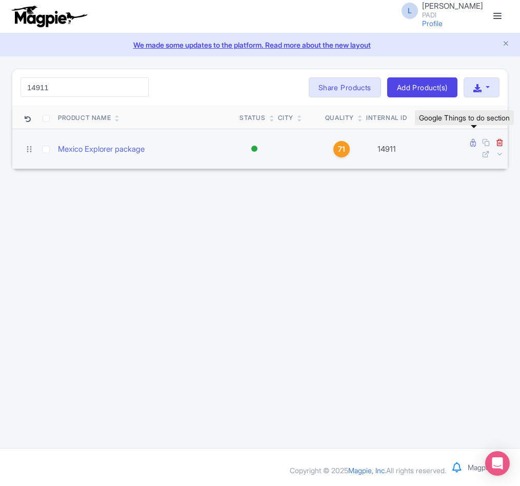
type input "14911"
click at [471, 143] on icon at bounding box center [473, 143] width 6 height 8
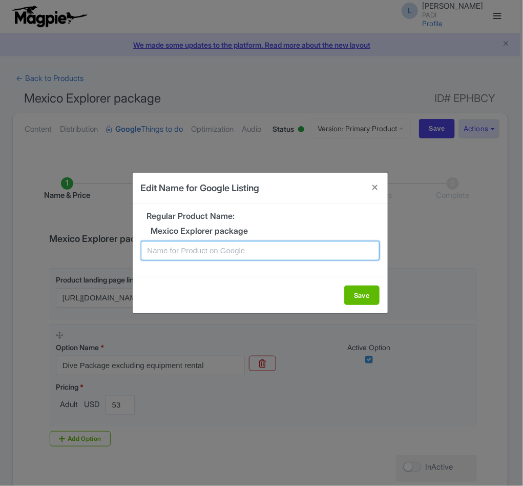
click at [205, 250] on input "text" at bounding box center [260, 250] width 239 height 19
paste input "6 Epic Dives in [GEOGRAPHIC_DATA] – Includes Cenotes, Cozumel & [GEOGRAPHIC_DAT…"
type input "6 Epic Dives in [GEOGRAPHIC_DATA] – Includes Cenotes, Cozumel & [GEOGRAPHIC_DAT…"
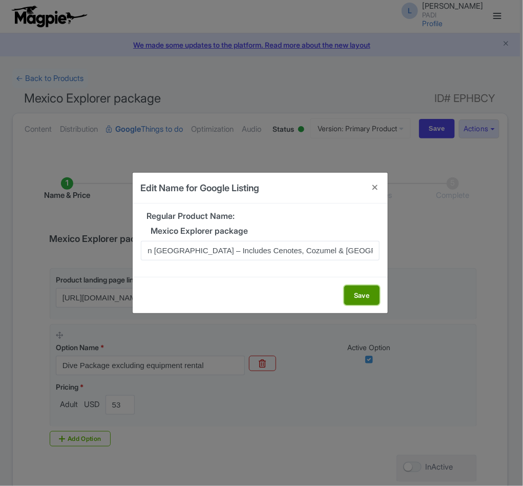
click at [352, 290] on button "Save" at bounding box center [362, 295] width 35 height 19
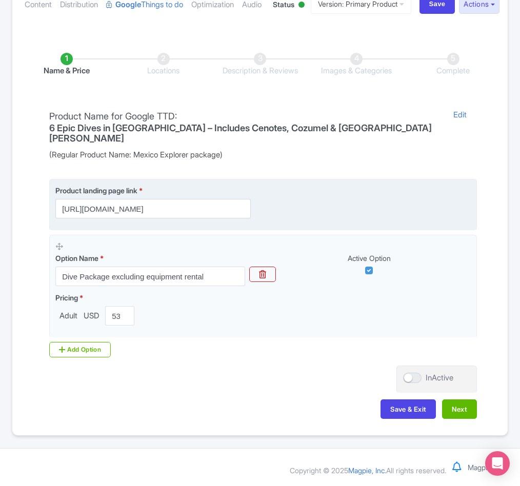
scroll to position [157, 0]
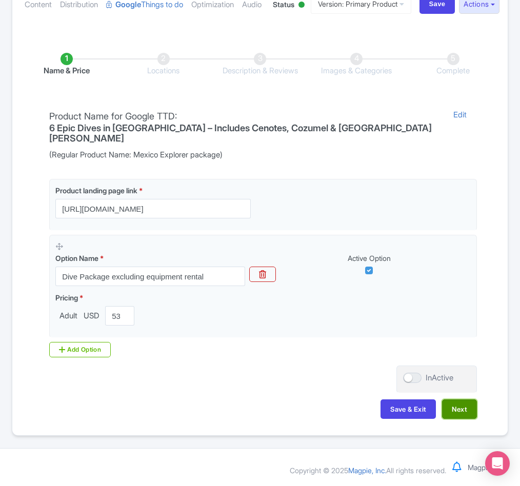
click at [454, 410] on button "Next" at bounding box center [459, 408] width 35 height 19
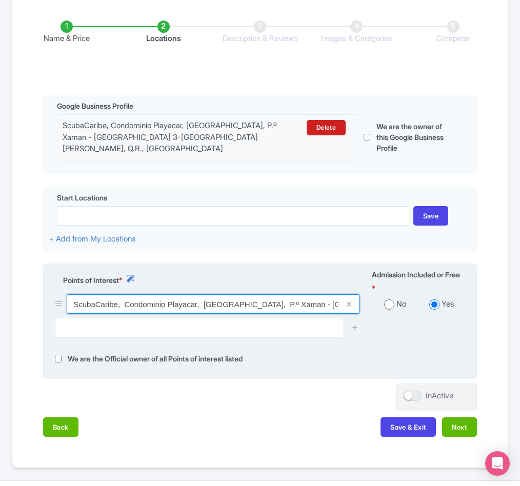
drag, startPoint x: 74, startPoint y: 359, endPoint x: 117, endPoint y: 358, distance: 43.6
click at [117, 314] on input "ScubaCaribe, Condominio Playacar, [GEOGRAPHIC_DATA], P.º Xaman - [GEOGRAPHIC_DA…" at bounding box center [213, 303] width 293 height 19
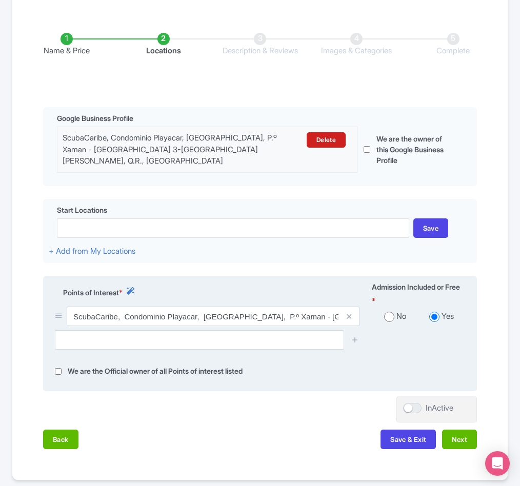
scroll to position [231, 0]
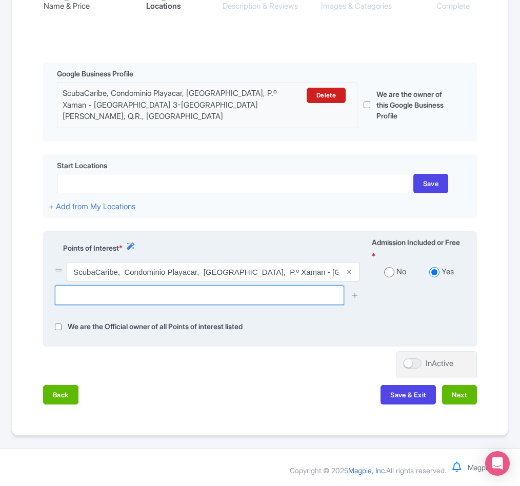
click at [130, 305] on input "text" at bounding box center [199, 295] width 289 height 19
click at [125, 305] on input "text" at bounding box center [199, 295] width 289 height 19
paste input "ScubaCaribe [GEOGRAPHIC_DATA][PERSON_NAME] [GEOGRAPHIC_DATA]"
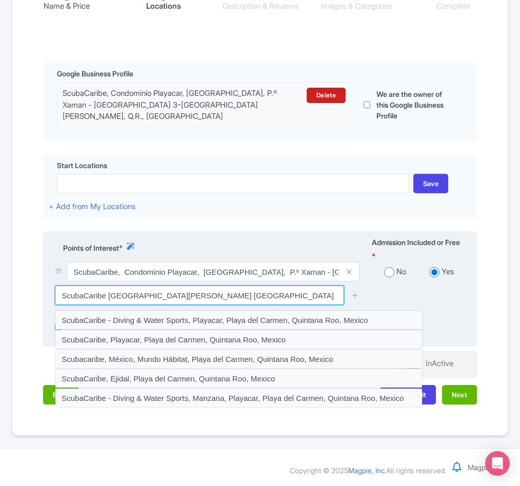
click at [211, 304] on input "ScubaCaribe [GEOGRAPHIC_DATA][PERSON_NAME] [GEOGRAPHIC_DATA]" at bounding box center [199, 295] width 289 height 19
drag, startPoint x: 211, startPoint y: 304, endPoint x: 56, endPoint y: 299, distance: 155.4
click at [56, 299] on input "ScubaCaribe [GEOGRAPHIC_DATA][PERSON_NAME] [GEOGRAPHIC_DATA]" at bounding box center [199, 295] width 289 height 19
paste input "Costa de la [GEOGRAPHIC_DATA]"
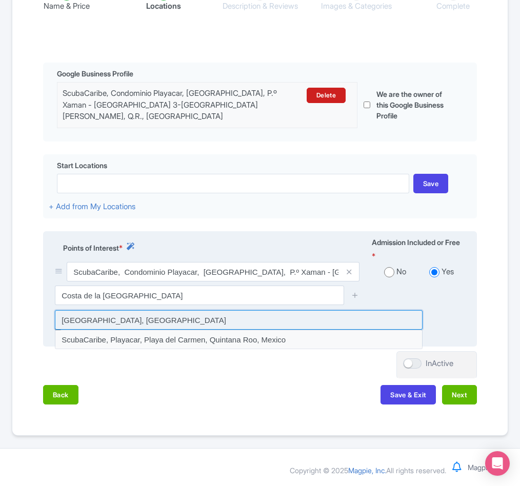
click at [84, 330] on input at bounding box center [239, 319] width 368 height 19
type input "[GEOGRAPHIC_DATA], [GEOGRAPHIC_DATA]"
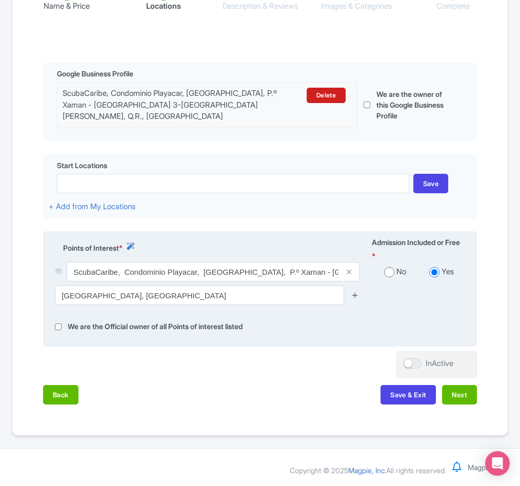
click at [353, 299] on icon at bounding box center [355, 295] width 8 height 8
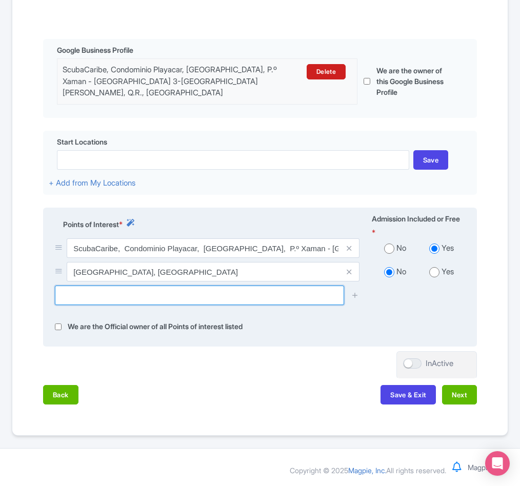
click at [165, 305] on input "text" at bounding box center [199, 295] width 289 height 19
paste input "Playa del pecado Cove"
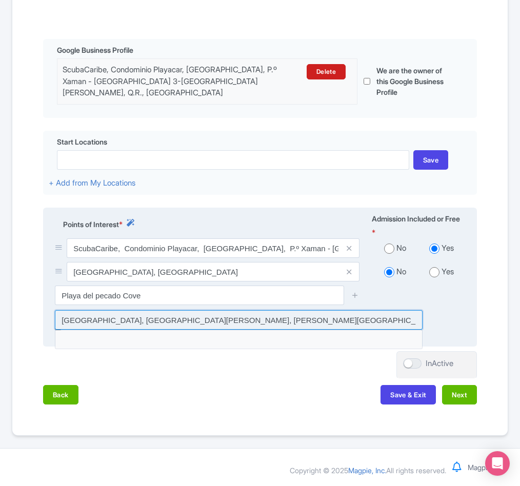
click at [152, 330] on input at bounding box center [239, 319] width 368 height 19
type input "[GEOGRAPHIC_DATA], [GEOGRAPHIC_DATA][PERSON_NAME], [PERSON_NAME][GEOGRAPHIC_DAT…"
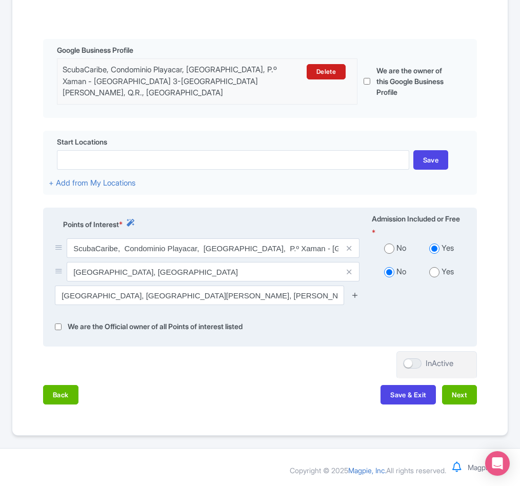
click at [355, 299] on icon at bounding box center [355, 295] width 8 height 8
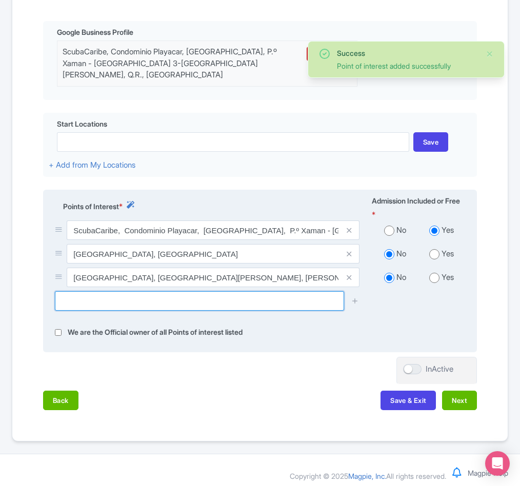
click at [82, 311] on input "text" at bounding box center [199, 300] width 289 height 19
paste input "El cielito"
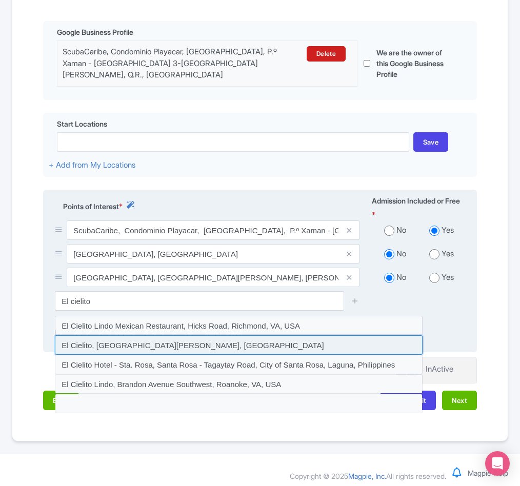
click at [143, 355] on input at bounding box center [239, 344] width 368 height 19
type input "El Cielito, [GEOGRAPHIC_DATA][PERSON_NAME], [GEOGRAPHIC_DATA]"
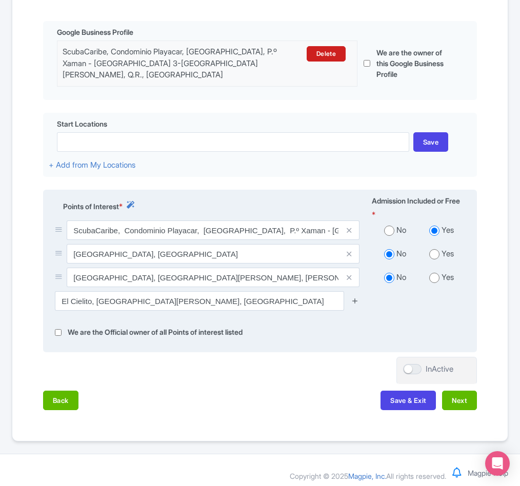
click at [354, 305] on icon at bounding box center [355, 301] width 8 height 8
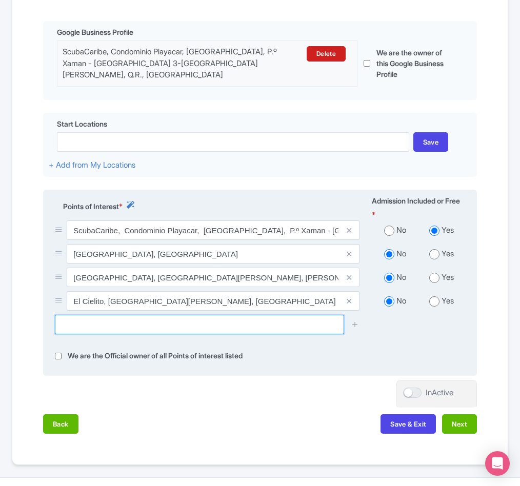
click at [126, 334] on input "text" at bounding box center [199, 324] width 289 height 19
paste input "[GEOGRAPHIC_DATA]"
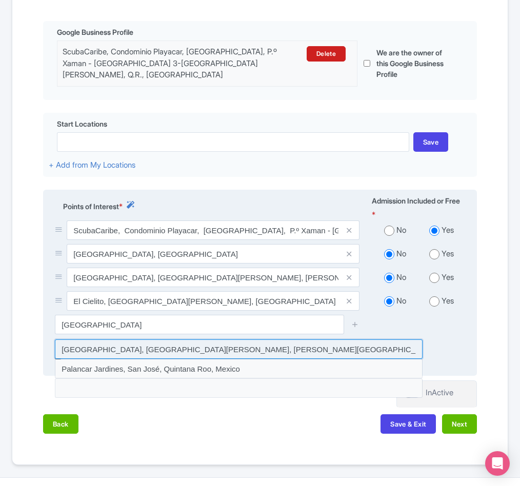
click at [157, 359] on input at bounding box center [239, 348] width 368 height 19
type input "[GEOGRAPHIC_DATA], [GEOGRAPHIC_DATA][PERSON_NAME], [PERSON_NAME][GEOGRAPHIC_DAT…"
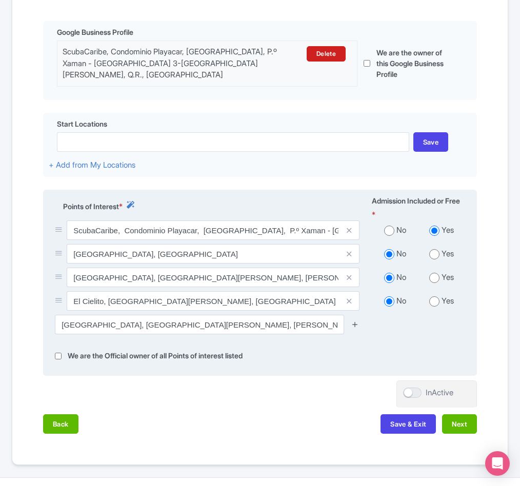
click at [353, 328] on icon at bounding box center [355, 324] width 8 height 8
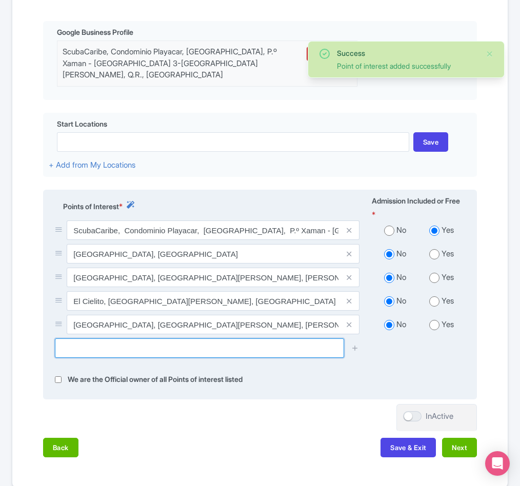
click at [79, 358] on input "text" at bounding box center [199, 347] width 289 height 19
paste input "Cenote [PERSON_NAME]"
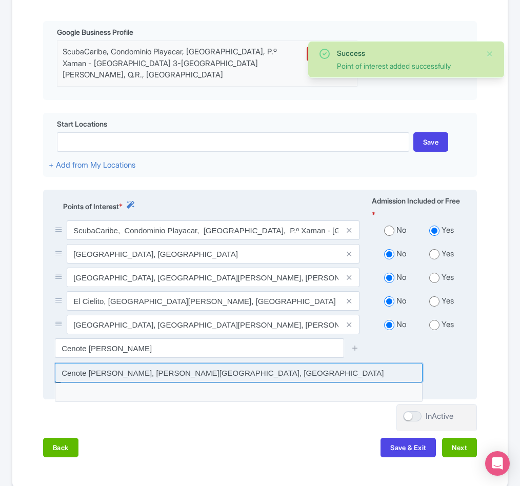
click at [171, 382] on input at bounding box center [239, 372] width 368 height 19
type input "Cenote [PERSON_NAME], [PERSON_NAME][GEOGRAPHIC_DATA], [GEOGRAPHIC_DATA]"
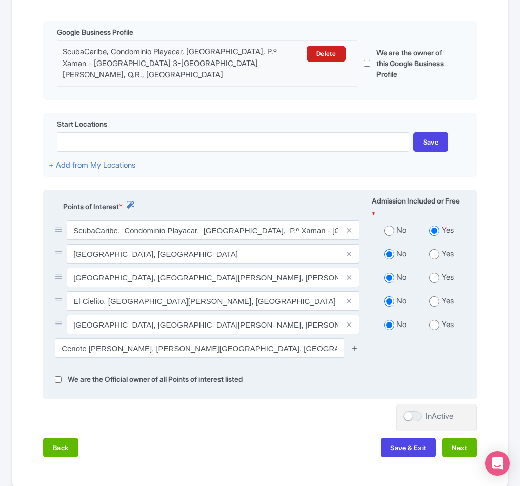
click at [354, 352] on icon at bounding box center [355, 348] width 8 height 8
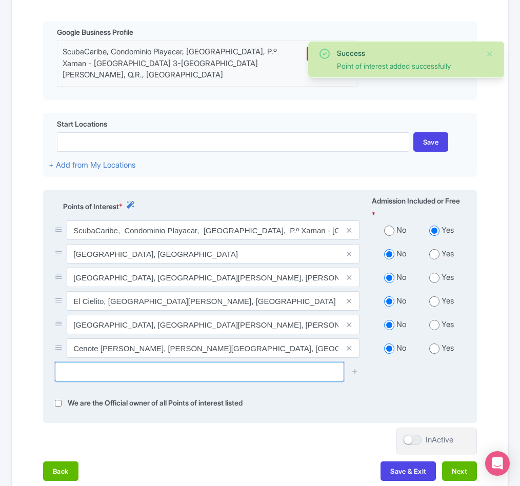
click at [212, 381] on input "text" at bounding box center [199, 371] width 289 height 19
paste input "Cenote Dos Ojos"
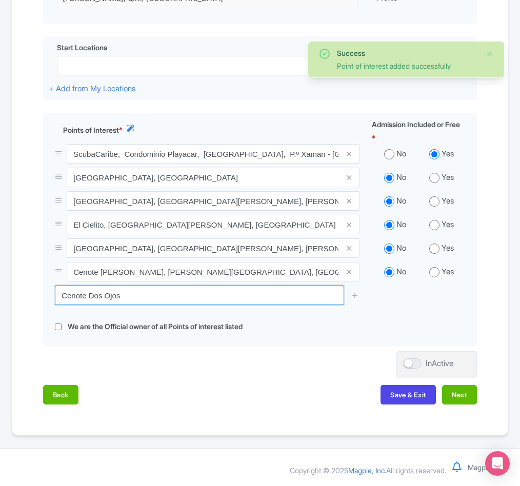
scroll to position [362, 0]
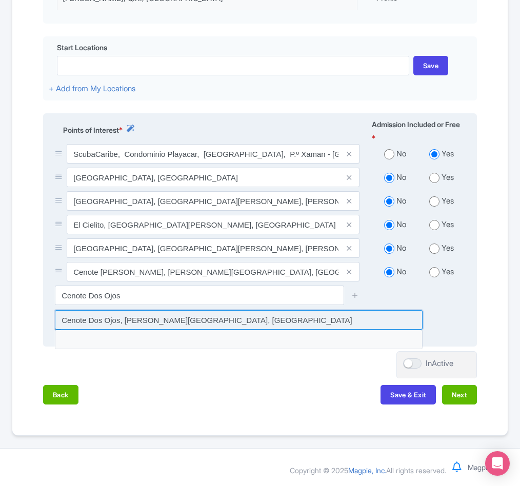
click at [170, 315] on input at bounding box center [239, 319] width 368 height 19
type input "Cenote Dos Ojos, [PERSON_NAME][GEOGRAPHIC_DATA], [GEOGRAPHIC_DATA]"
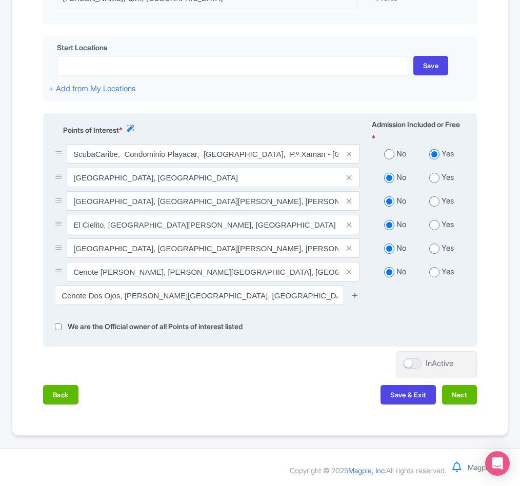
click at [353, 292] on icon at bounding box center [355, 295] width 8 height 8
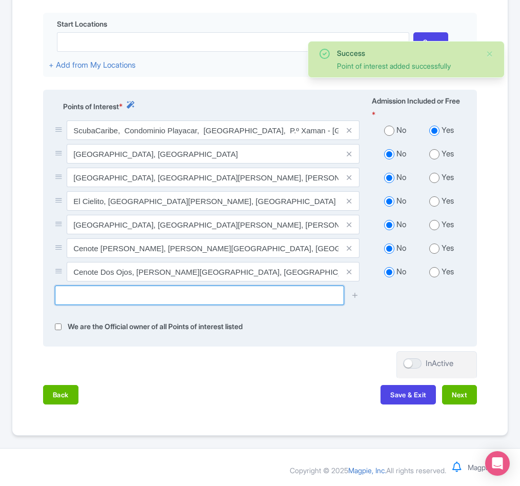
click at [89, 305] on input "text" at bounding box center [199, 295] width 289 height 19
paste input "CENOTE YAAKUN"
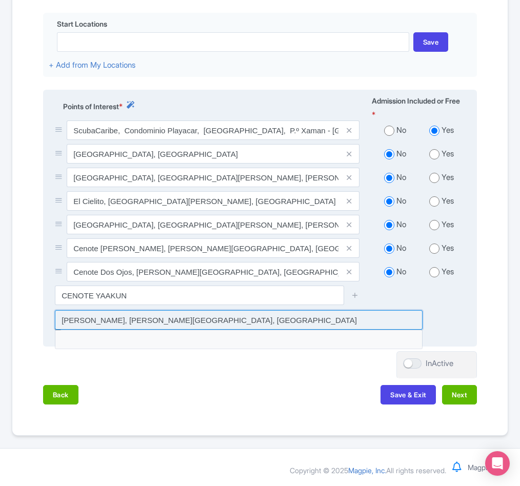
click at [154, 330] on input at bounding box center [239, 319] width 368 height 19
type input "CENOTE YAAKUN, Quintana Roo, Mexico"
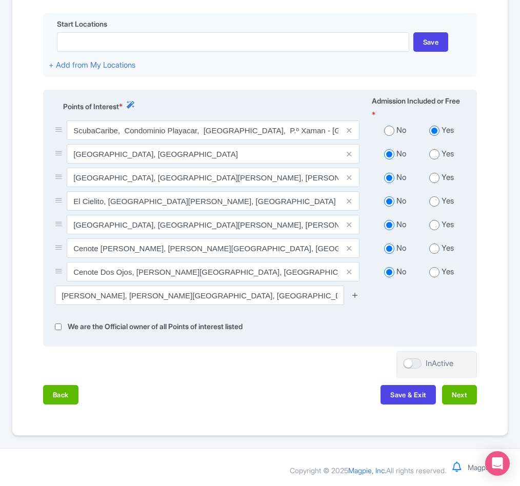
click at [355, 299] on icon at bounding box center [355, 295] width 8 height 8
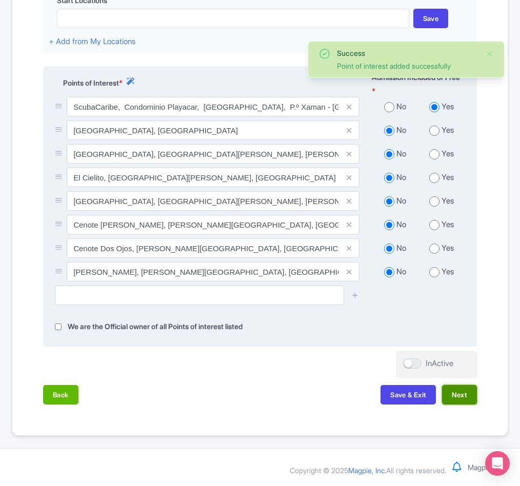
click at [460, 405] on button "Next" at bounding box center [459, 394] width 35 height 19
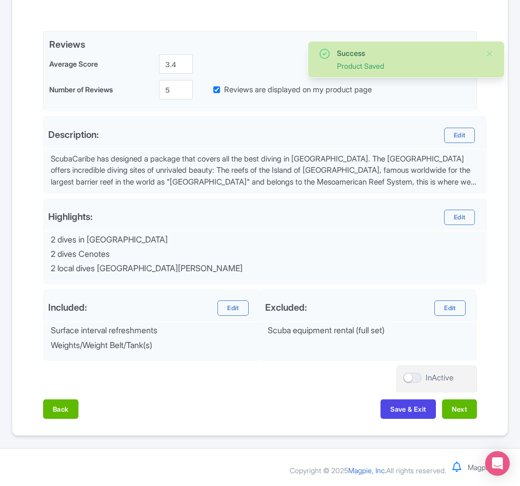
scroll to position [265, 0]
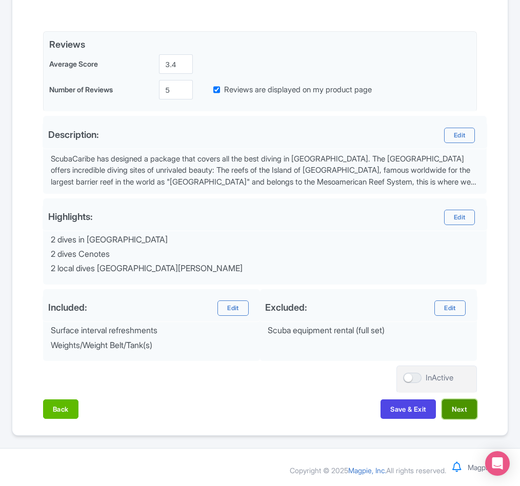
click at [462, 414] on button "Next" at bounding box center [459, 408] width 35 height 19
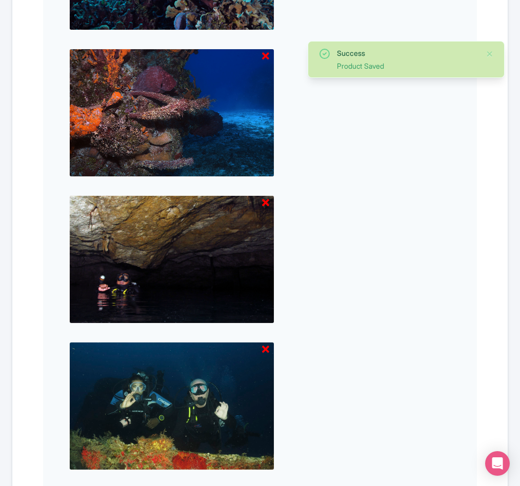
scroll to position [993, 0]
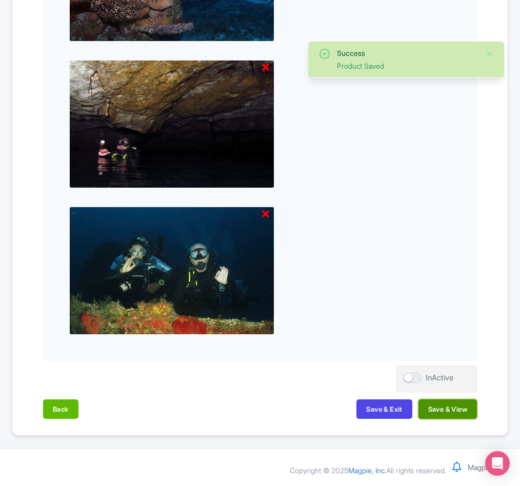
click at [454, 409] on button "Save & View" at bounding box center [447, 408] width 58 height 19
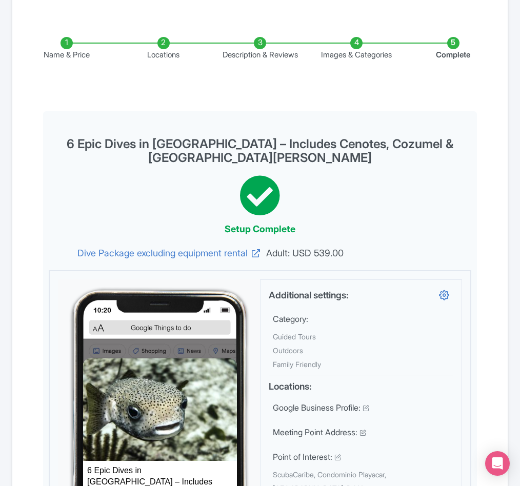
scroll to position [0, 0]
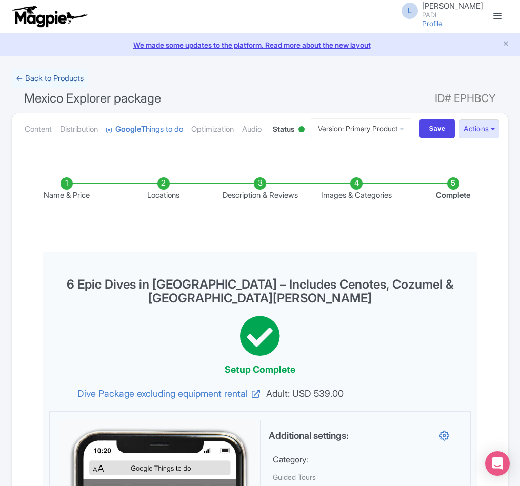
click at [40, 79] on link "← Back to Products" at bounding box center [50, 79] width 76 height 20
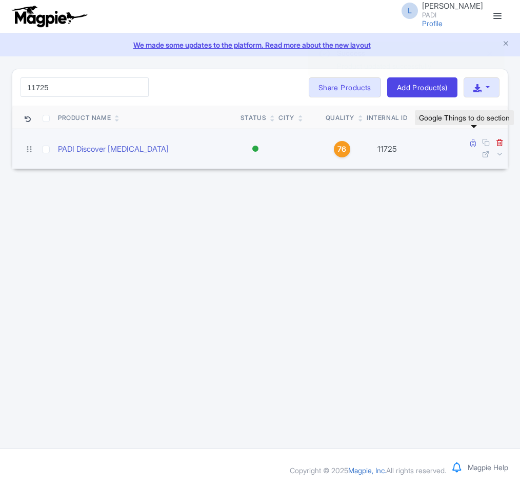
type input "11725"
click at [470, 145] on icon at bounding box center [473, 143] width 6 height 8
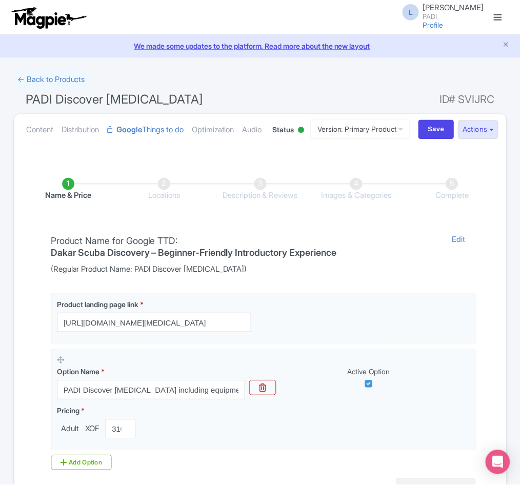
scroll to position [157, 0]
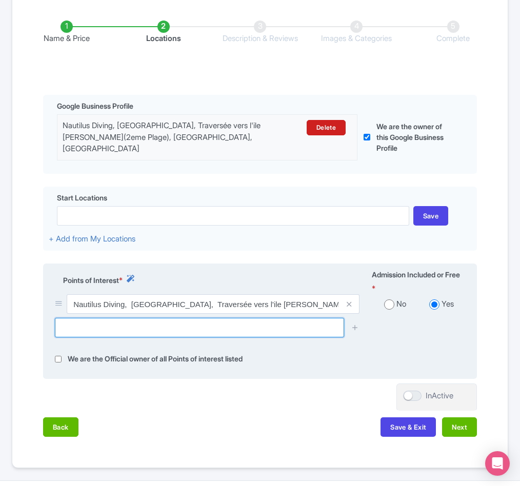
click at [110, 337] on input "text" at bounding box center [199, 327] width 289 height 19
paste input "Baie [PERSON_NAME]"
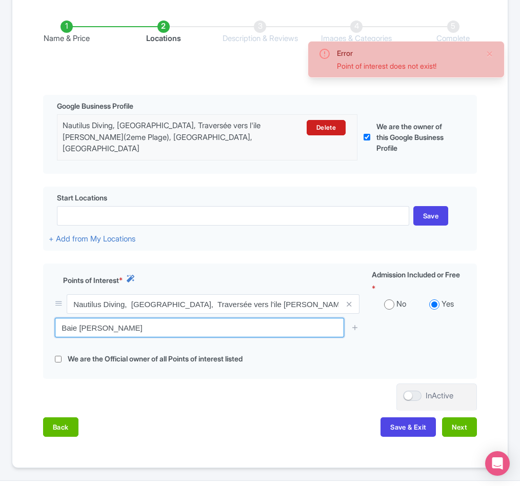
drag, startPoint x: 91, startPoint y: 372, endPoint x: 14, endPoint y: 359, distance: 78.6
click at [14, 359] on div "Name & Price Locations Description & Reviews Images & Categories Complete Edit …" at bounding box center [259, 223] width 495 height 447
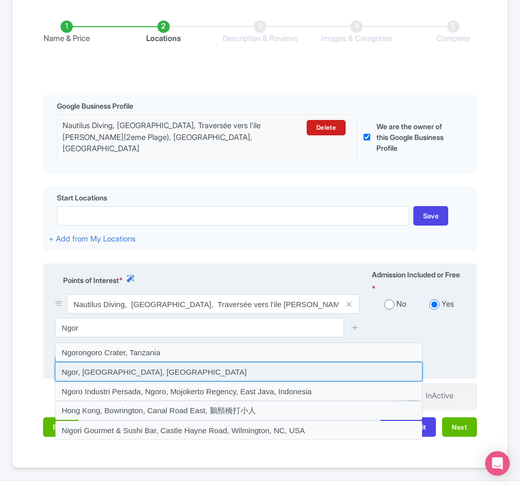
click at [98, 381] on input at bounding box center [239, 371] width 368 height 19
type input "Ngor, Dakar, Senegal"
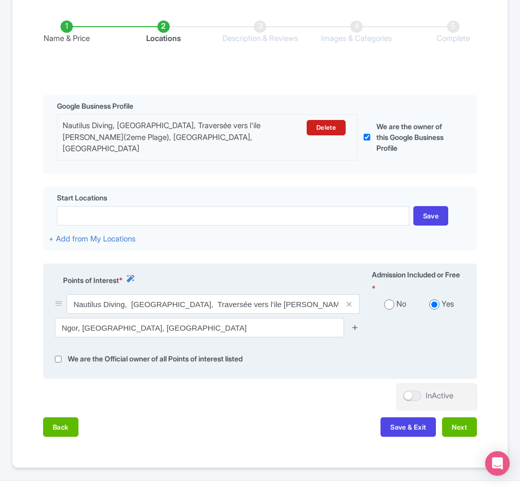
click at [352, 331] on icon at bounding box center [355, 328] width 8 height 8
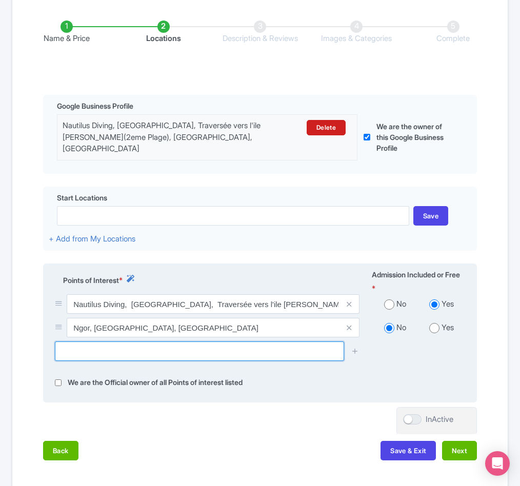
click at [92, 361] on input "text" at bounding box center [199, 350] width 289 height 19
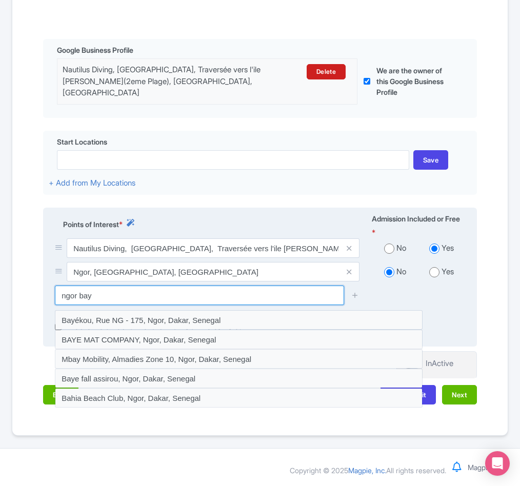
scroll to position [256, 0]
type input "ngor bay"
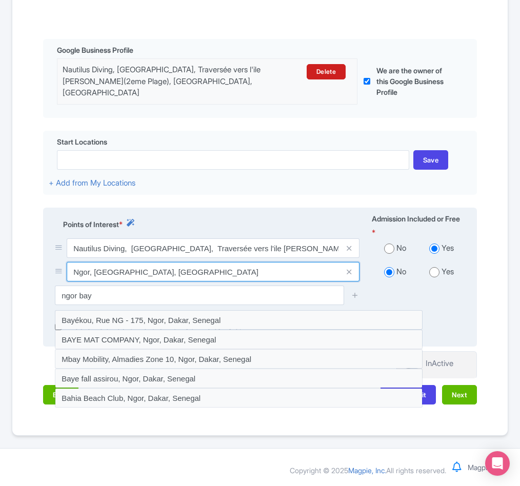
drag, startPoint x: 74, startPoint y: 269, endPoint x: 199, endPoint y: 269, distance: 124.6
click at [201, 269] on input "Ngor, Dakar, Senegal" at bounding box center [213, 271] width 293 height 19
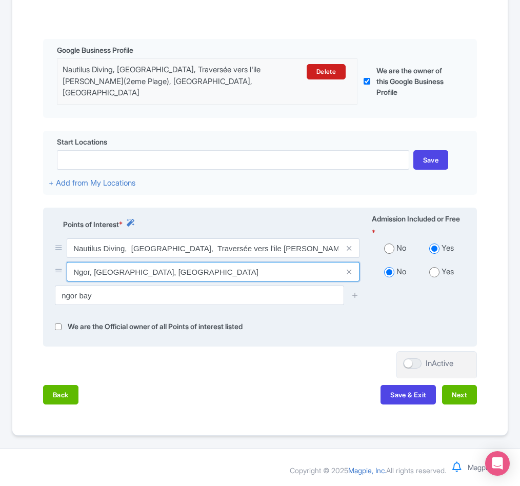
click at [170, 272] on input "Ngor, Dakar, Senegal" at bounding box center [213, 271] width 293 height 19
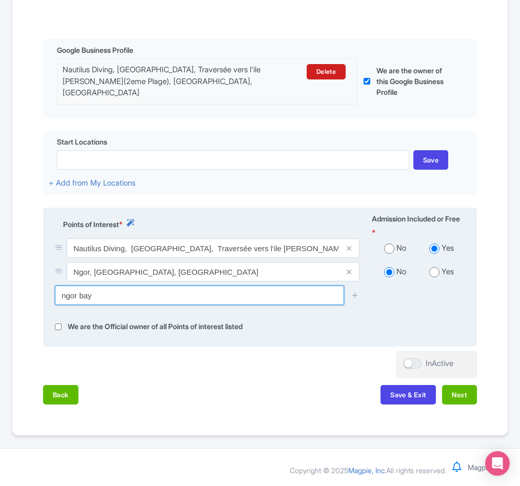
click at [173, 288] on input "ngor bay" at bounding box center [199, 295] width 289 height 19
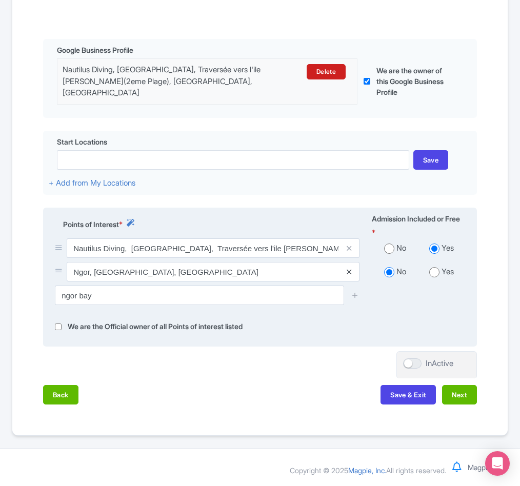
click at [351, 270] on icon at bounding box center [349, 272] width 5 height 8
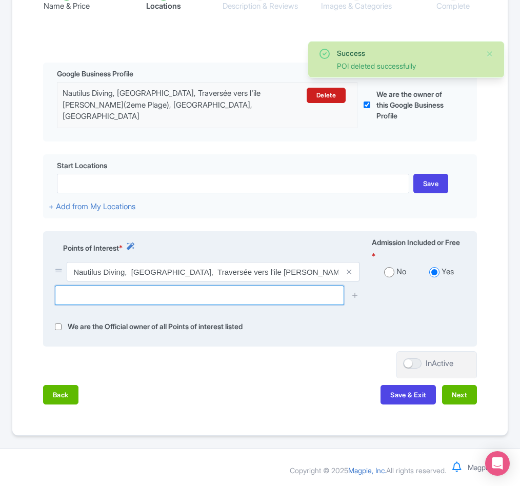
click at [99, 295] on input "text" at bounding box center [199, 295] width 289 height 19
paste input "Petite Ngor Beach"
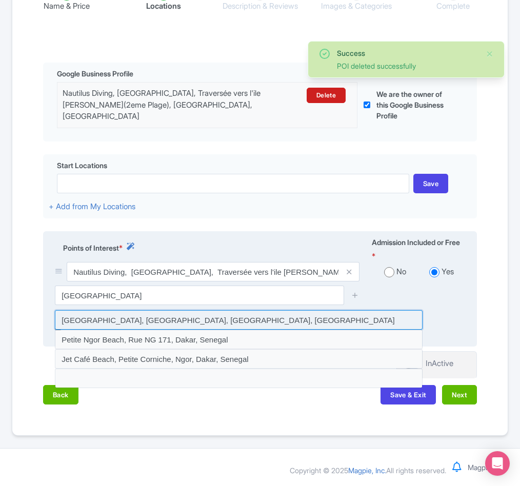
click at [100, 321] on input at bounding box center [239, 319] width 368 height 19
type input "Petite Ngor Beach, Rue NG 179, Dakar, Senegal"
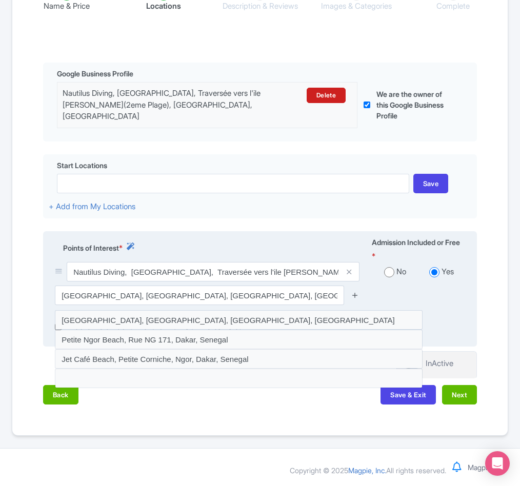
click at [353, 292] on icon at bounding box center [355, 295] width 8 height 8
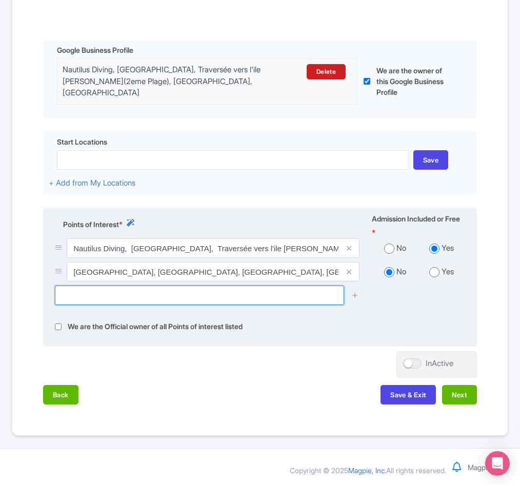
click at [98, 305] on input "text" at bounding box center [199, 295] width 289 height 19
paste input "Phare de Almadies, Dakar, Senegal"
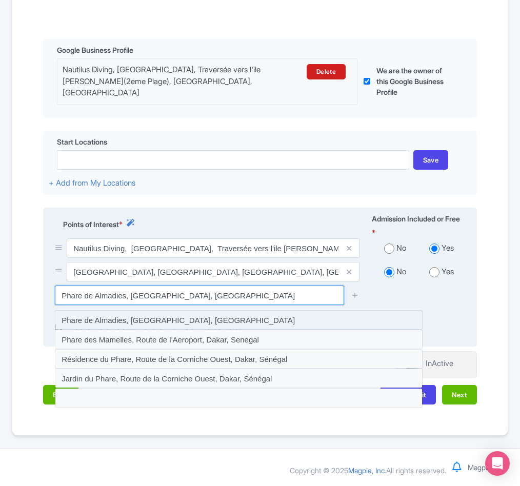
type input "Phare de Almadies, Dakar, Senegal"
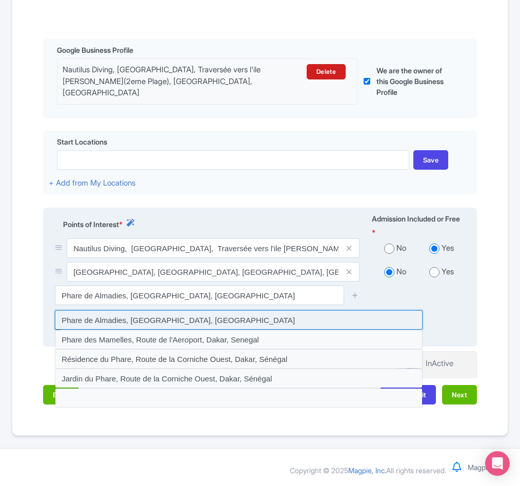
click at [148, 330] on input at bounding box center [239, 319] width 368 height 19
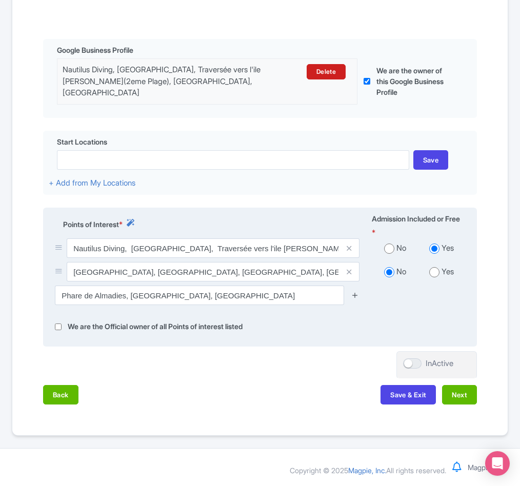
click at [354, 299] on icon at bounding box center [355, 295] width 8 height 8
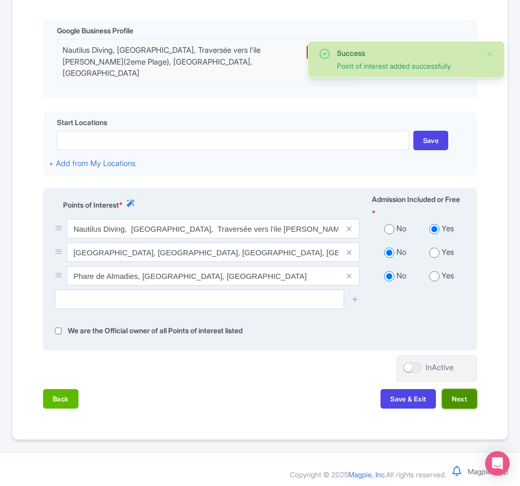
click at [455, 409] on button "Next" at bounding box center [459, 398] width 35 height 19
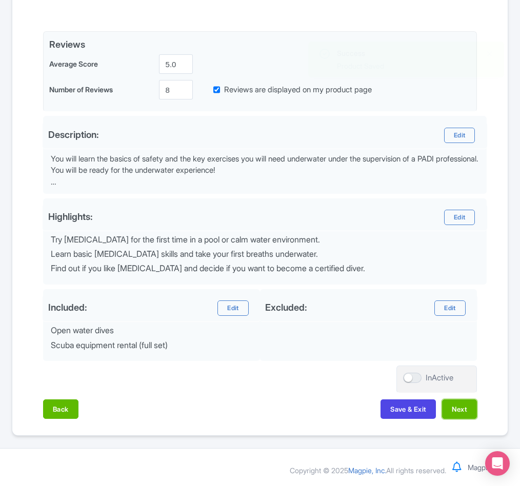
click at [455, 419] on button "Next" at bounding box center [459, 408] width 35 height 19
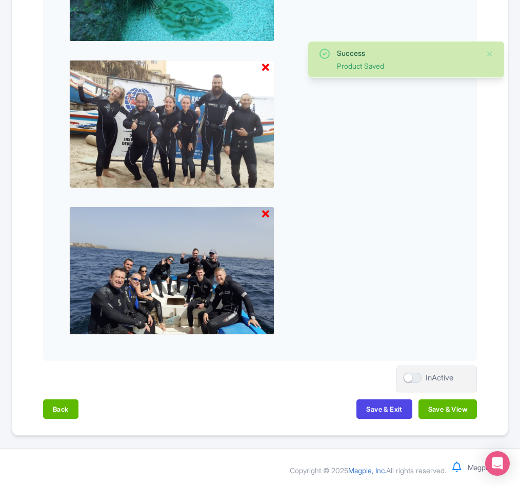
scroll to position [699, 0]
click at [458, 413] on button "Save & View" at bounding box center [447, 408] width 58 height 19
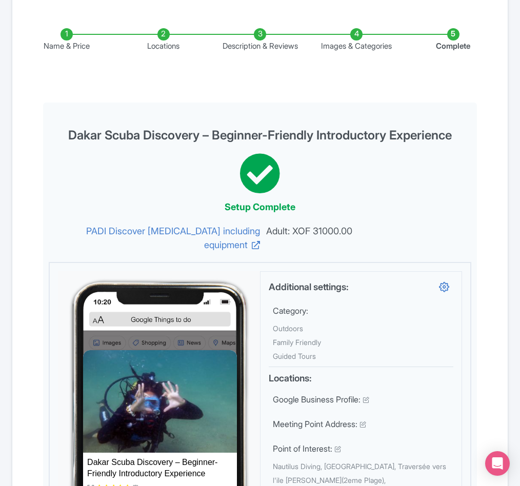
scroll to position [0, 0]
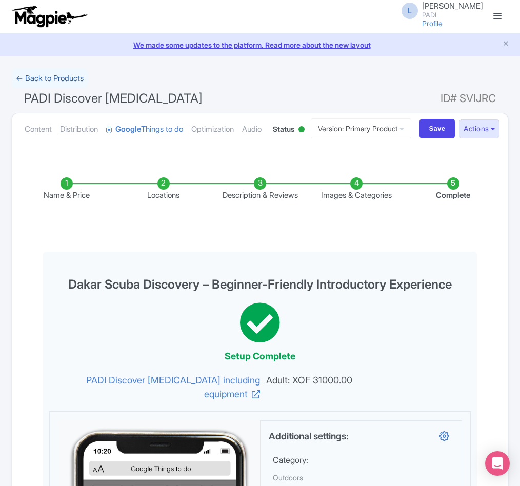
click at [34, 80] on link "← Back to Products" at bounding box center [50, 79] width 76 height 20
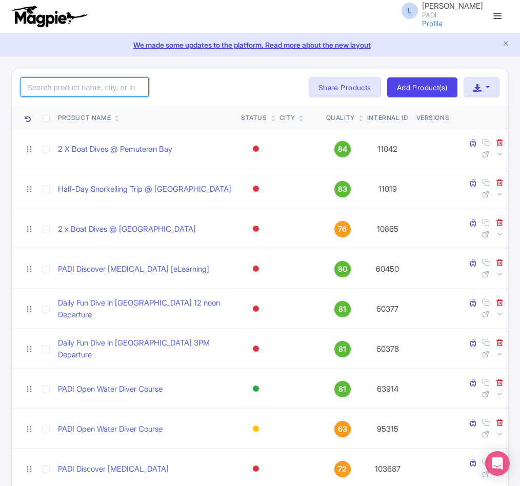
click at [100, 90] on input "search" at bounding box center [85, 86] width 128 height 19
paste input "100600"
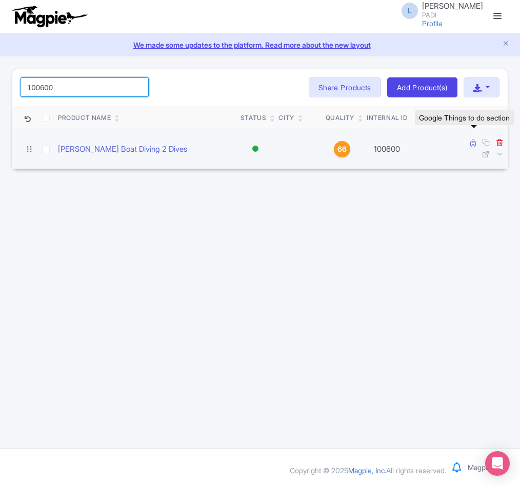
type input "100600"
click at [470, 142] on icon at bounding box center [473, 143] width 6 height 8
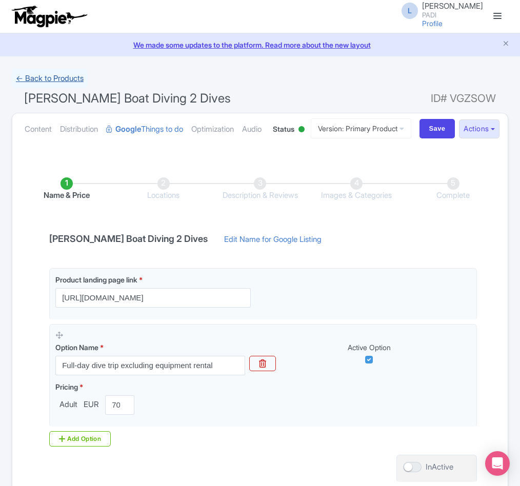
click at [48, 76] on link "← Back to Products" at bounding box center [50, 79] width 76 height 20
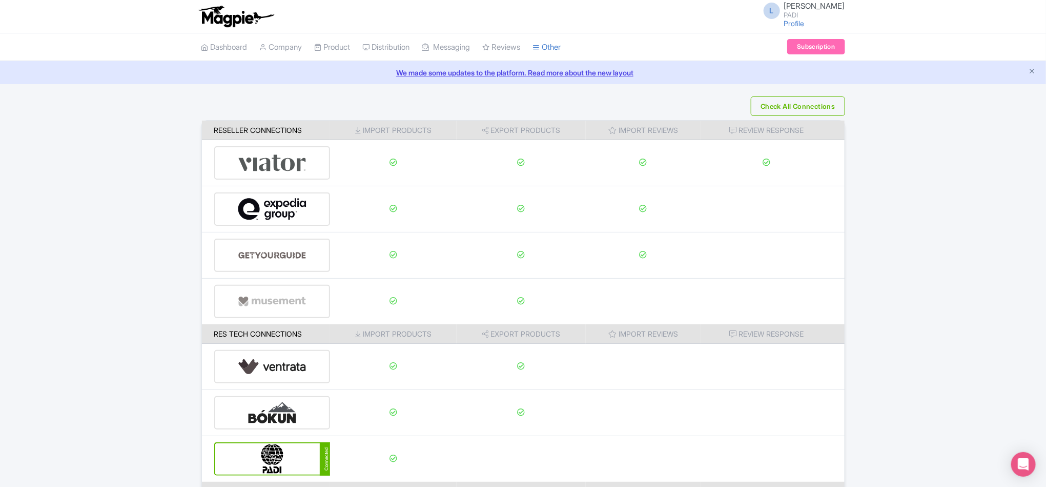
click at [0, 237] on div "Check All Connections Reseller Connections Import Products Export Products Impo…" at bounding box center [523, 321] width 1046 height 451
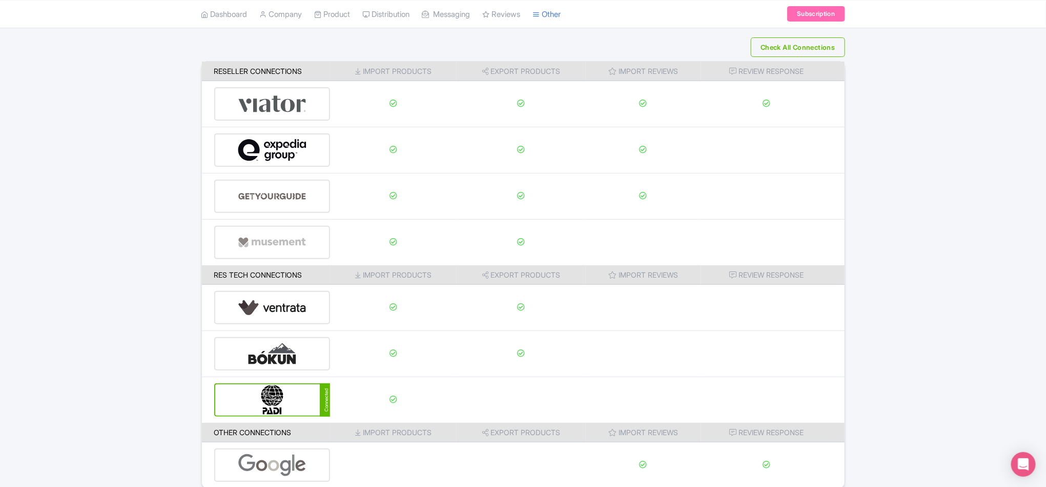
scroll to position [108, 0]
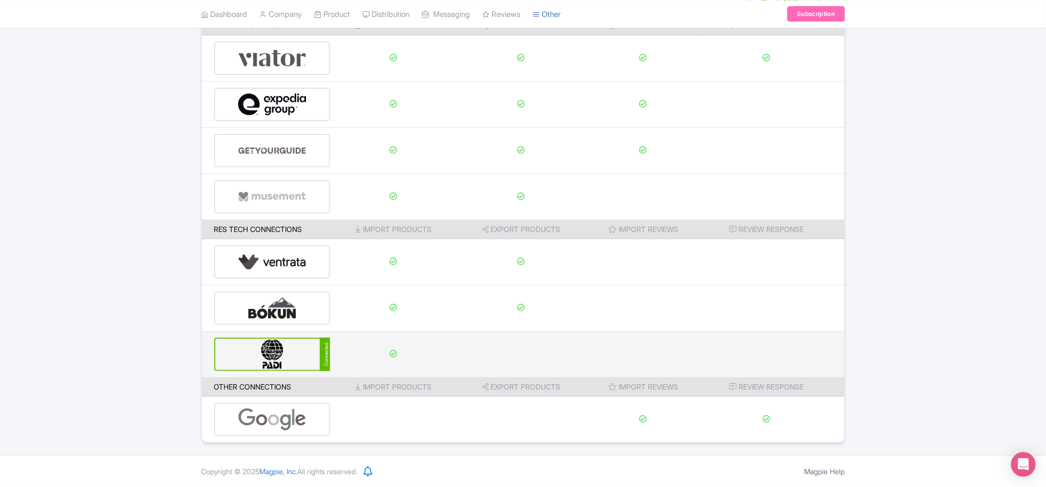
click at [281, 360] on img at bounding box center [272, 353] width 69 height 31
click at [283, 352] on img at bounding box center [272, 353] width 69 height 31
